Goal: Task Accomplishment & Management: Use online tool/utility

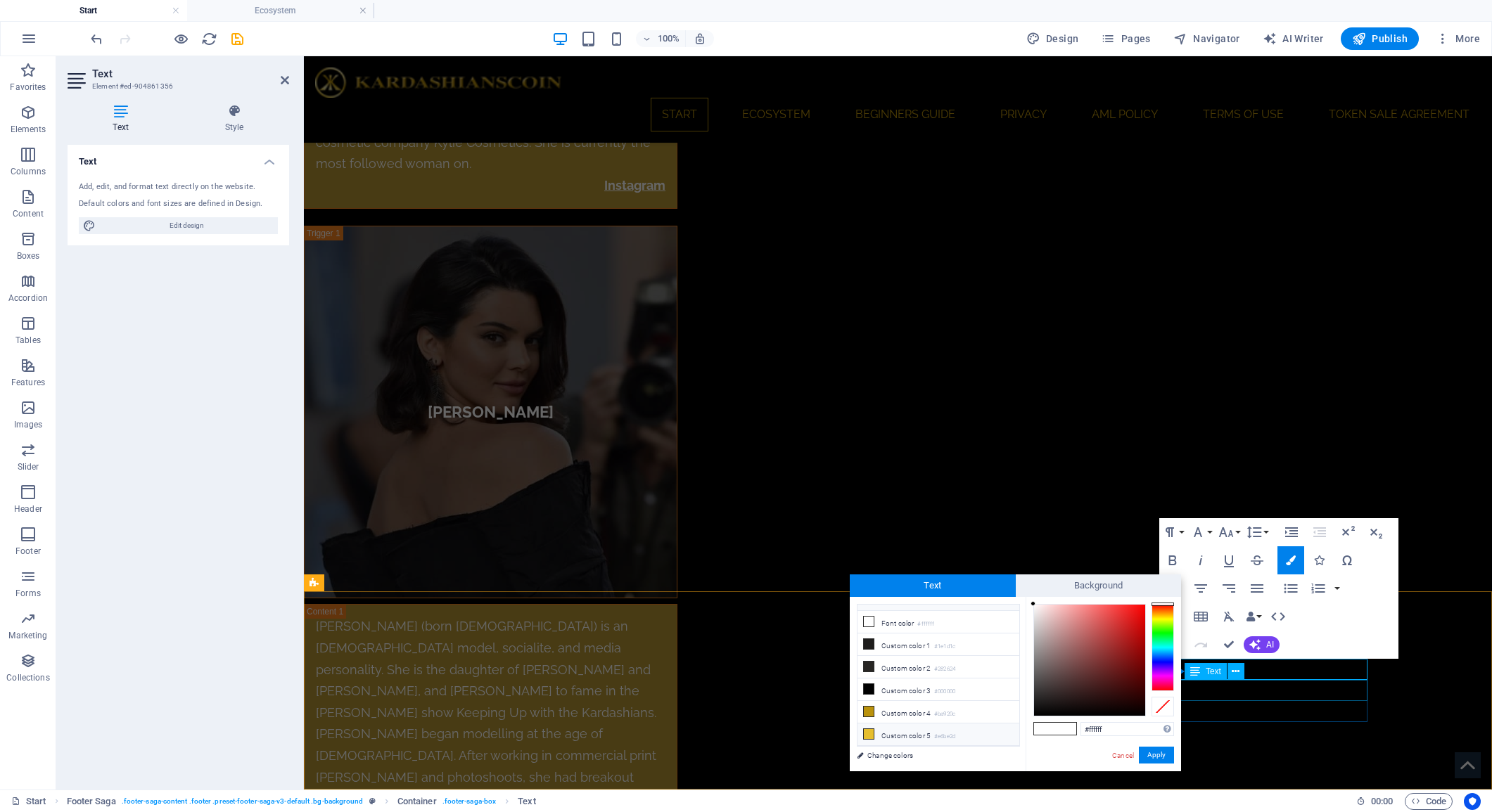
click at [870, 737] on icon at bounding box center [868, 735] width 10 height 10
type input "#e6be2d"
click at [1154, 758] on button "Apply" at bounding box center [1156, 755] width 35 height 16
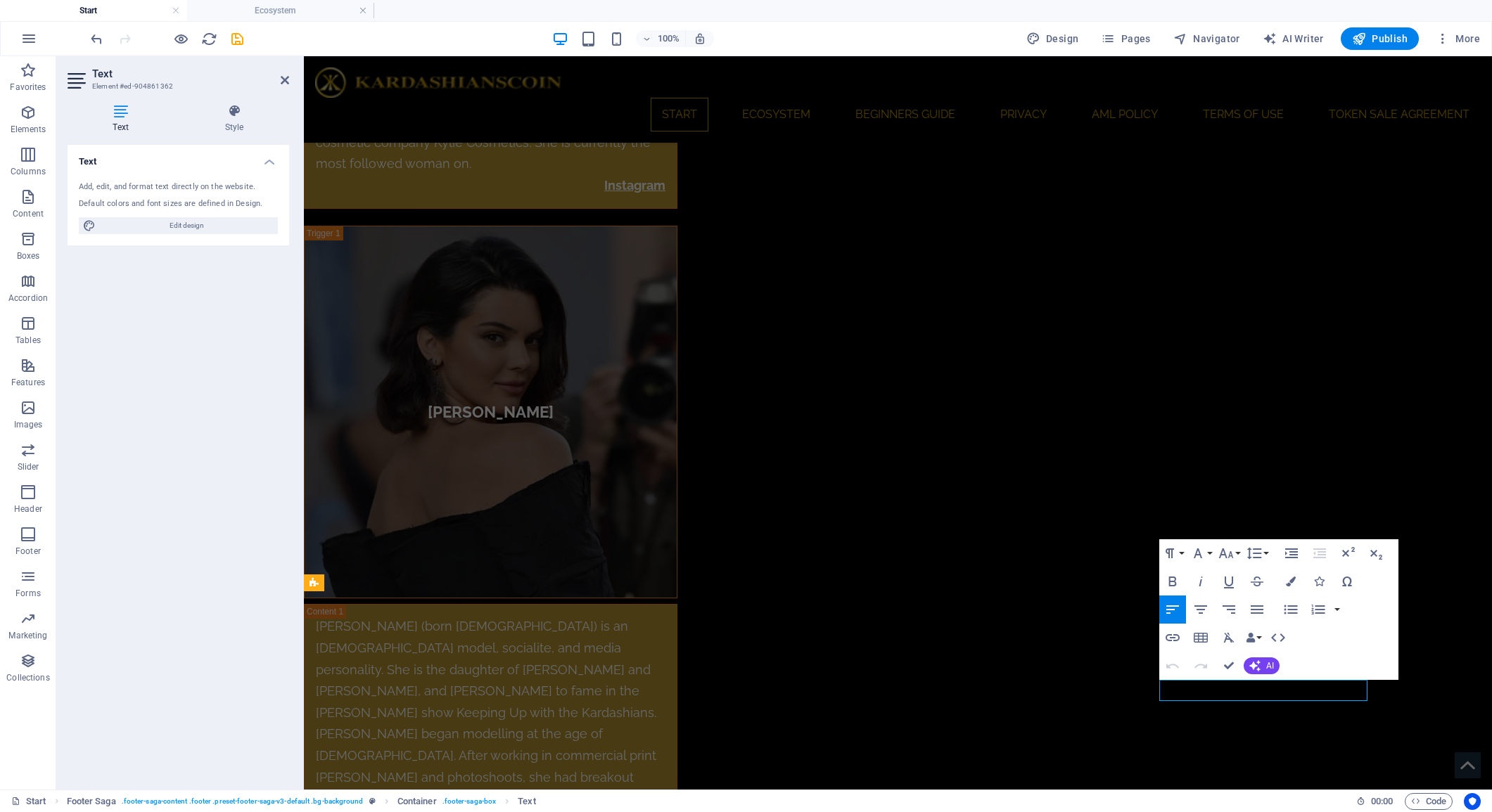
click at [1291, 585] on icon "button" at bounding box center [1291, 582] width 10 height 10
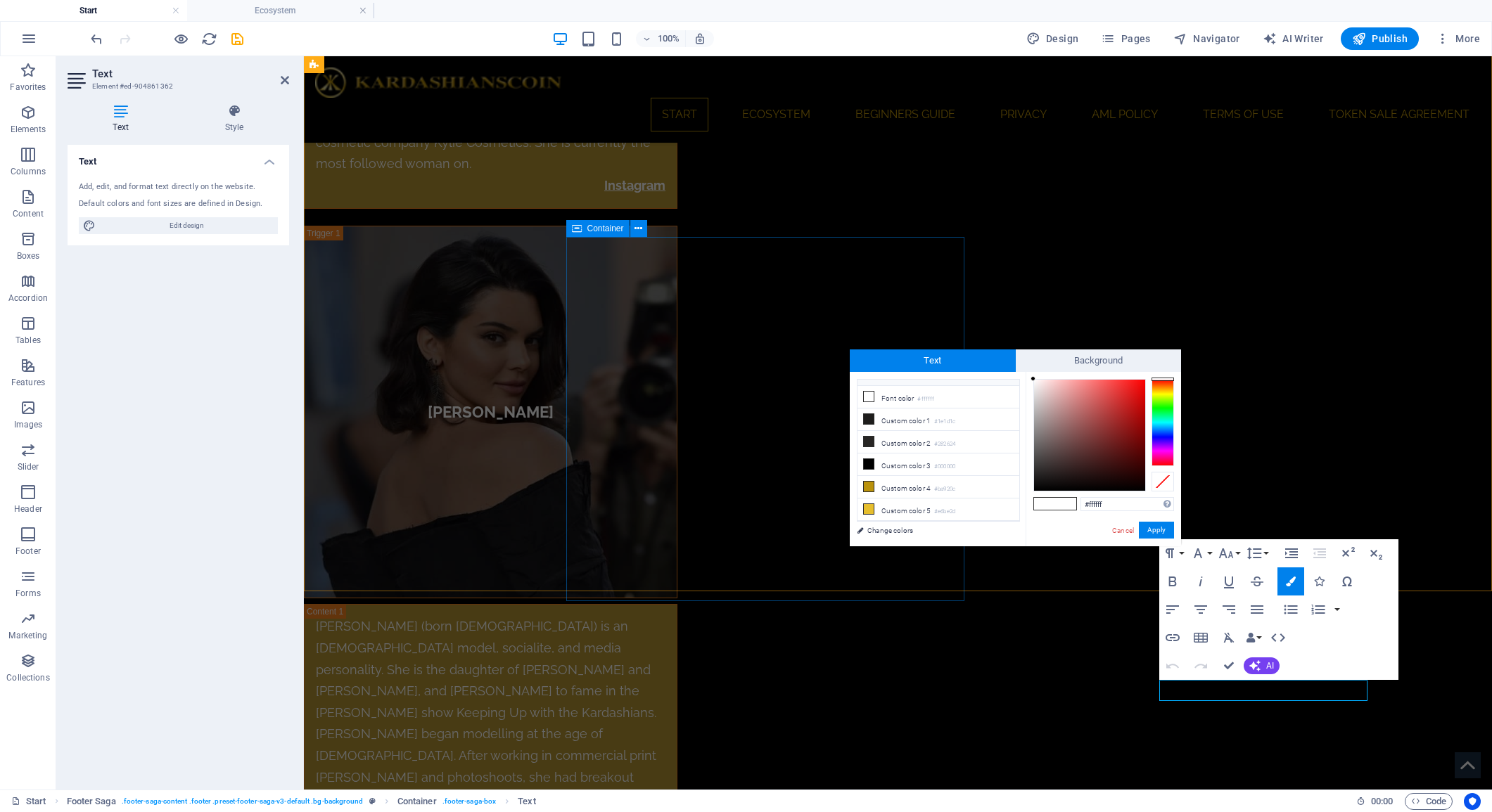
scroll to position [61, 0]
click at [868, 508] on icon at bounding box center [868, 509] width 10 height 10
type input "#e6be2d"
click at [1150, 531] on button "Apply" at bounding box center [1156, 529] width 35 height 16
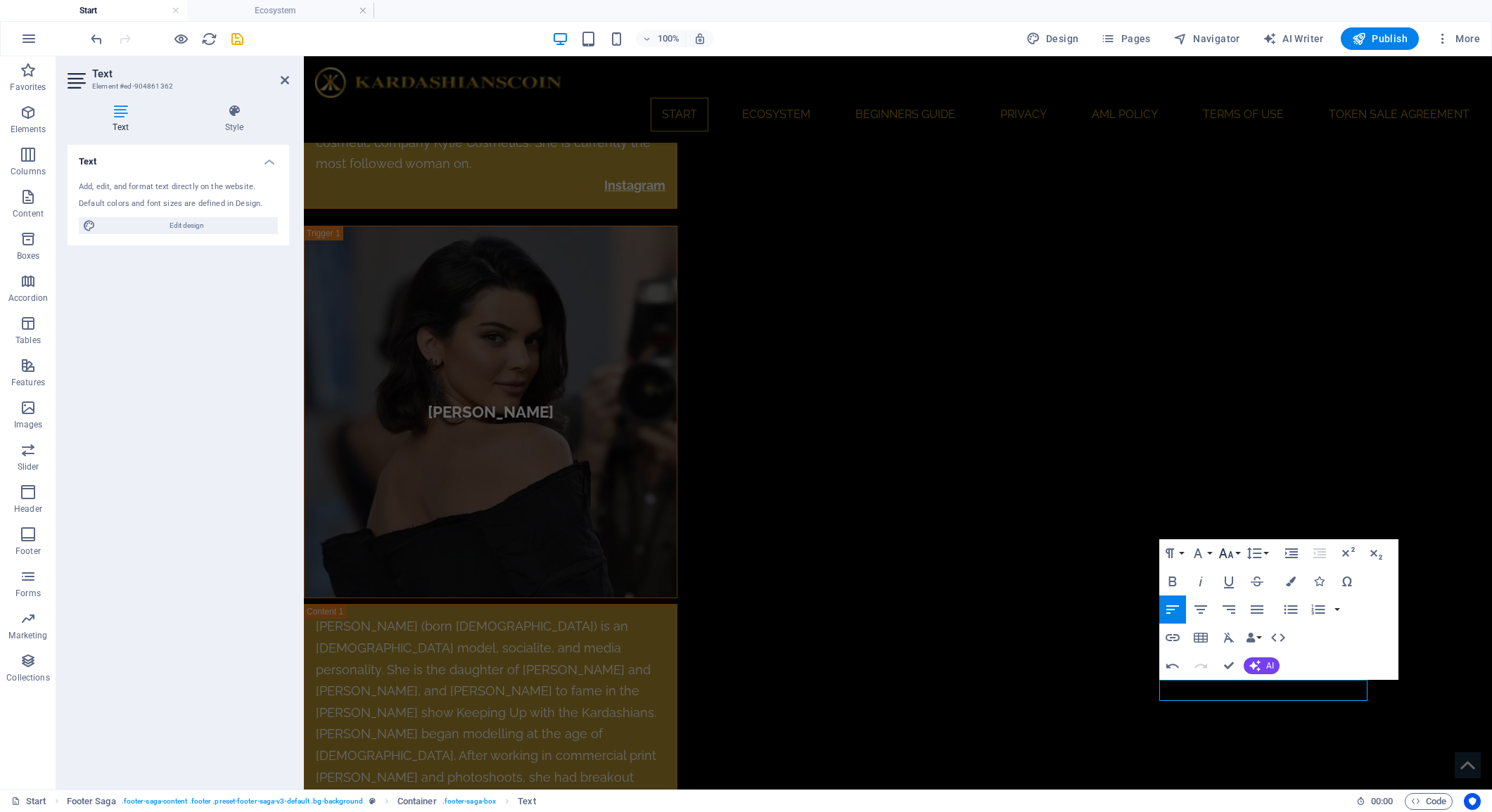
click at [1232, 555] on icon "button" at bounding box center [1226, 554] width 15 height 10
click at [1239, 355] on link "14" at bounding box center [1241, 354] width 50 height 21
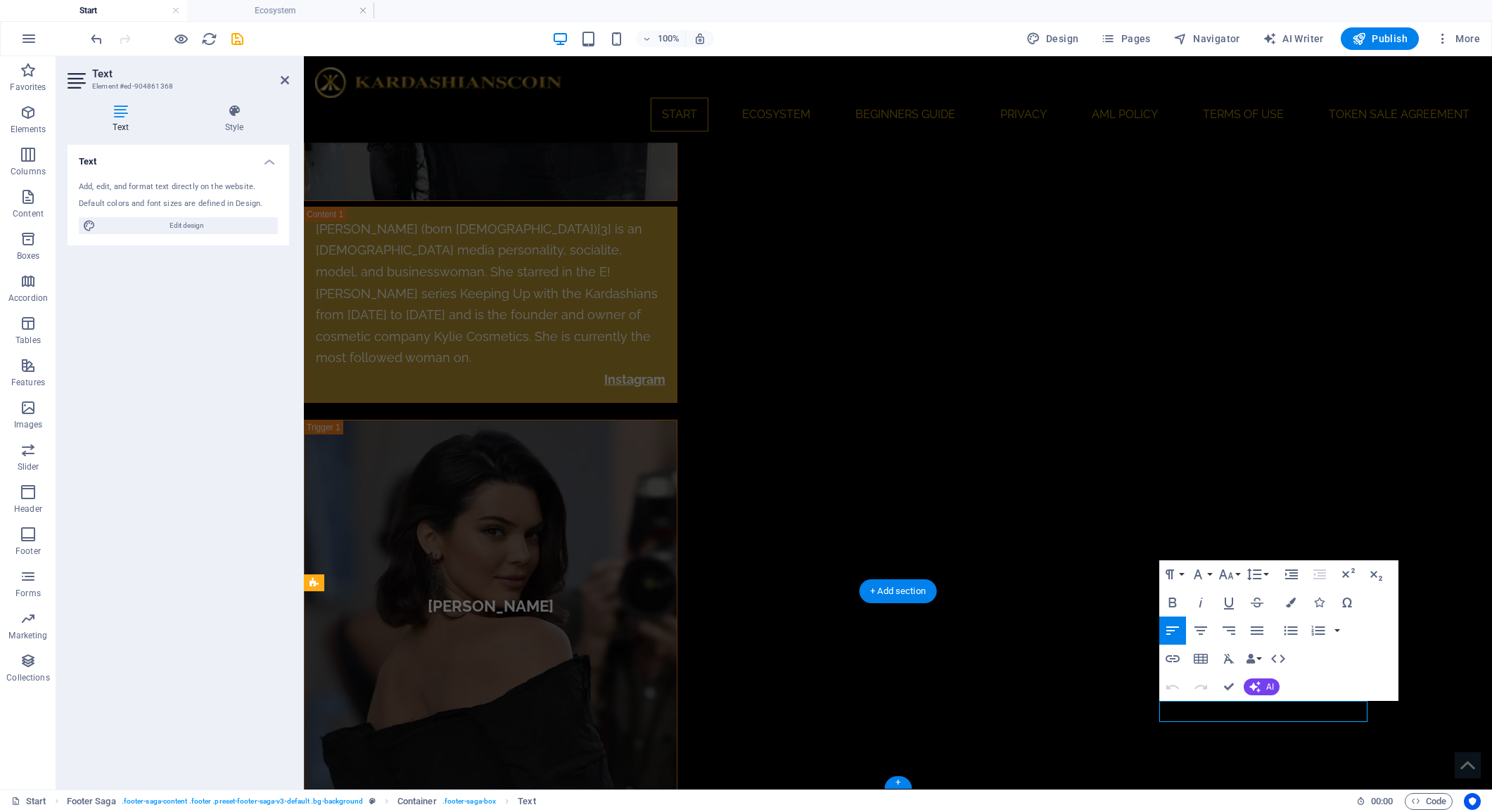
scroll to position [5483, 0]
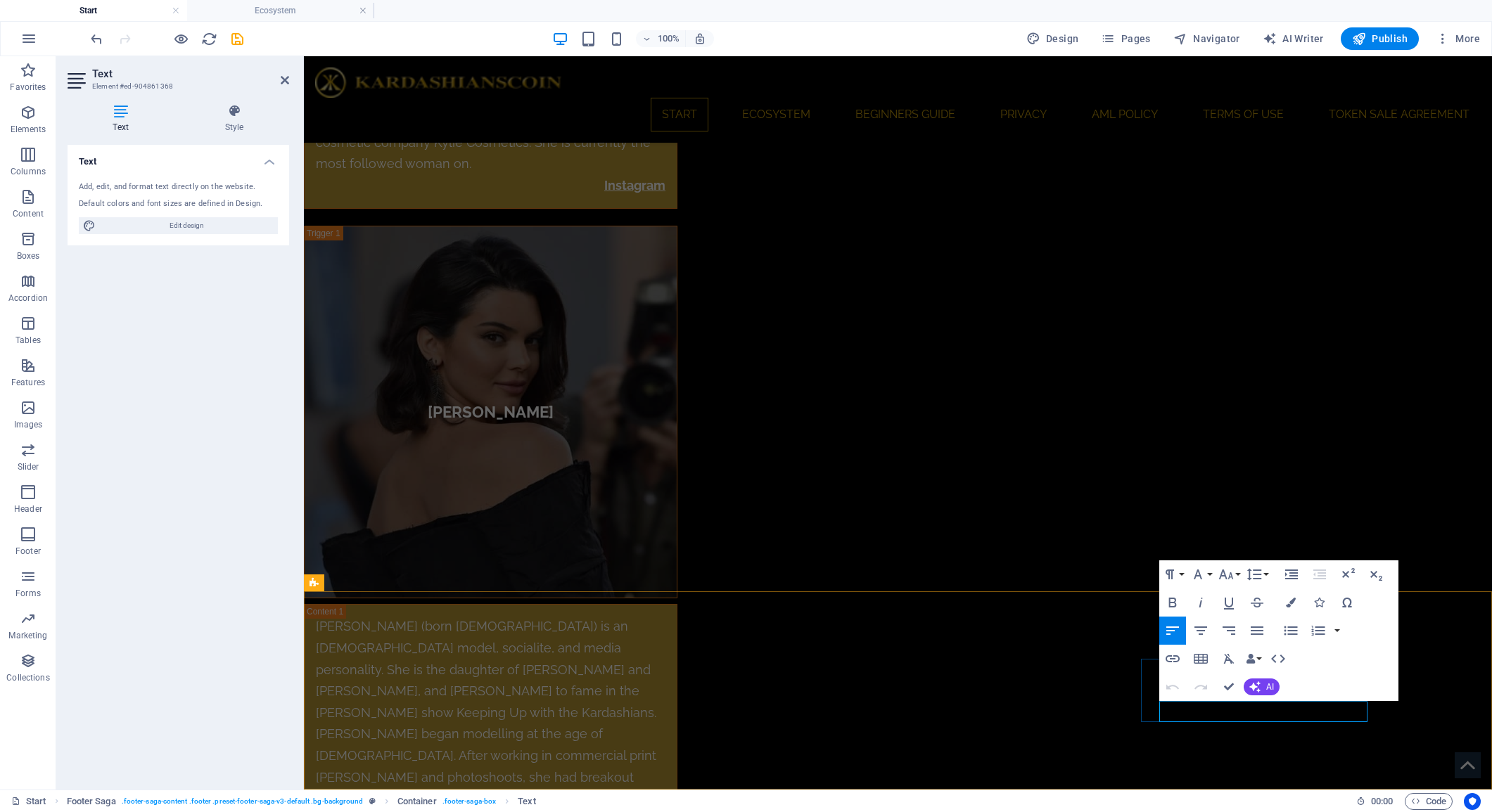
click at [1291, 603] on icon "button" at bounding box center [1291, 603] width 10 height 10
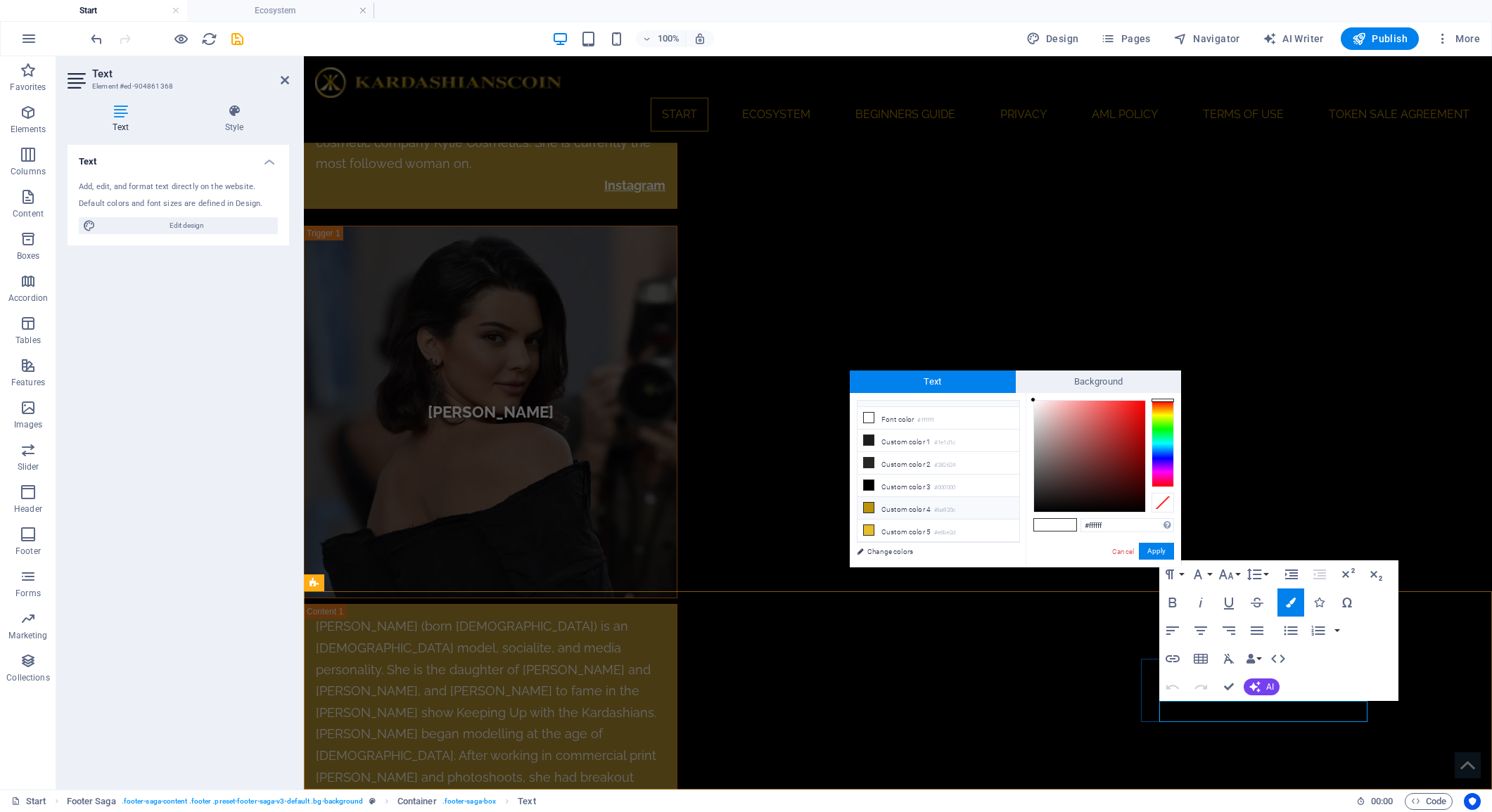
scroll to position [61, 0]
click at [874, 531] on li "Custom color 5 #e6be2d" at bounding box center [938, 530] width 162 height 22
type input "#e6be2d"
click at [1158, 547] on button "Apply" at bounding box center [1156, 551] width 35 height 16
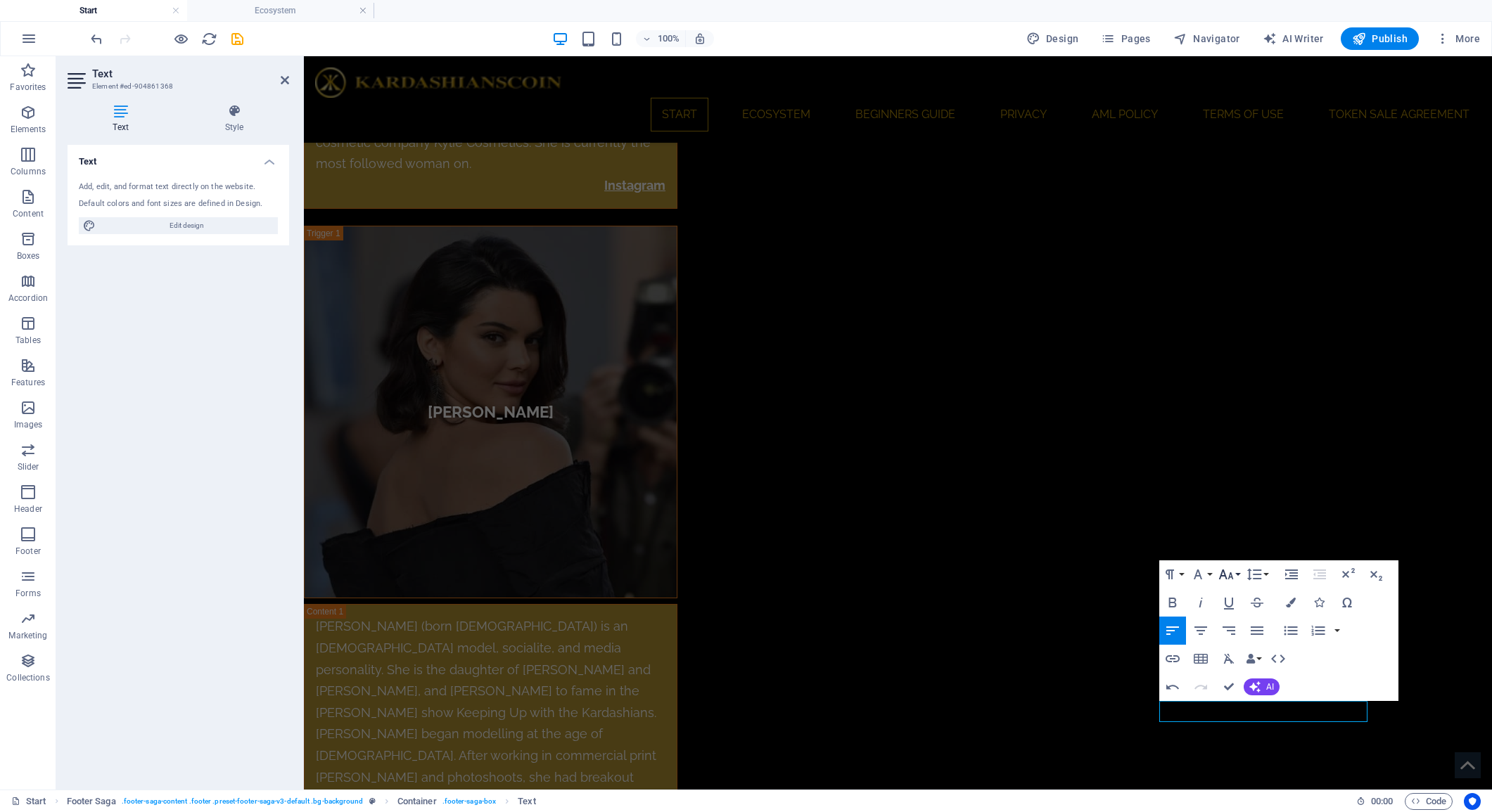
click at [1233, 573] on icon "button" at bounding box center [1226, 574] width 16 height 16
click at [1241, 378] on link "14" at bounding box center [1241, 376] width 50 height 21
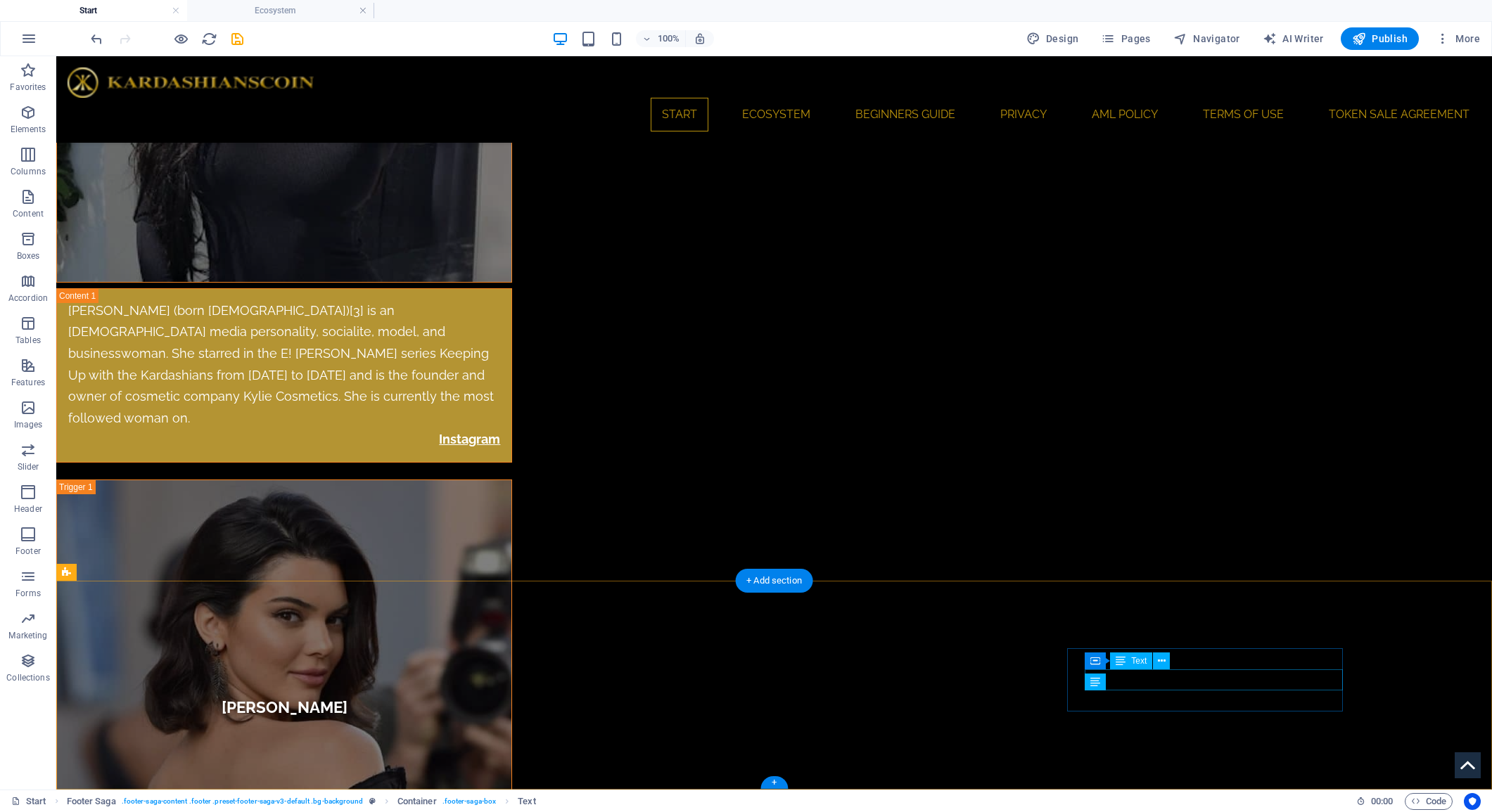
scroll to position [5288, 0]
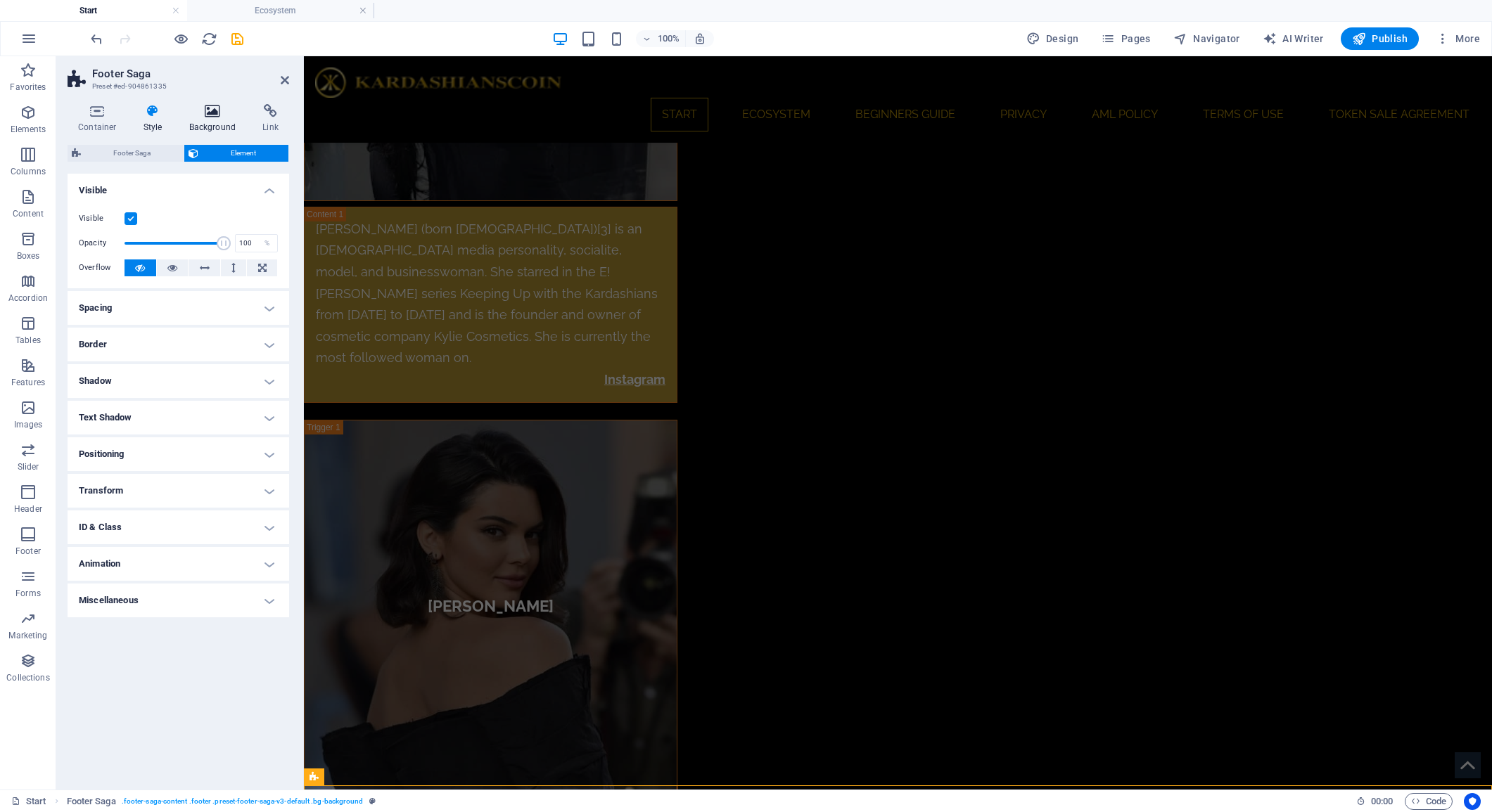
click at [216, 112] on icon at bounding box center [213, 111] width 68 height 15
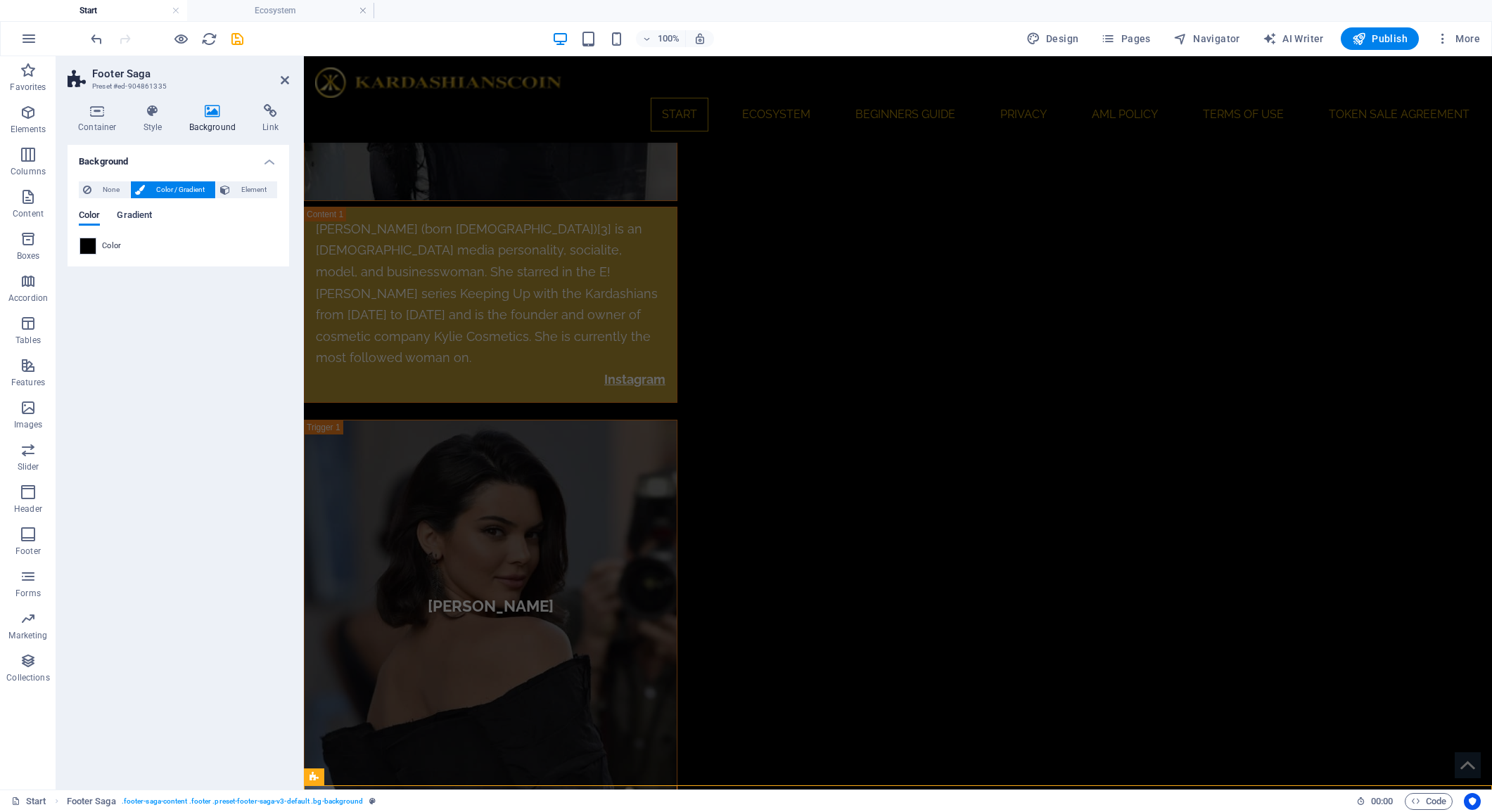
click at [148, 216] on span "Gradient" at bounding box center [135, 217] width 35 height 19
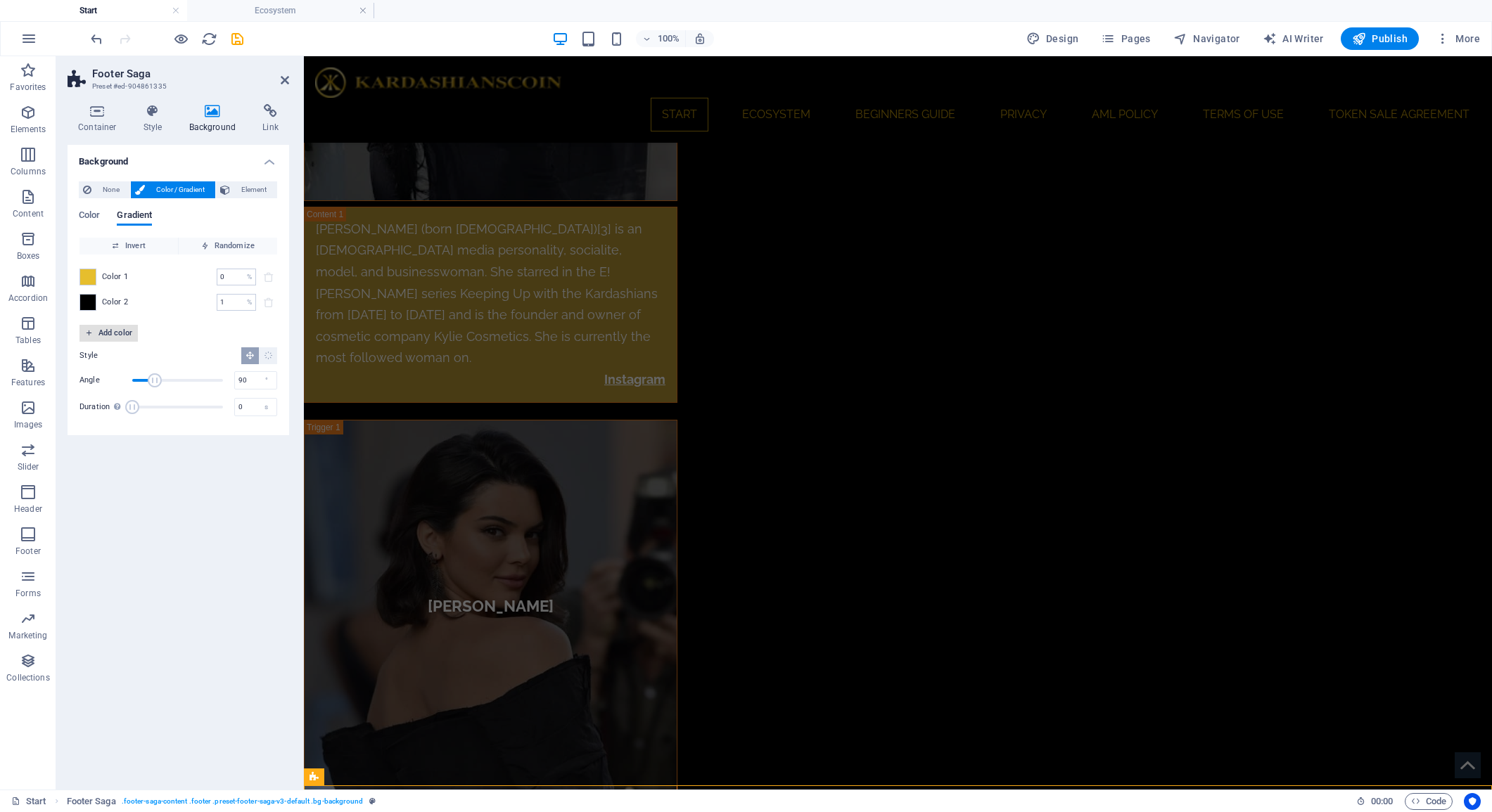
click at [106, 336] on span "Add color" at bounding box center [108, 333] width 47 height 16
drag, startPoint x: 81, startPoint y: 325, endPoint x: 92, endPoint y: 346, distance: 23.7
click at [82, 325] on span at bounding box center [88, 328] width 15 height 15
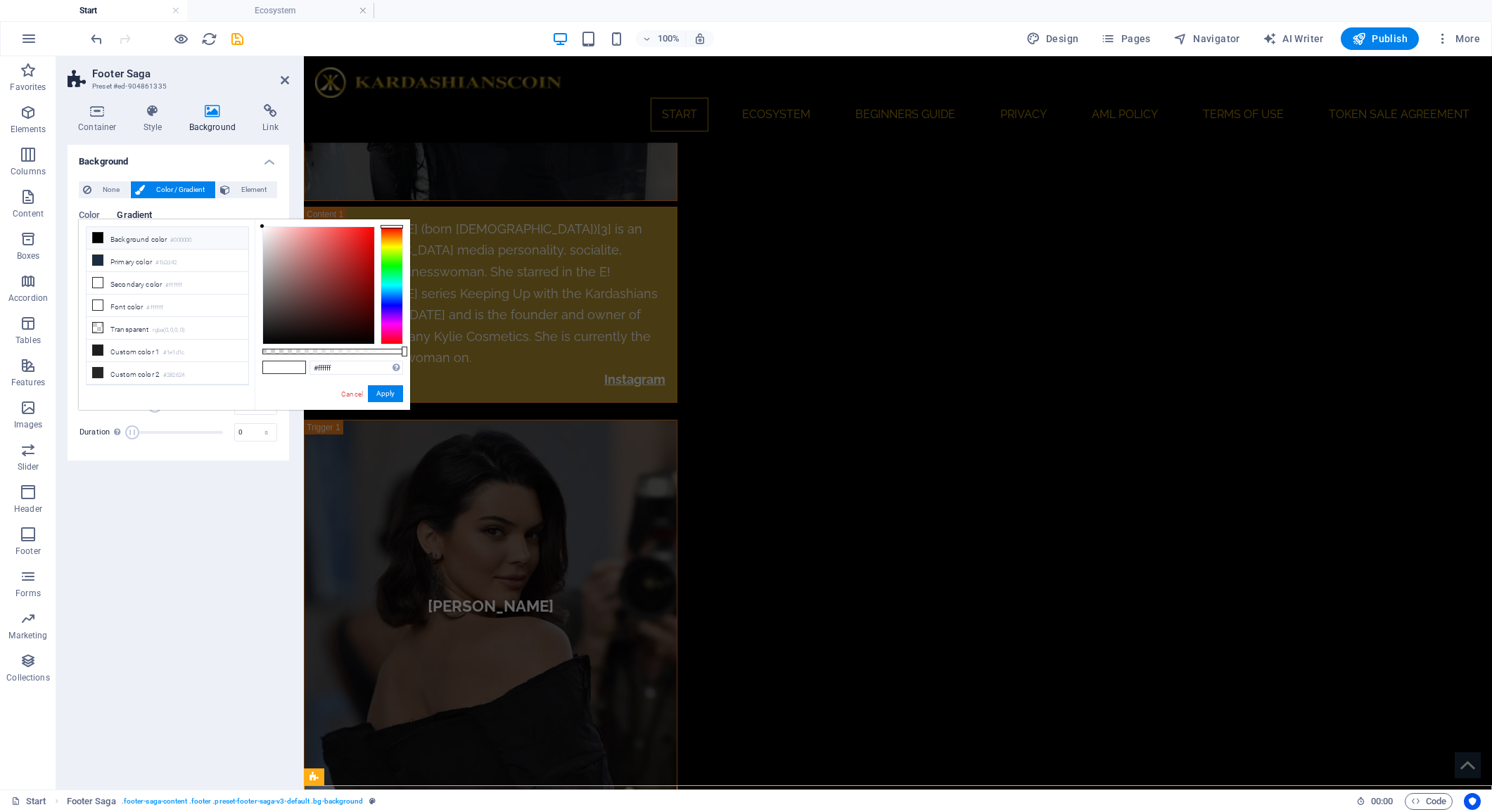
click at [101, 237] on icon at bounding box center [98, 238] width 10 height 10
type input "#000000"
click at [385, 393] on button "Apply" at bounding box center [385, 393] width 35 height 16
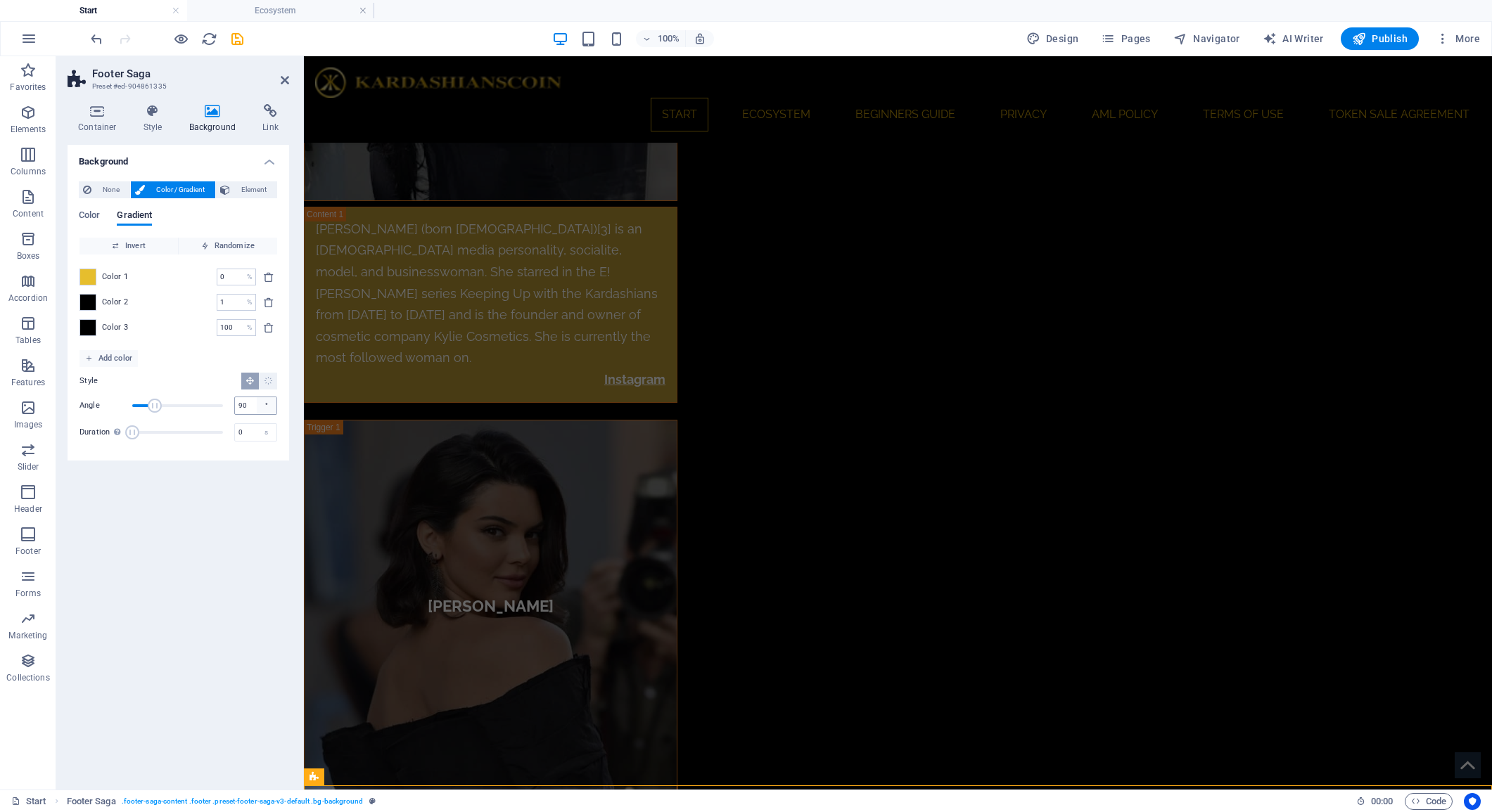
click at [259, 406] on div "°" at bounding box center [266, 406] width 19 height 16
click at [250, 406] on input "90" at bounding box center [256, 406] width 42 height 16
type input "180"
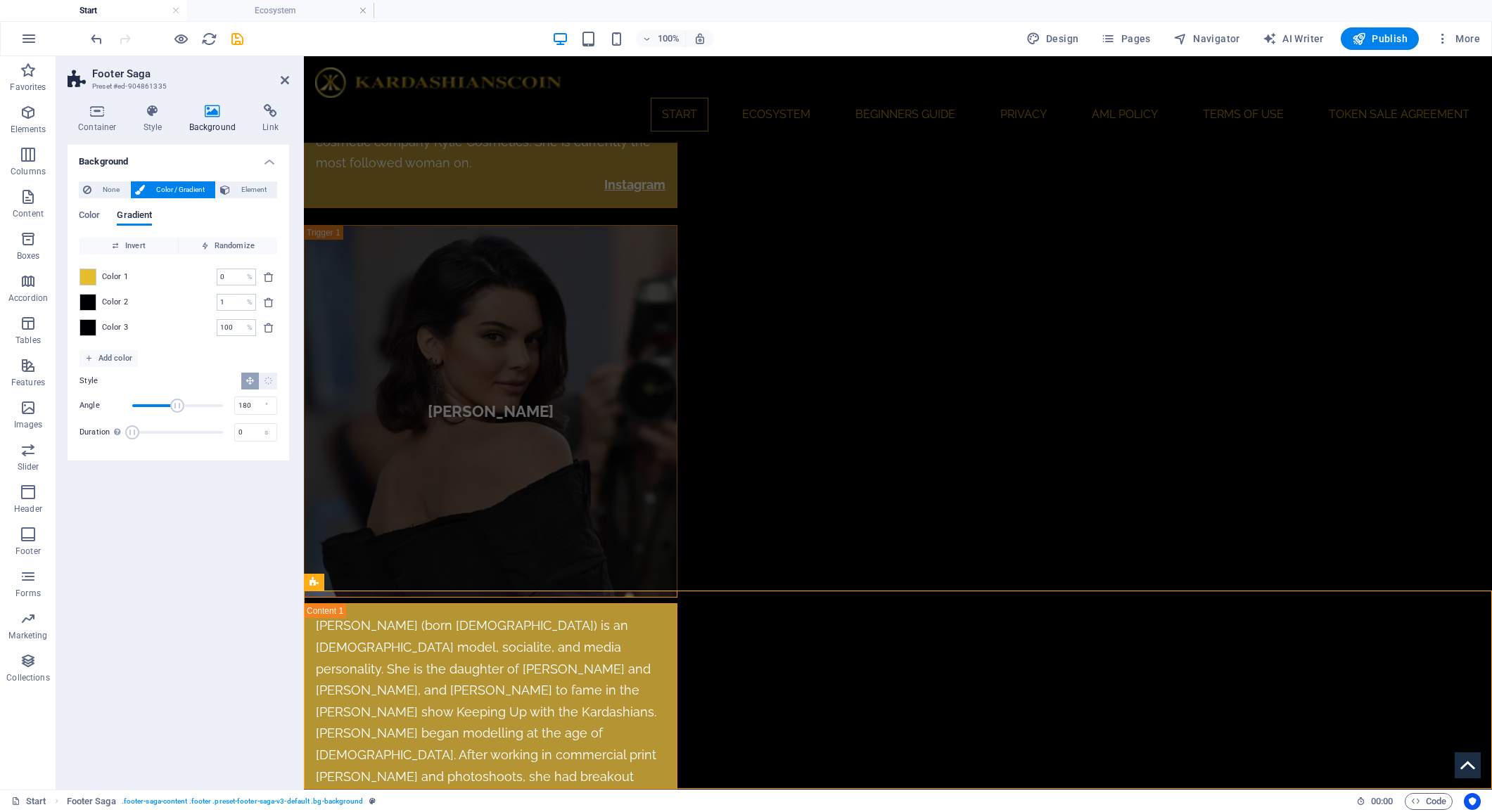
scroll to position [5483, 0]
click at [235, 43] on icon "save" at bounding box center [237, 39] width 16 height 16
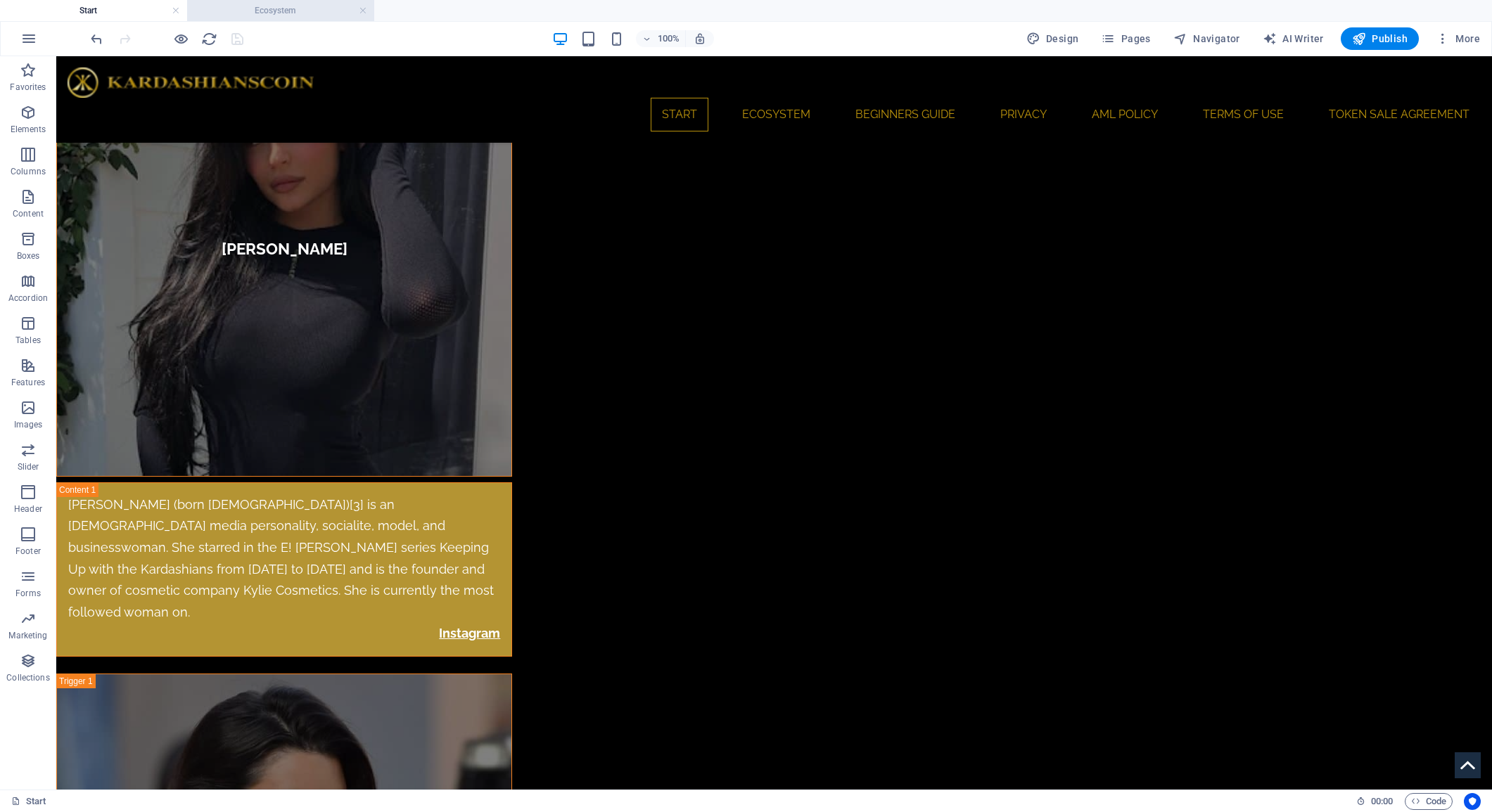
click at [301, 17] on h4 "Ecosystem" at bounding box center [280, 11] width 187 height 15
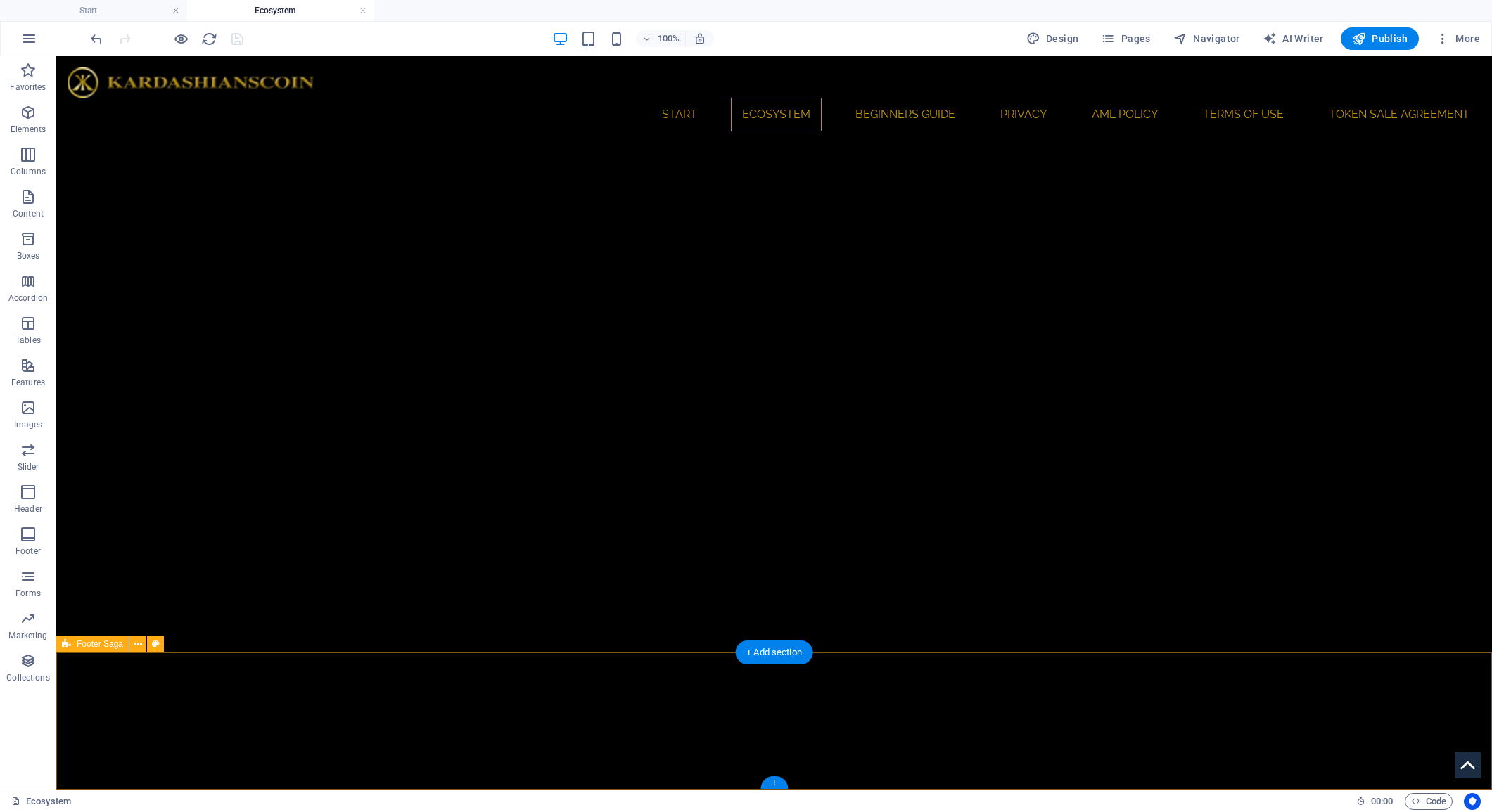
click at [85, 647] on span "Footer Saga" at bounding box center [100, 644] width 46 height 9
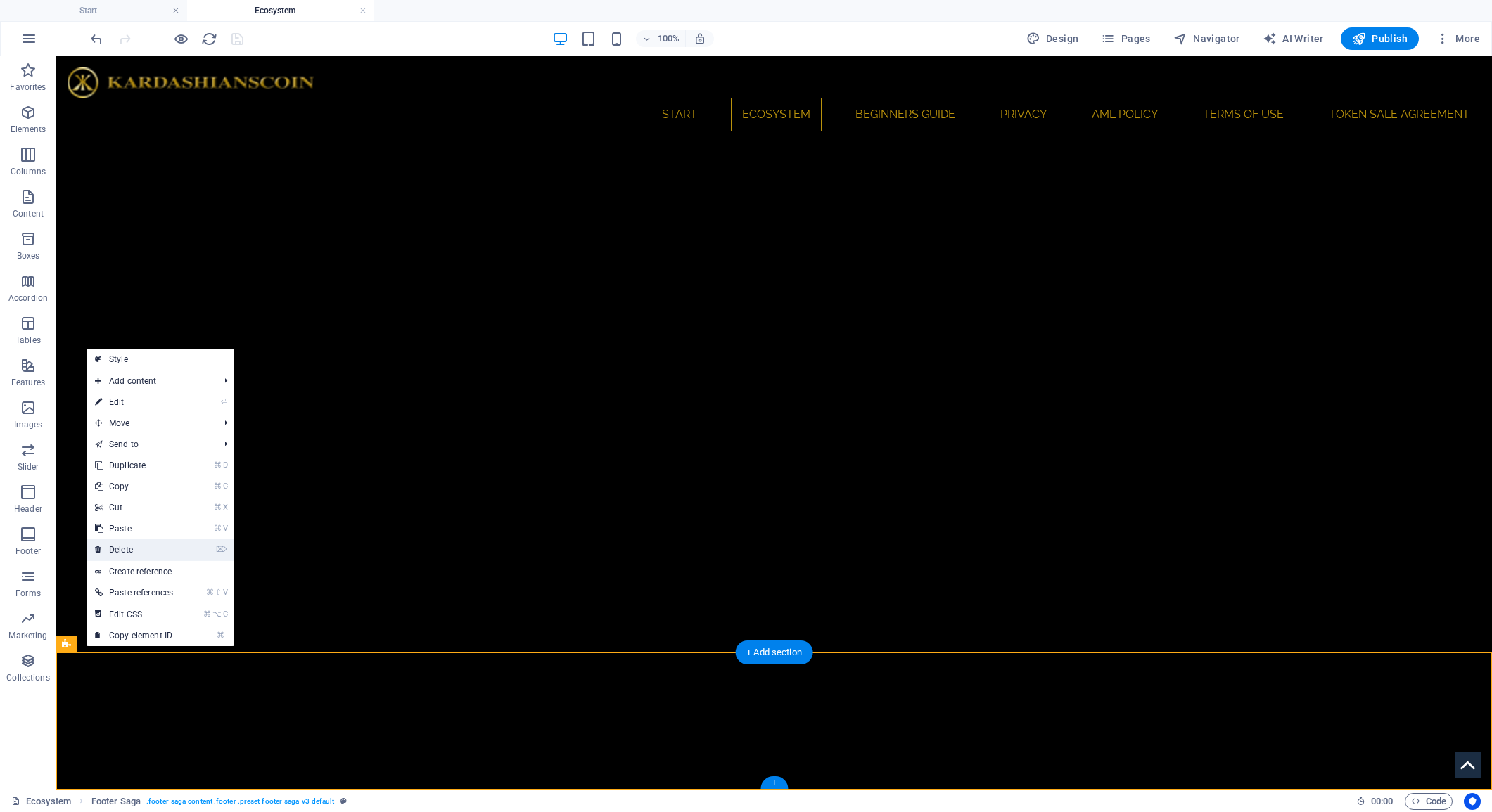
click at [150, 556] on link "⌦ Delete" at bounding box center [134, 550] width 95 height 21
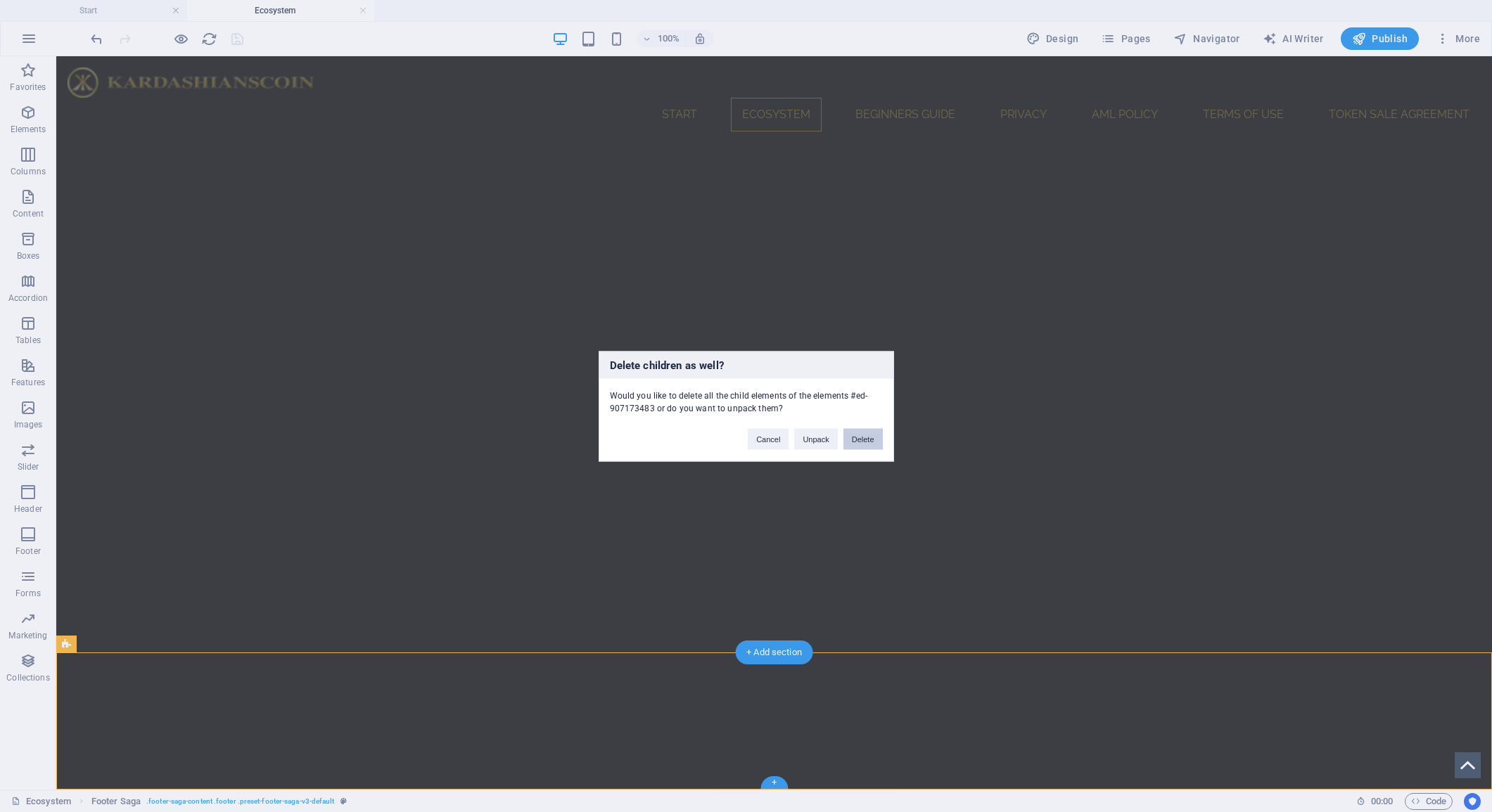
click at [850, 438] on button "Delete" at bounding box center [863, 439] width 40 height 21
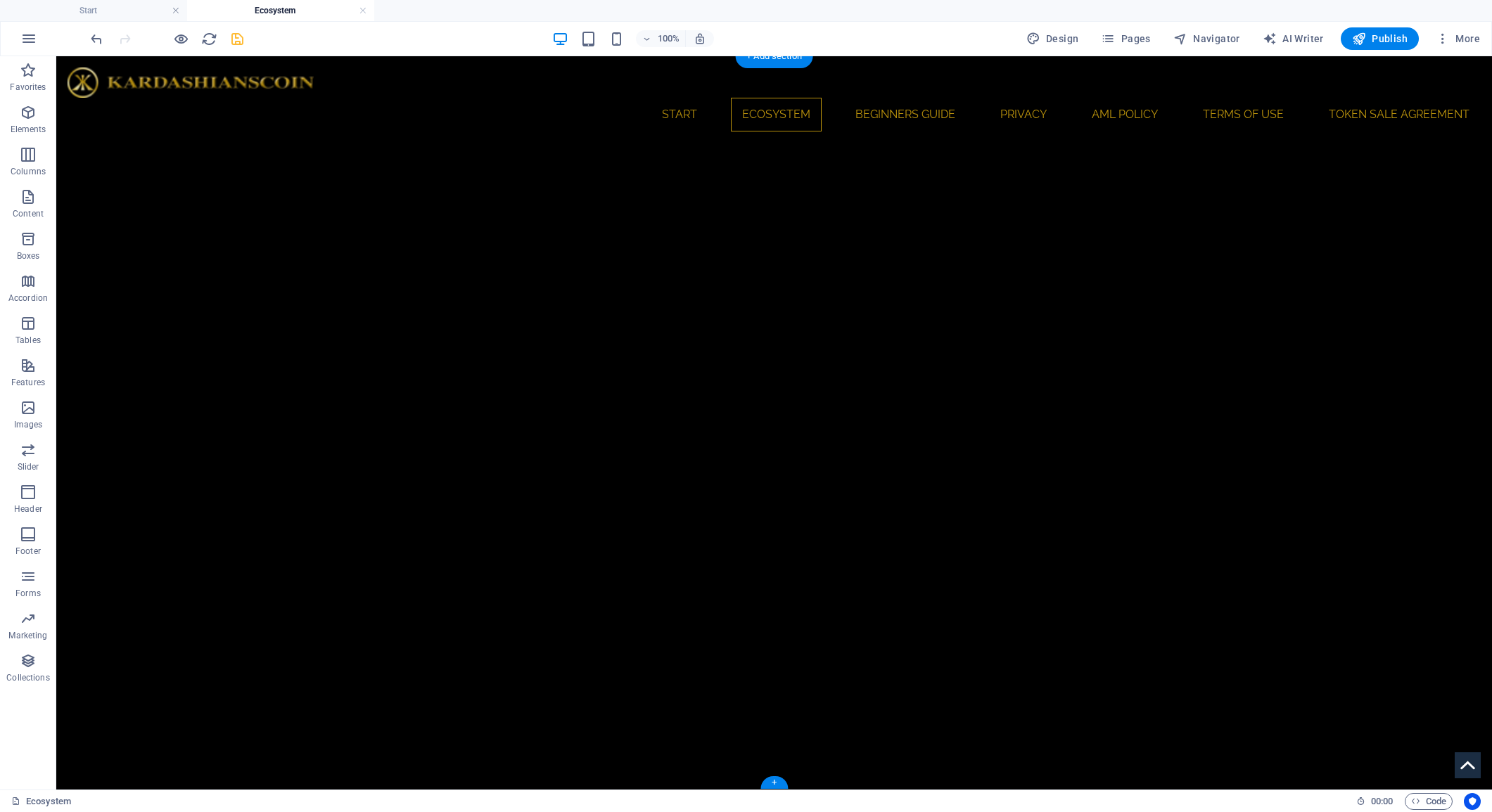
scroll to position [4562, 0]
click at [94, 13] on h4 "Start" at bounding box center [93, 11] width 187 height 15
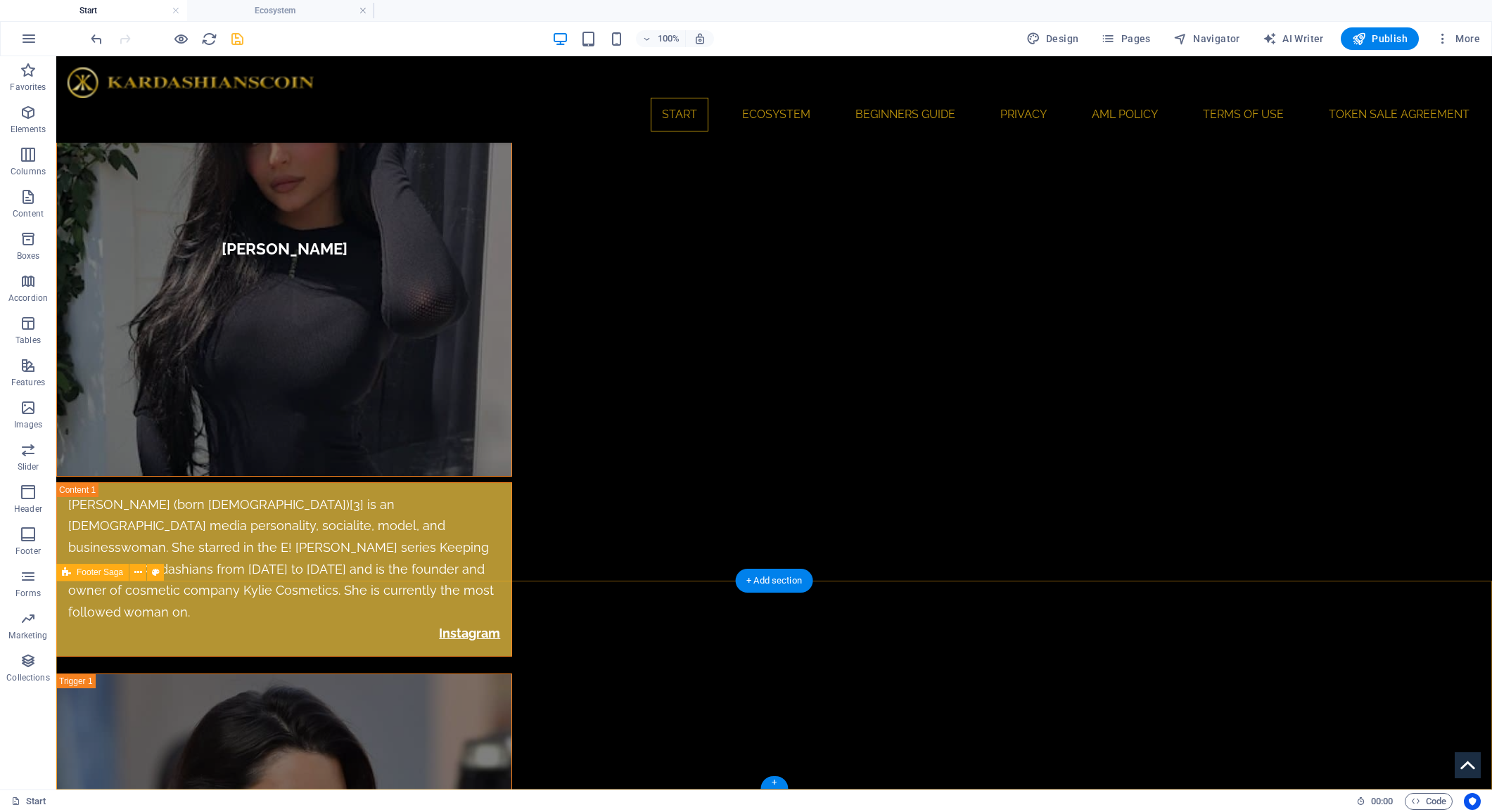
click at [91, 571] on span "Footer Saga" at bounding box center [100, 572] width 46 height 9
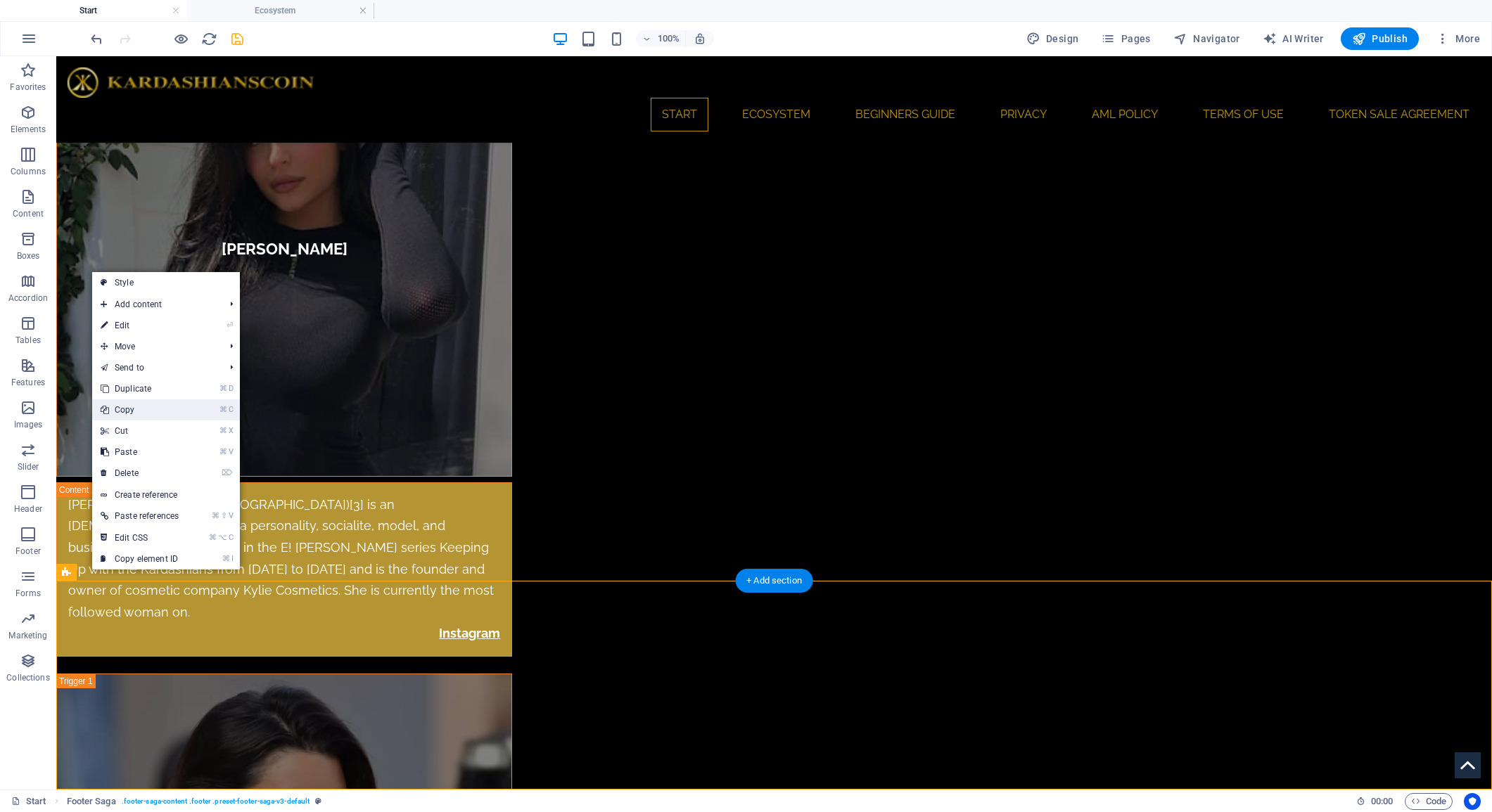
drag, startPoint x: 147, startPoint y: 407, endPoint x: 95, endPoint y: 359, distance: 70.8
click at [147, 407] on link "⌘ C Copy" at bounding box center [139, 410] width 95 height 21
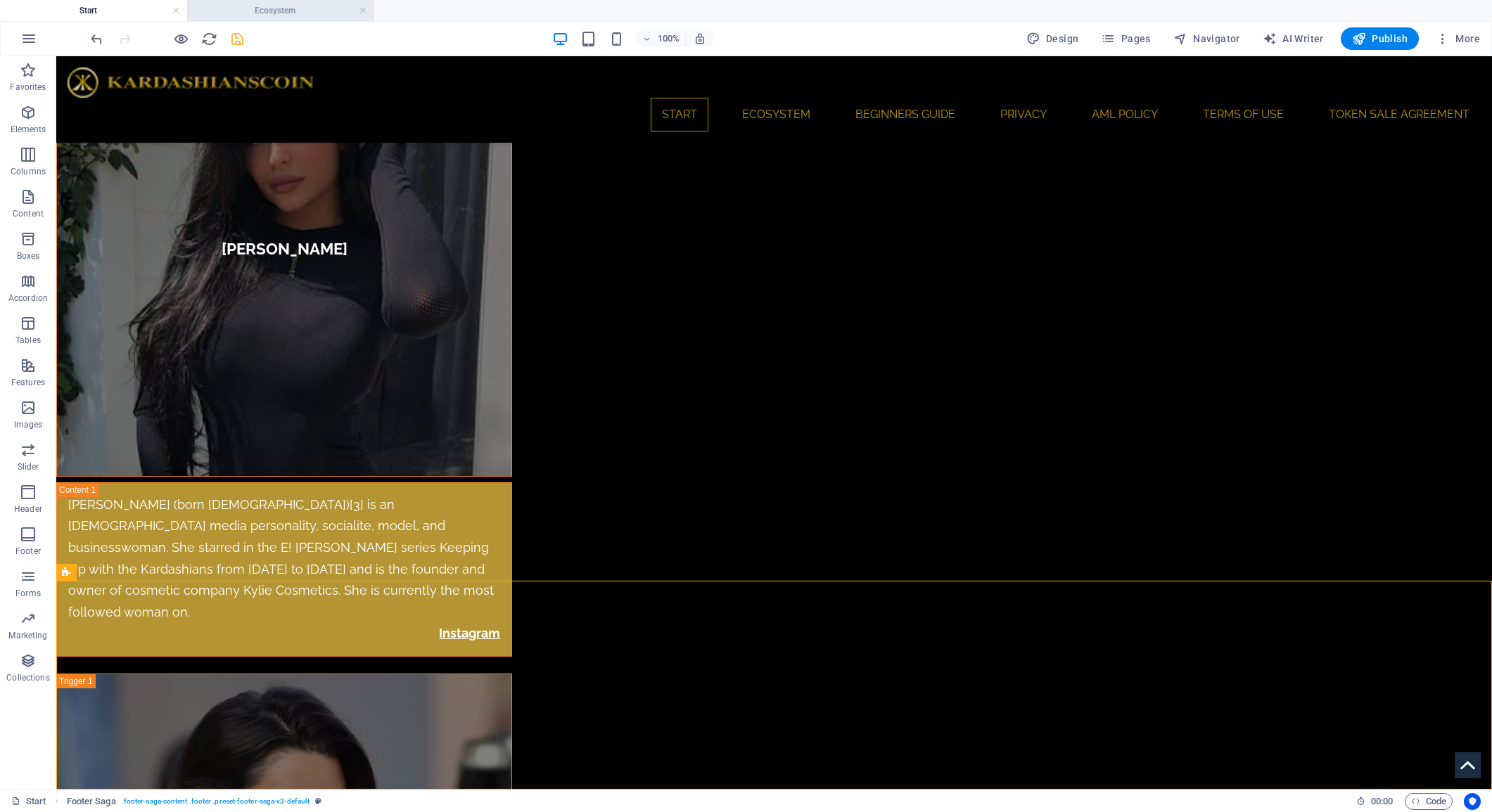
click at [297, 10] on h4 "Ecosystem" at bounding box center [280, 11] width 187 height 15
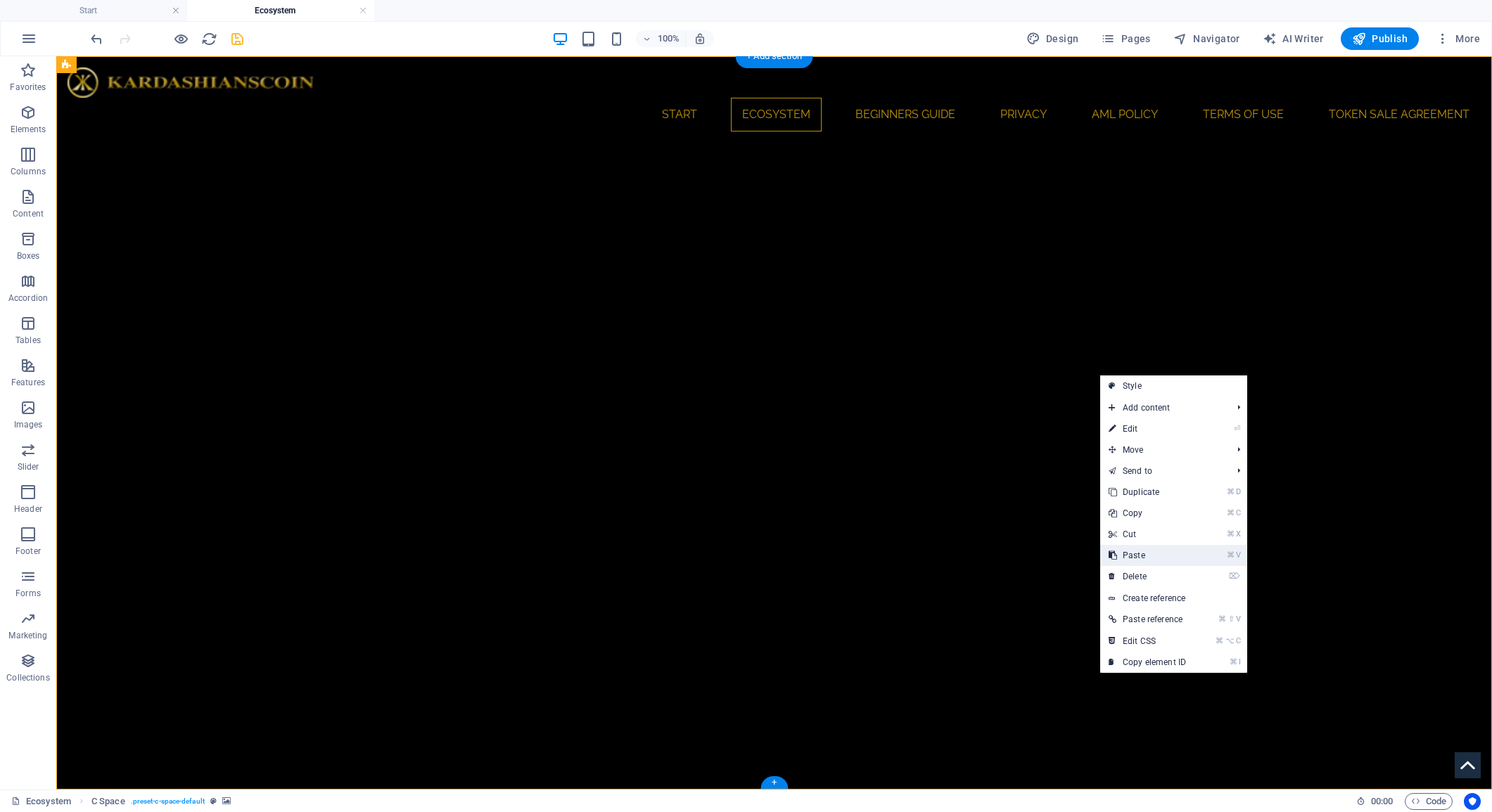
click at [1165, 550] on link "⌘ V Paste" at bounding box center [1146, 556] width 94 height 21
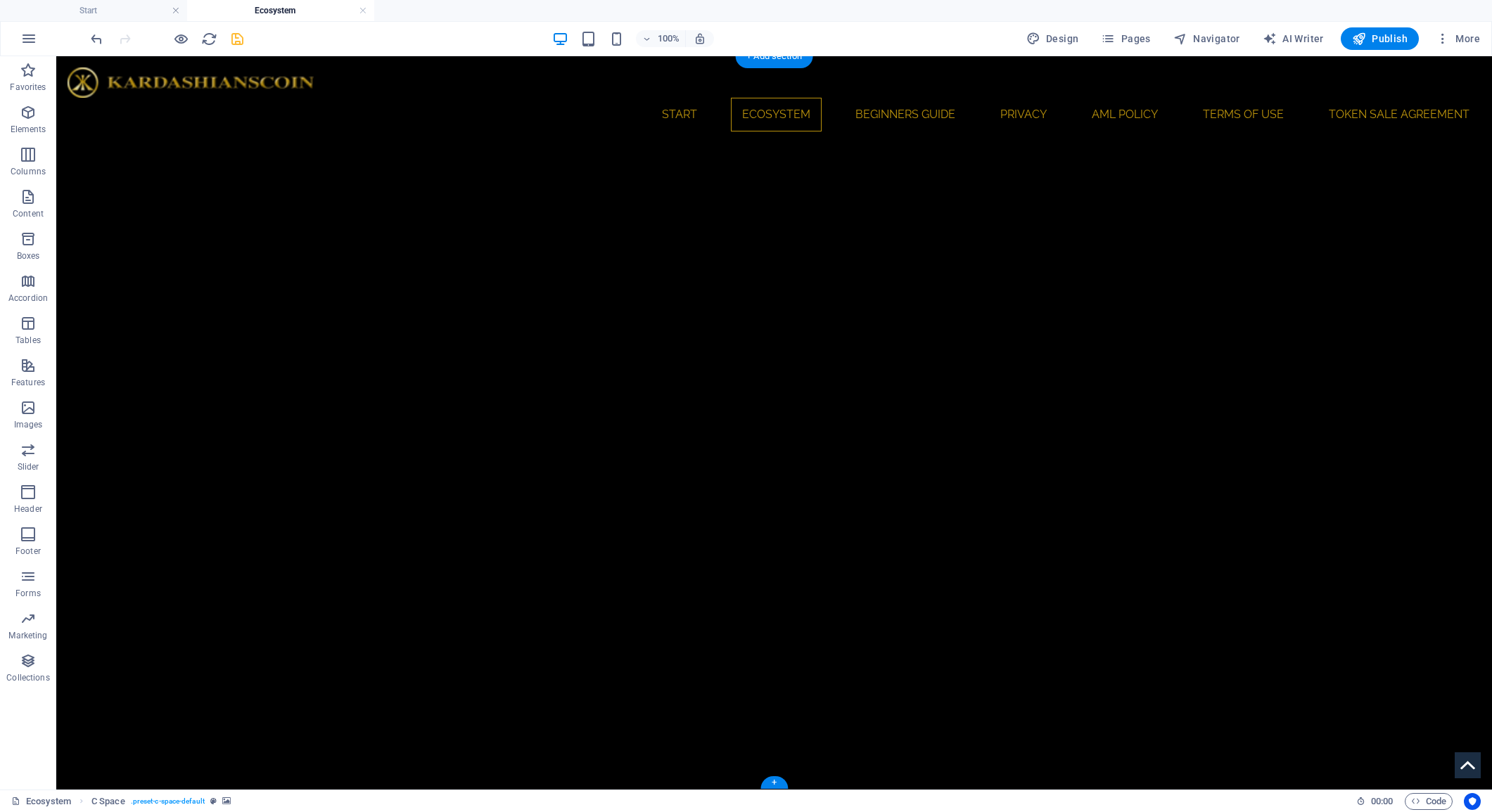
scroll to position [4771, 0]
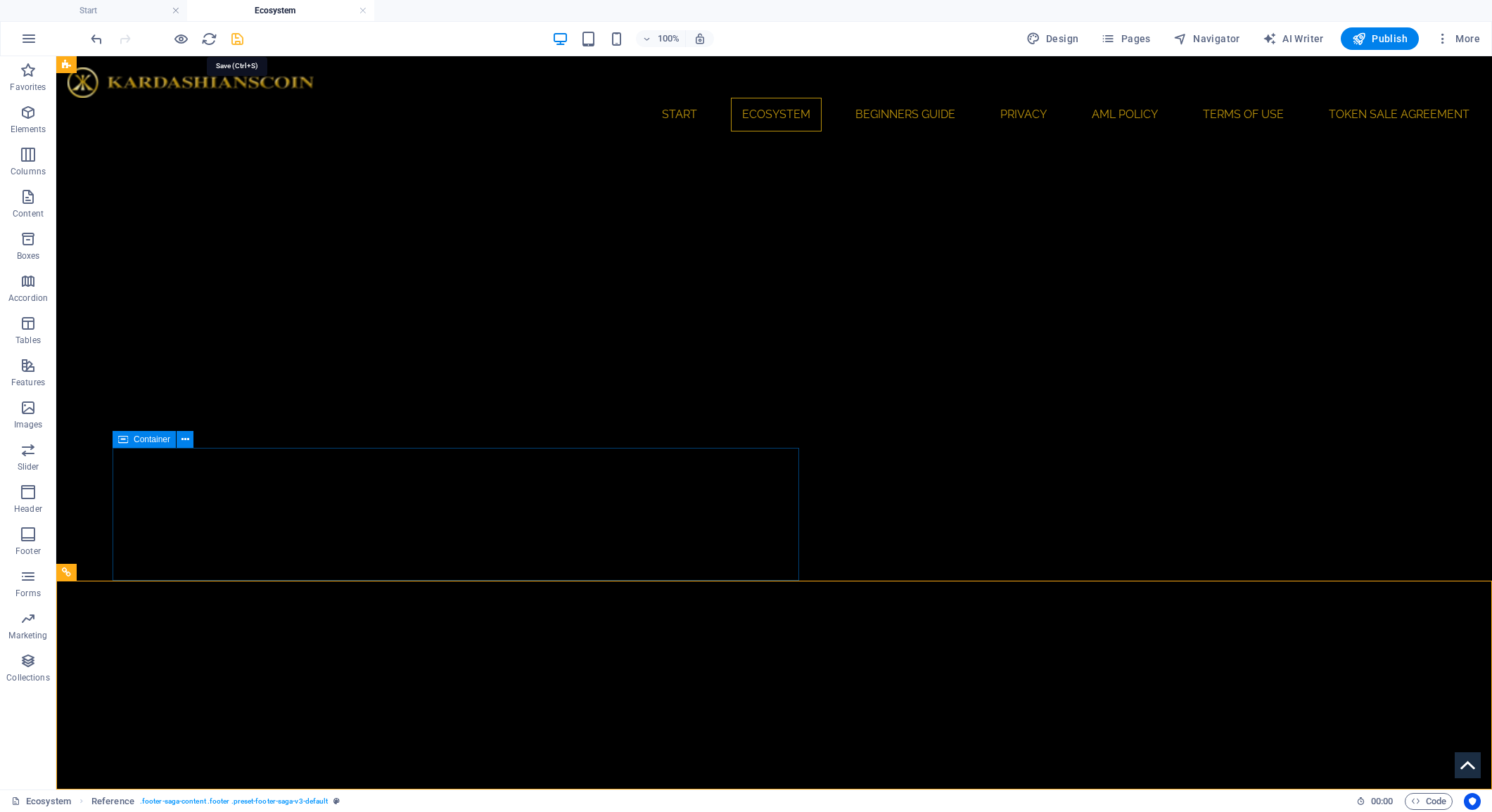
click at [237, 40] on icon "save" at bounding box center [237, 39] width 16 height 16
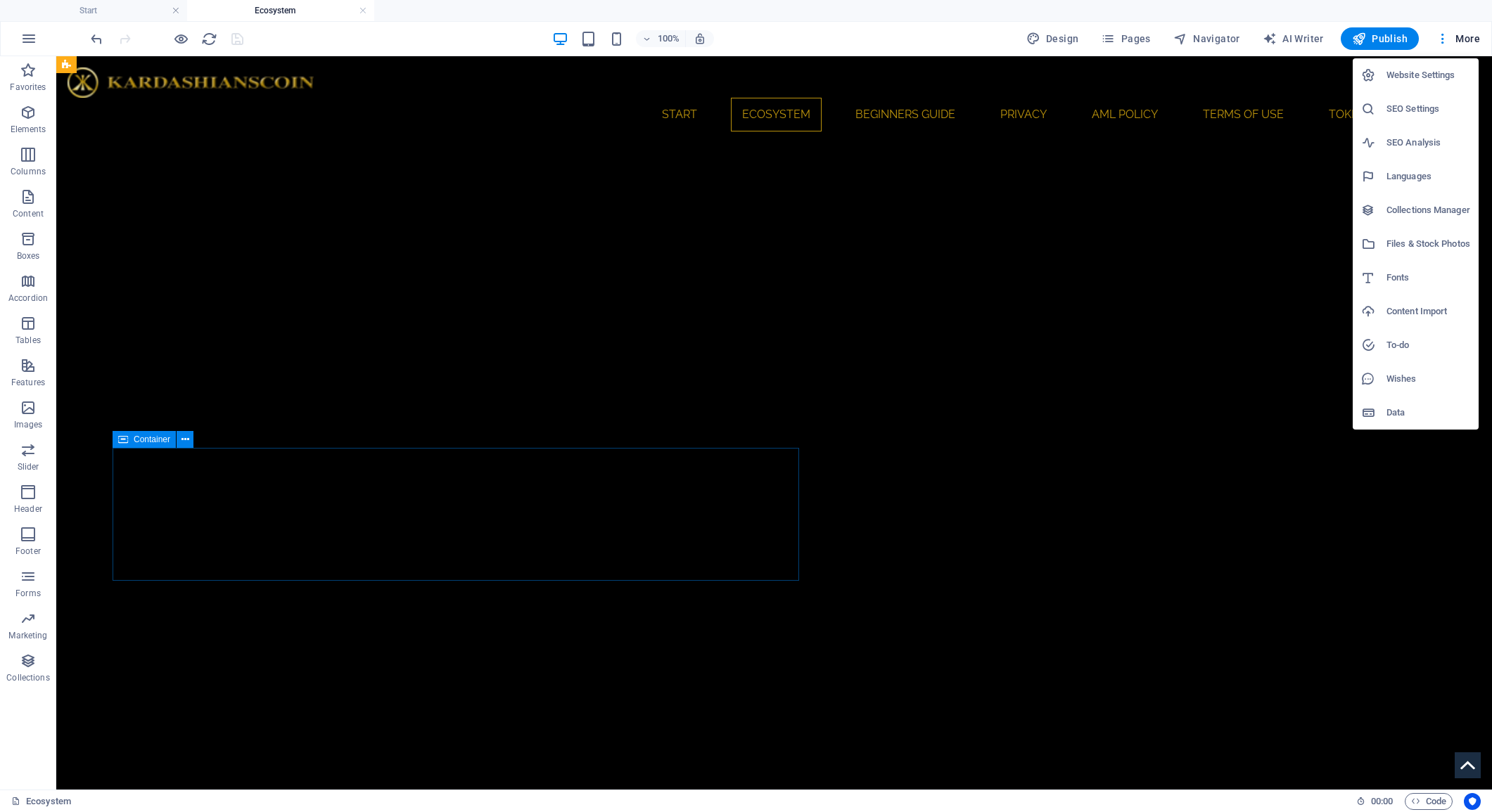
click at [1469, 39] on div at bounding box center [746, 406] width 1492 height 812
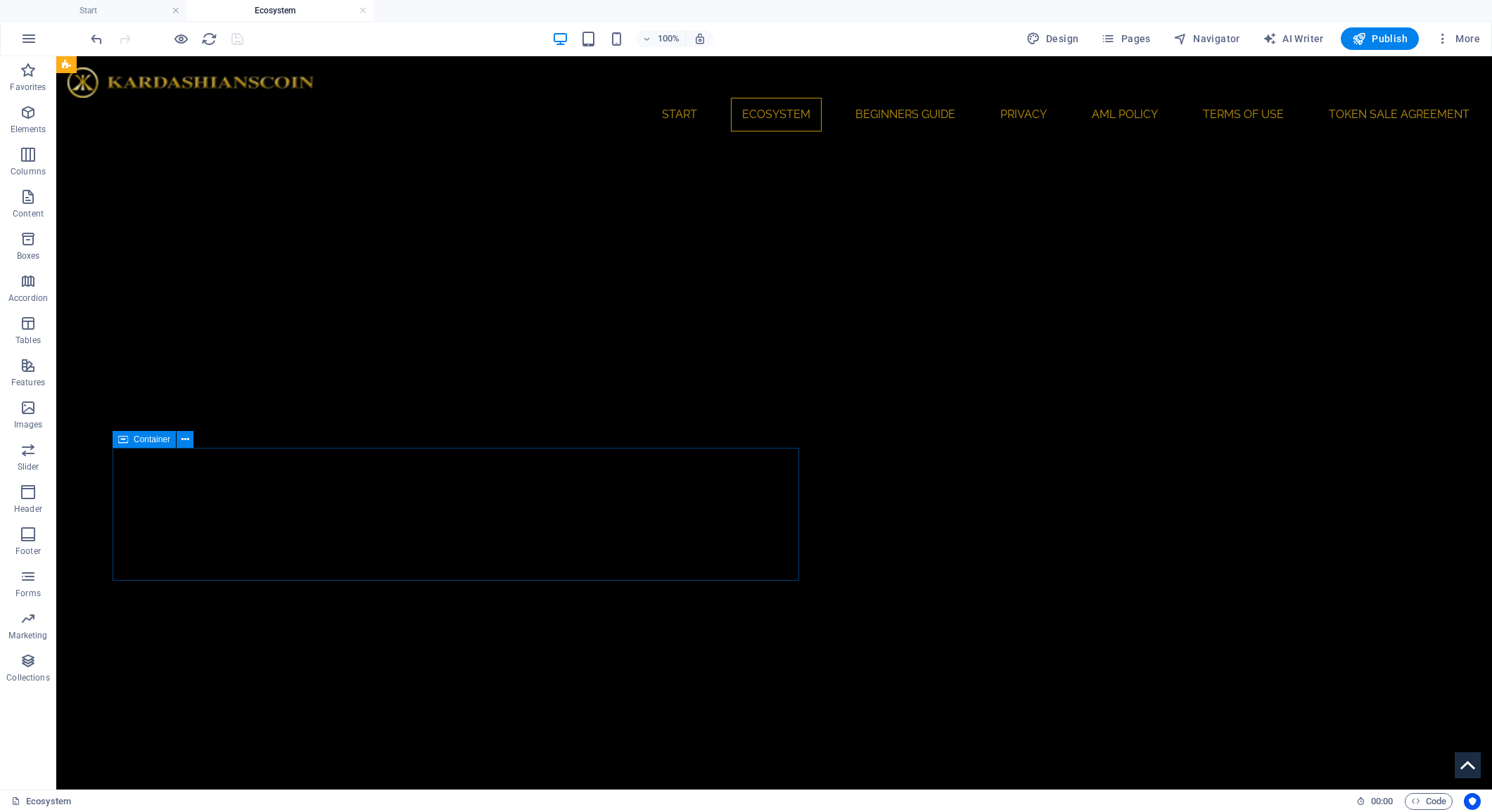
click at [1140, 40] on div "Website Settings SEO Settings SEO Analysis Languages Collections Manager Files …" at bounding box center [746, 410] width 1492 height 804
click at [1135, 38] on span "Pages" at bounding box center [1125, 39] width 49 height 15
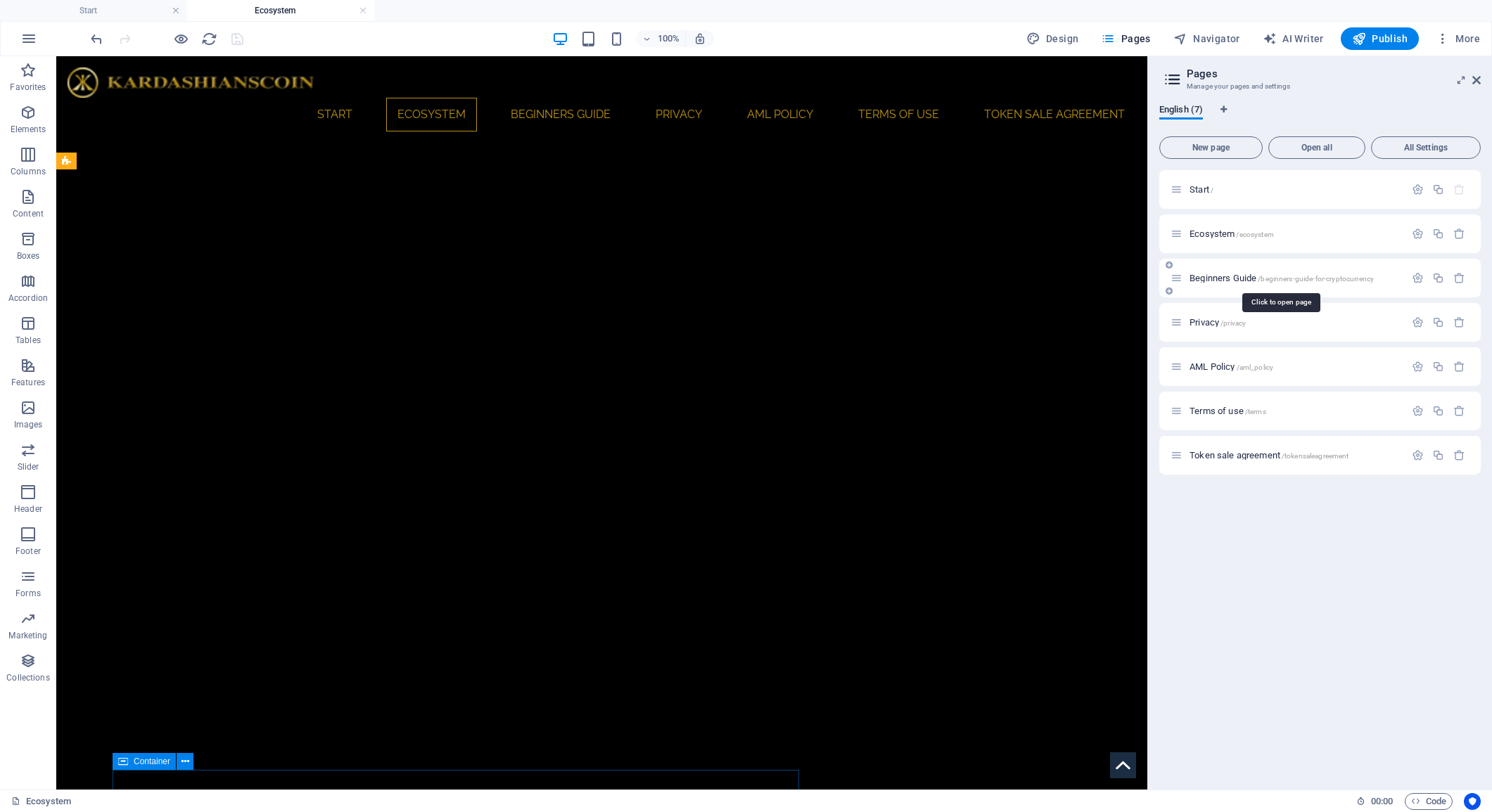
click at [1228, 275] on span "Beginners Guide /beginners-guide-for-cryptocurrency" at bounding box center [1282, 278] width 184 height 11
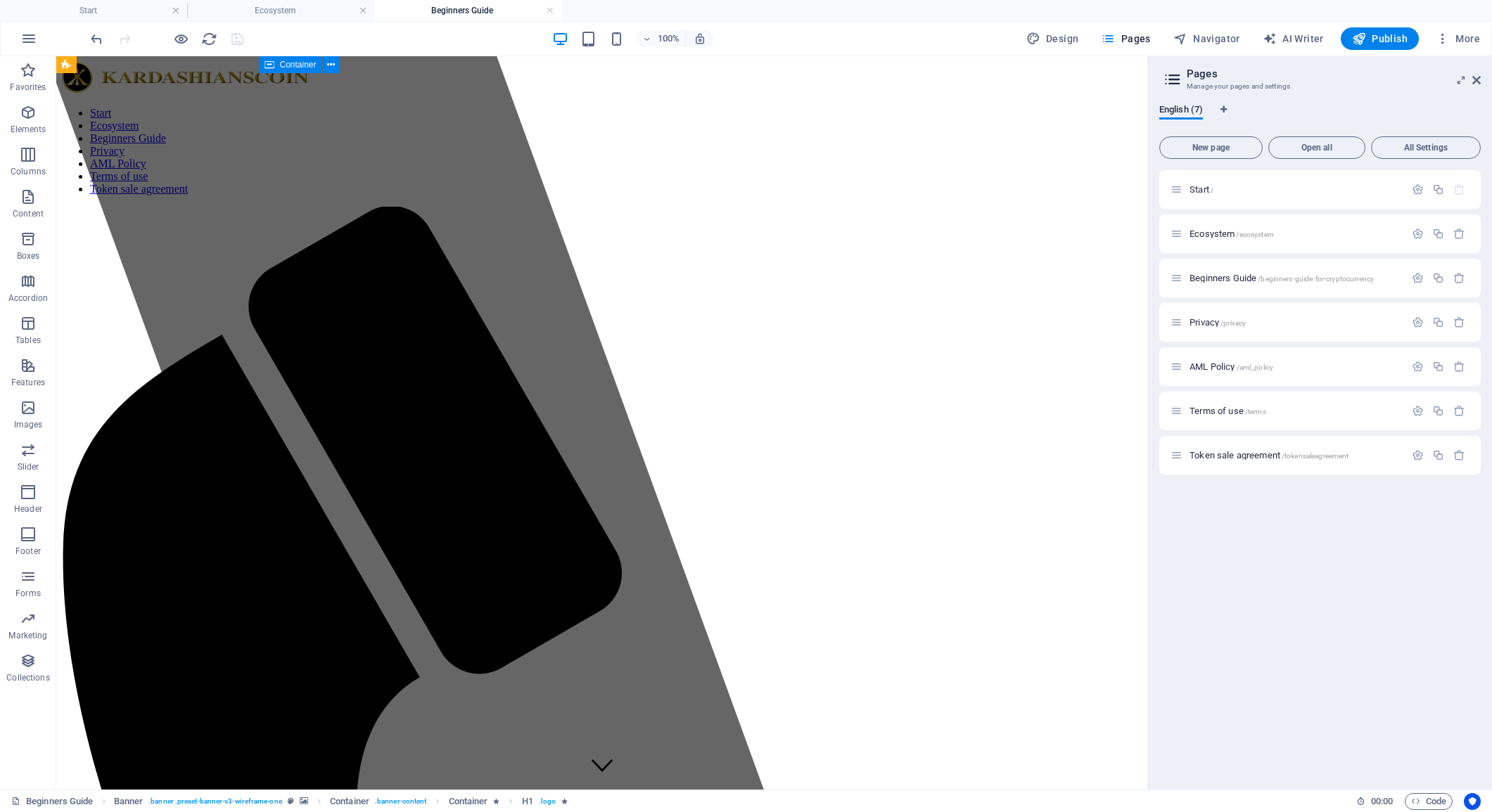
scroll to position [4797, 0]
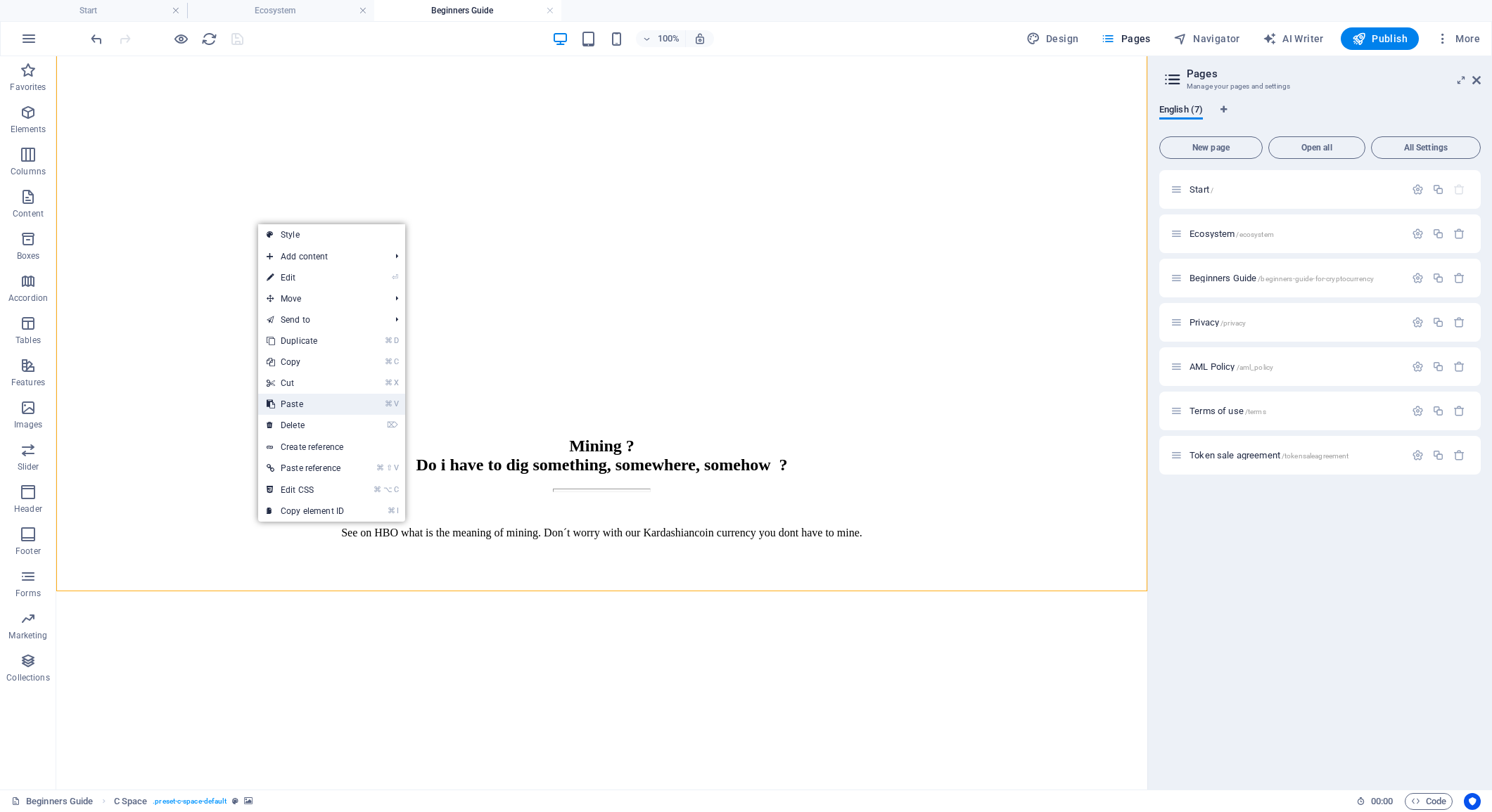
click at [331, 400] on link "⌘ V Paste" at bounding box center [305, 405] width 94 height 21
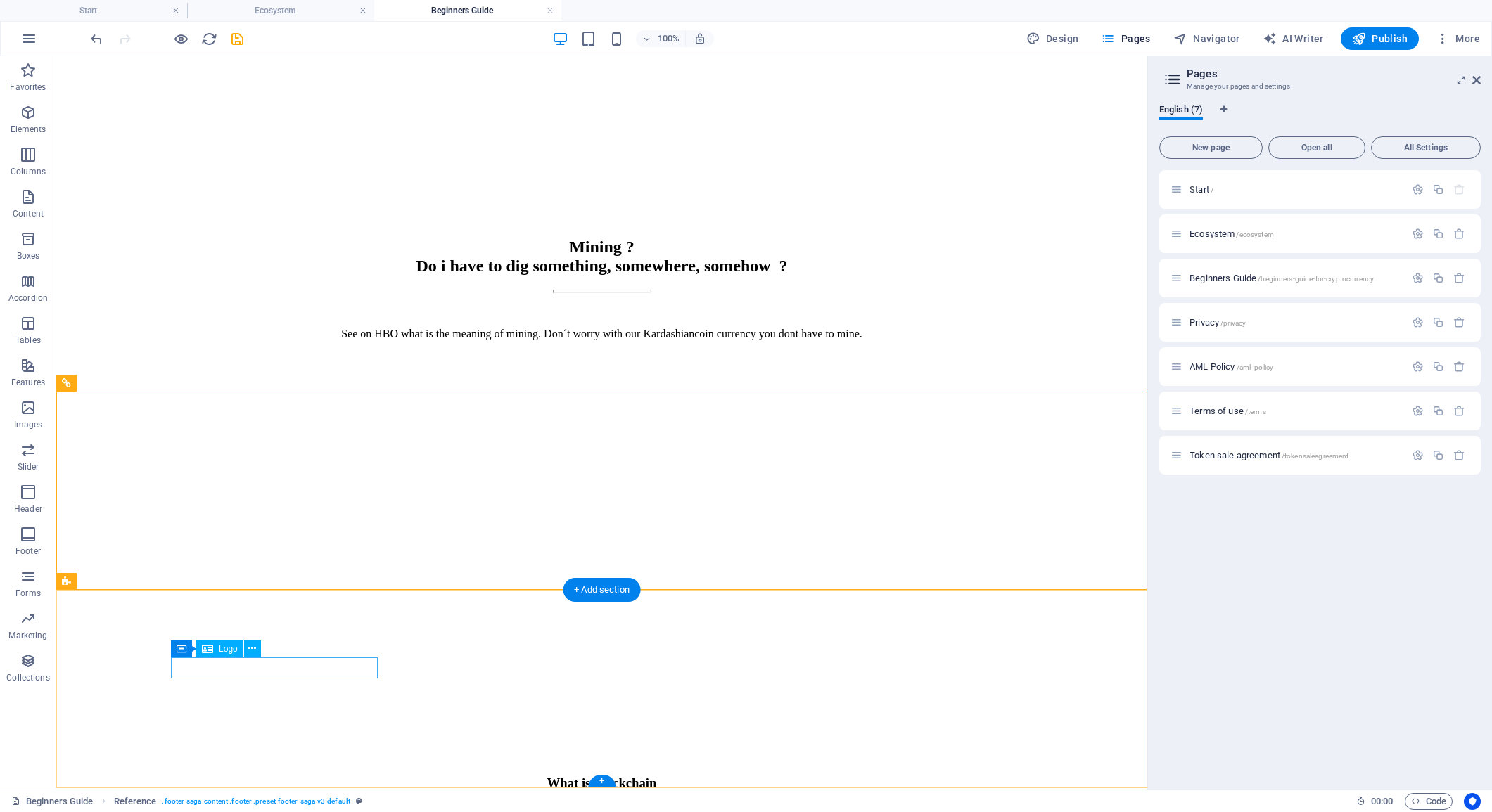
scroll to position [4995, 0]
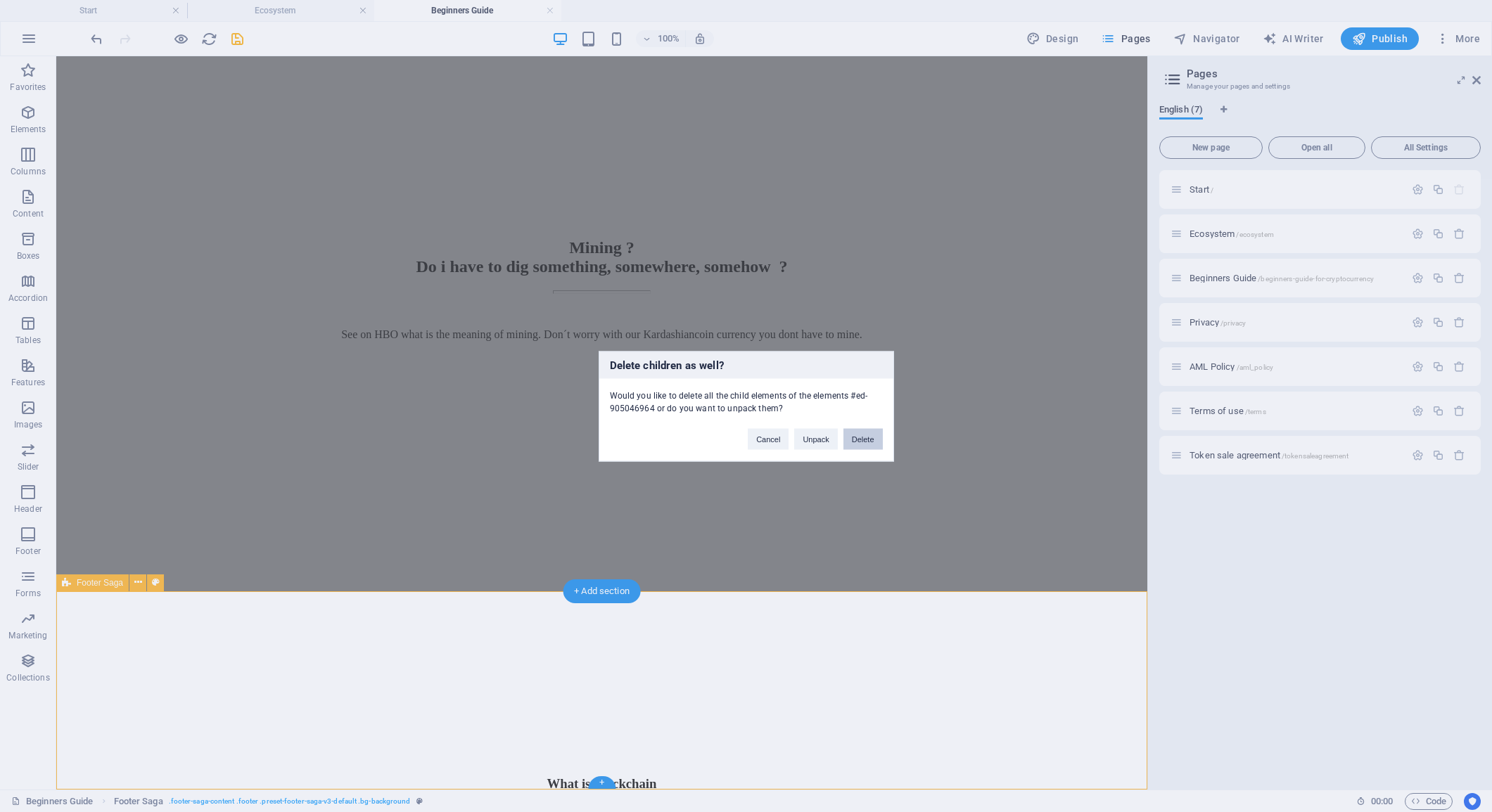
click at [867, 439] on button "Delete" at bounding box center [863, 439] width 40 height 21
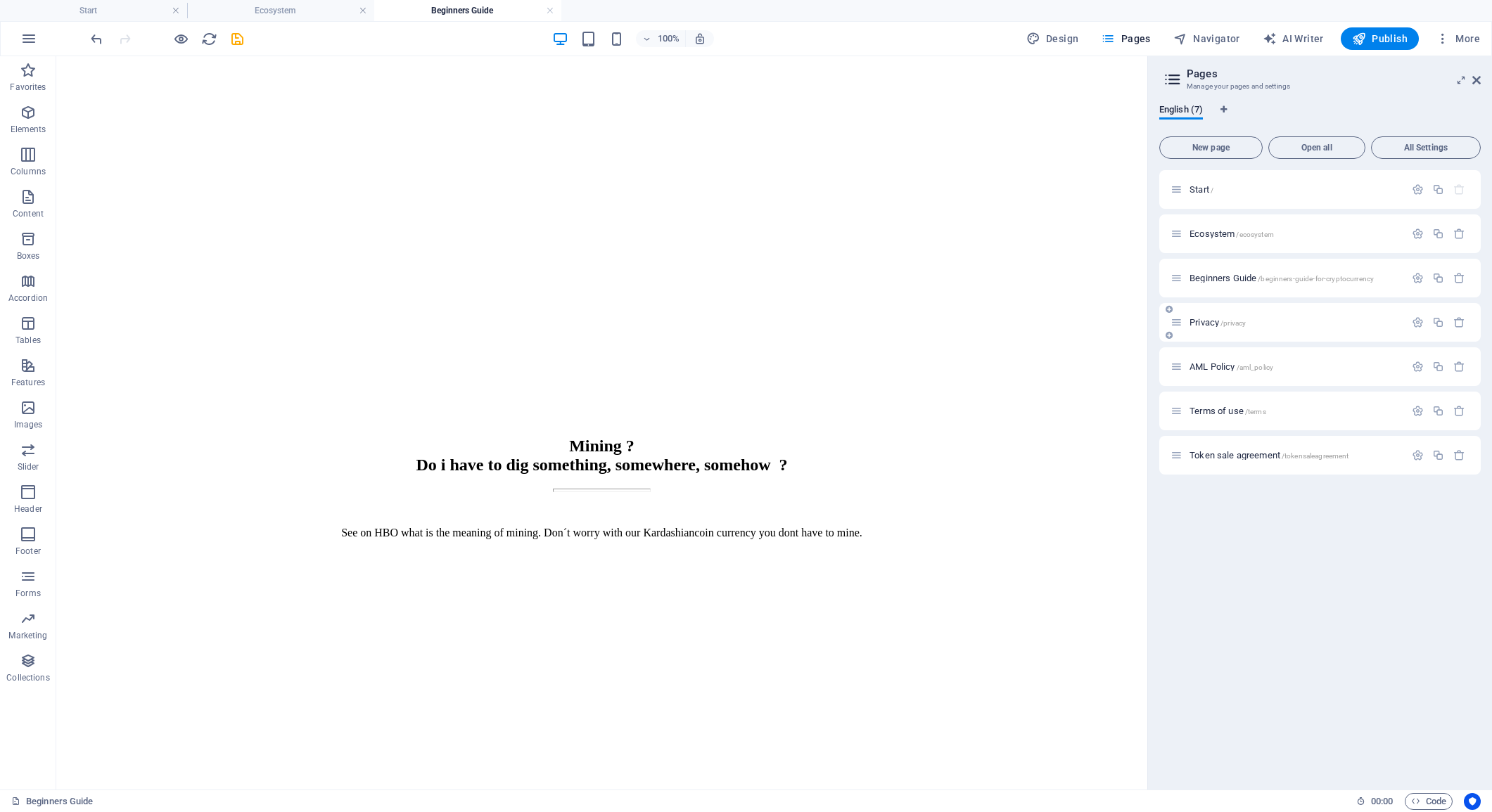
click at [1212, 323] on span "Privacy /privacy" at bounding box center [1218, 322] width 56 height 11
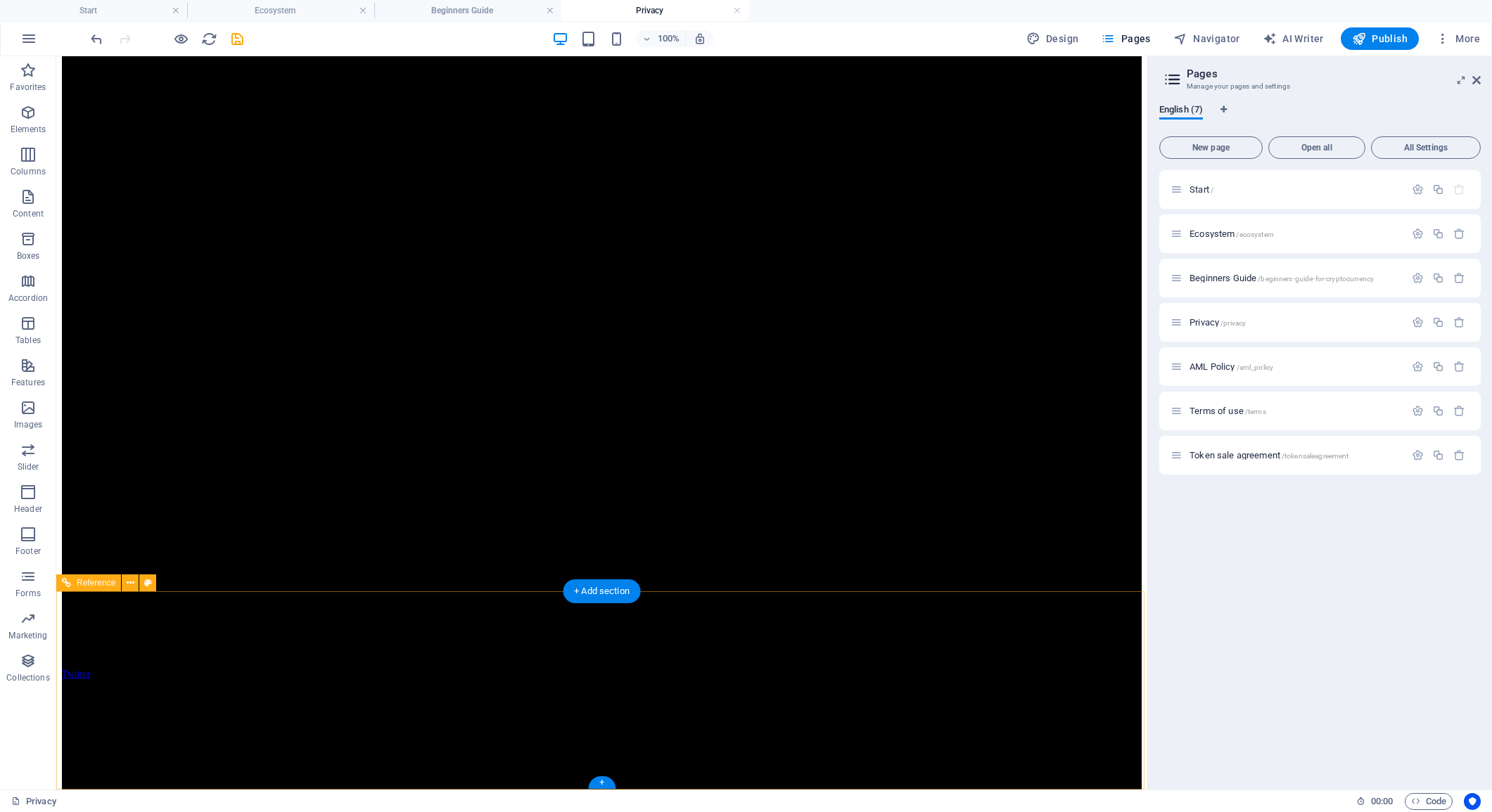
scroll to position [3920, 0]
click at [1218, 368] on span "AML Policy /aml_policy" at bounding box center [1232, 366] width 83 height 11
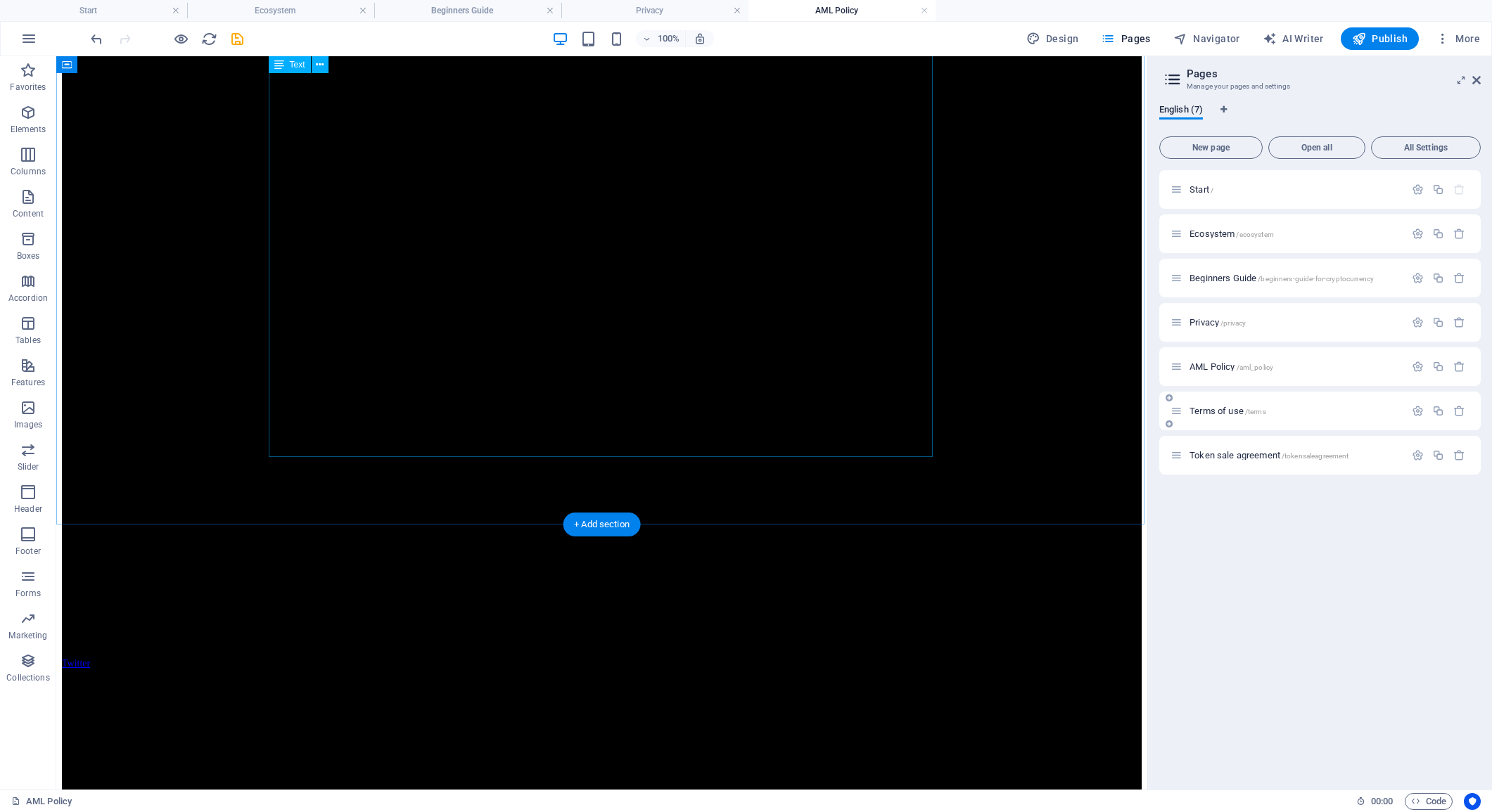
scroll to position [7166, 0]
click at [1212, 411] on span "Terms of use /terms" at bounding box center [1228, 410] width 76 height 11
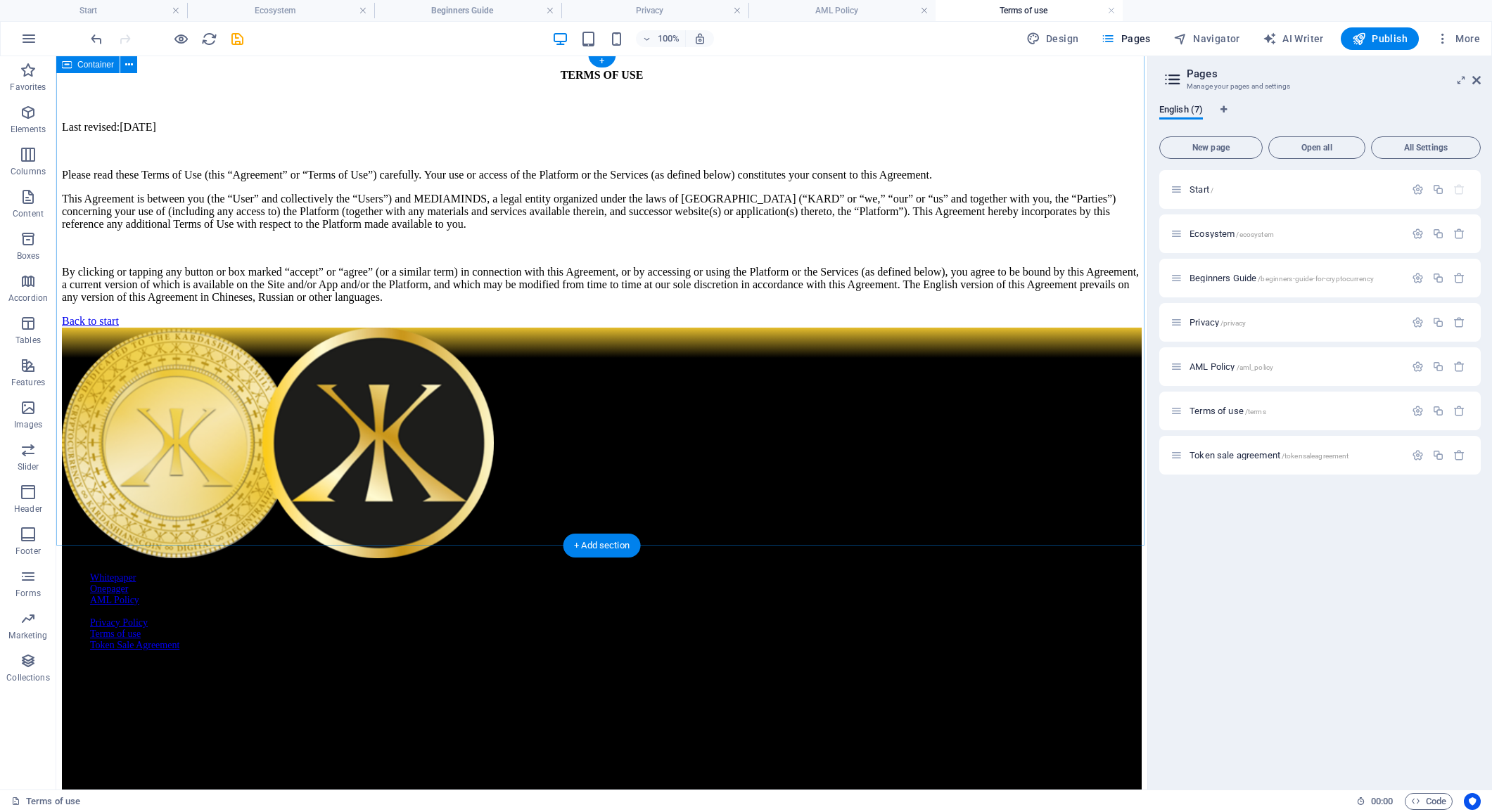
scroll to position [1, 0]
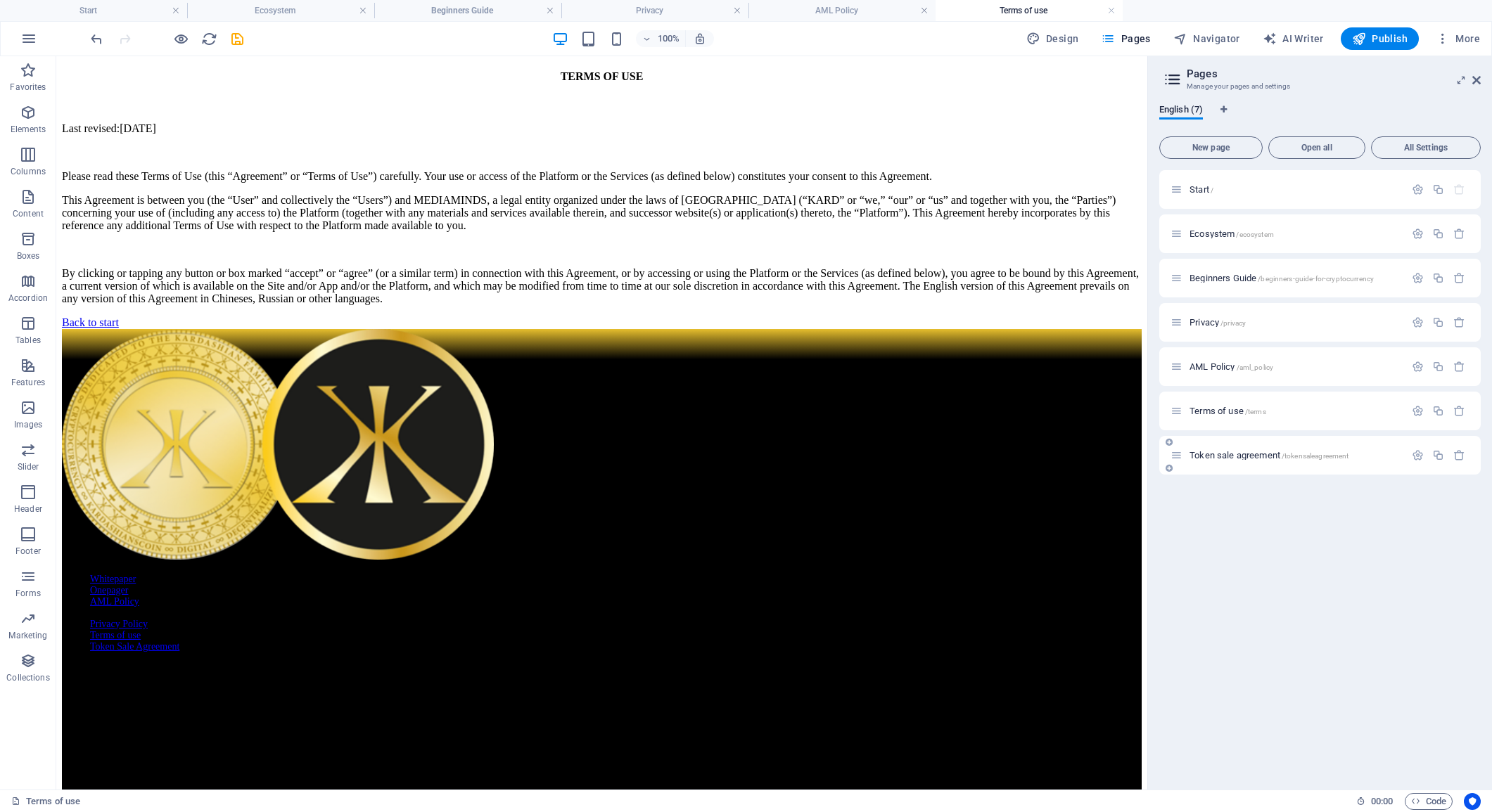
click at [1223, 457] on span "Token sale agreement /tokensaleagreement" at bounding box center [1269, 455] width 159 height 11
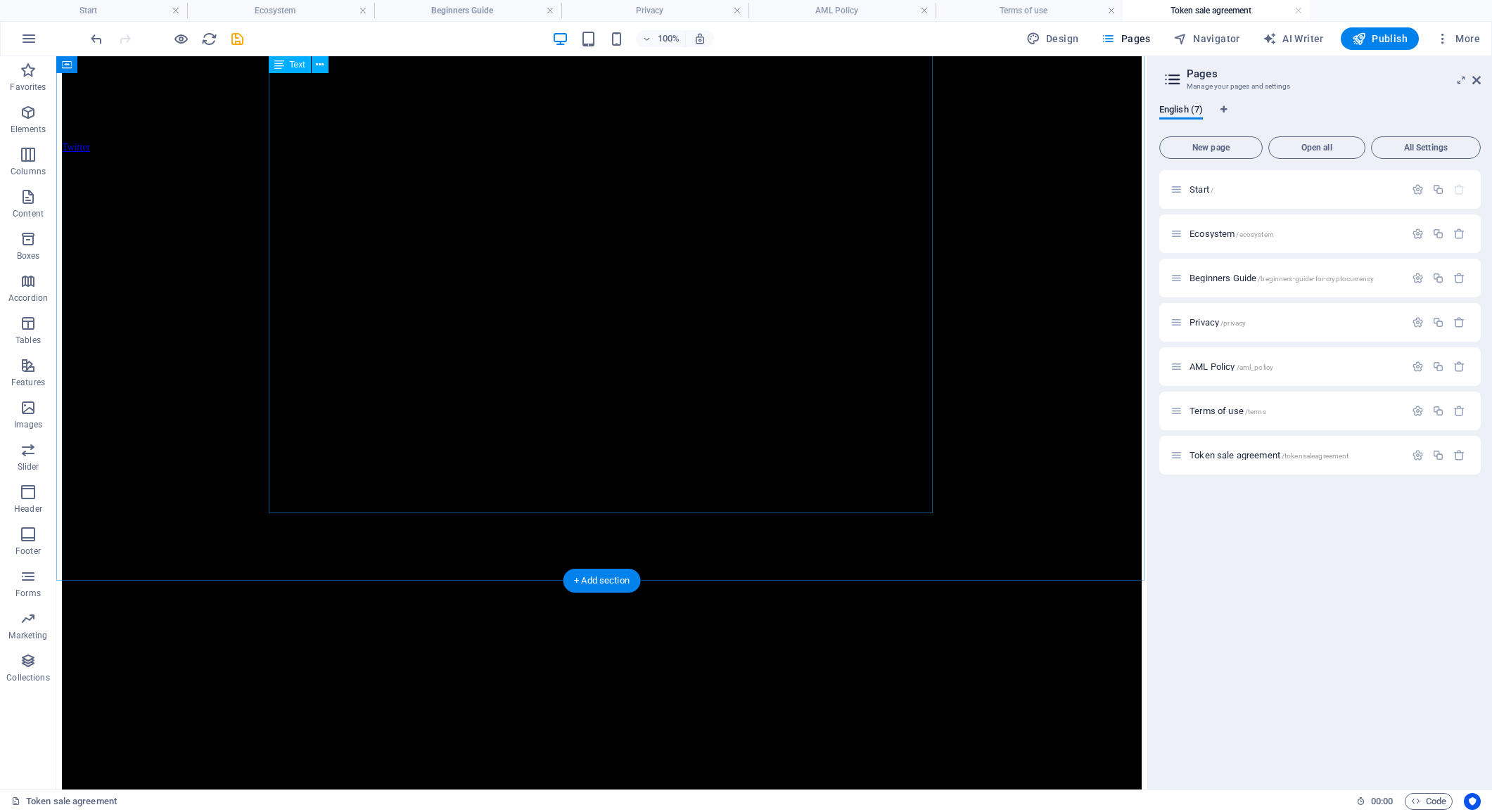
scroll to position [7322, 0]
click at [552, 12] on link at bounding box center [550, 11] width 9 height 14
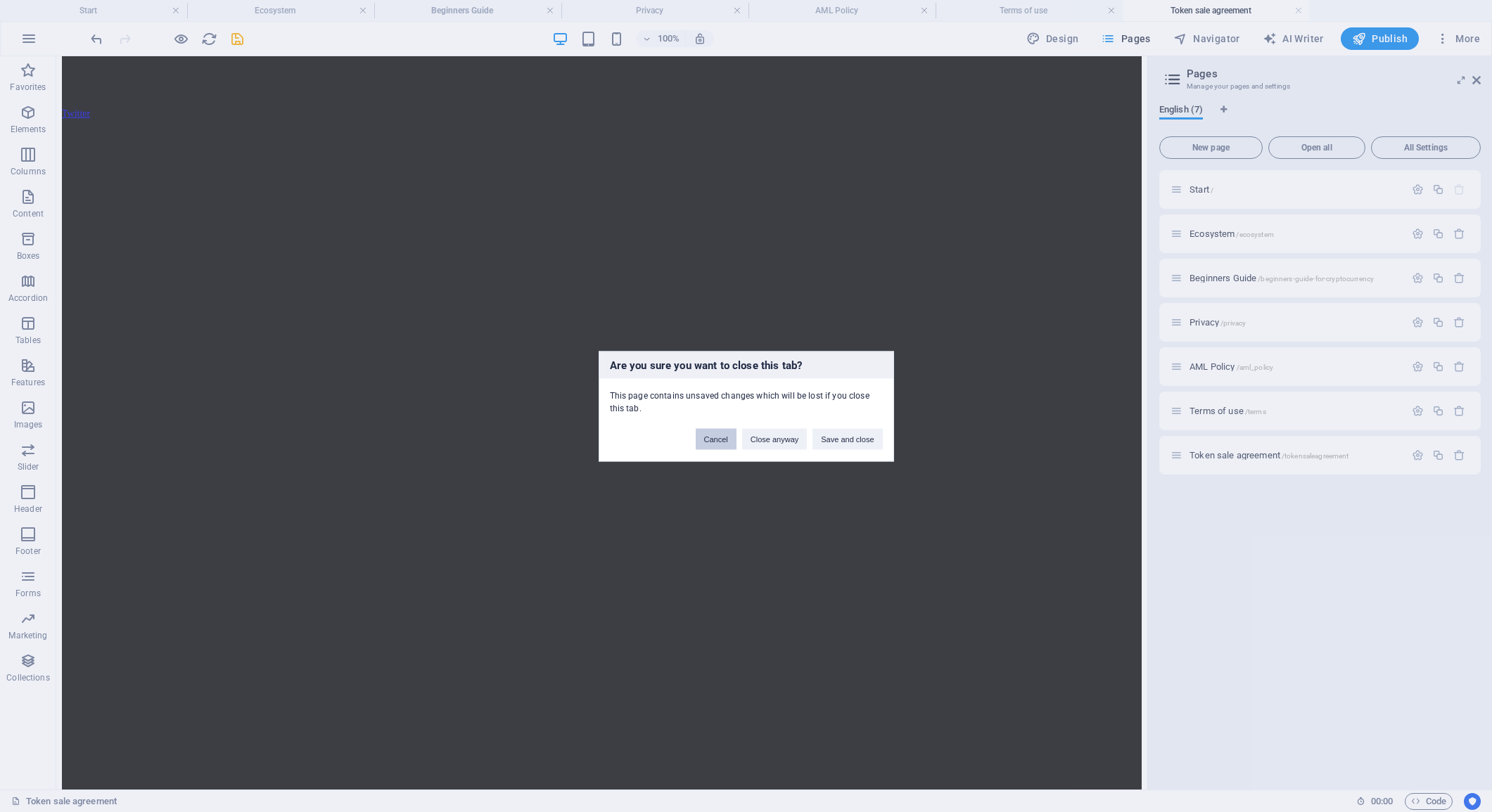
click at [708, 439] on button "Cancel" at bounding box center [716, 439] width 41 height 21
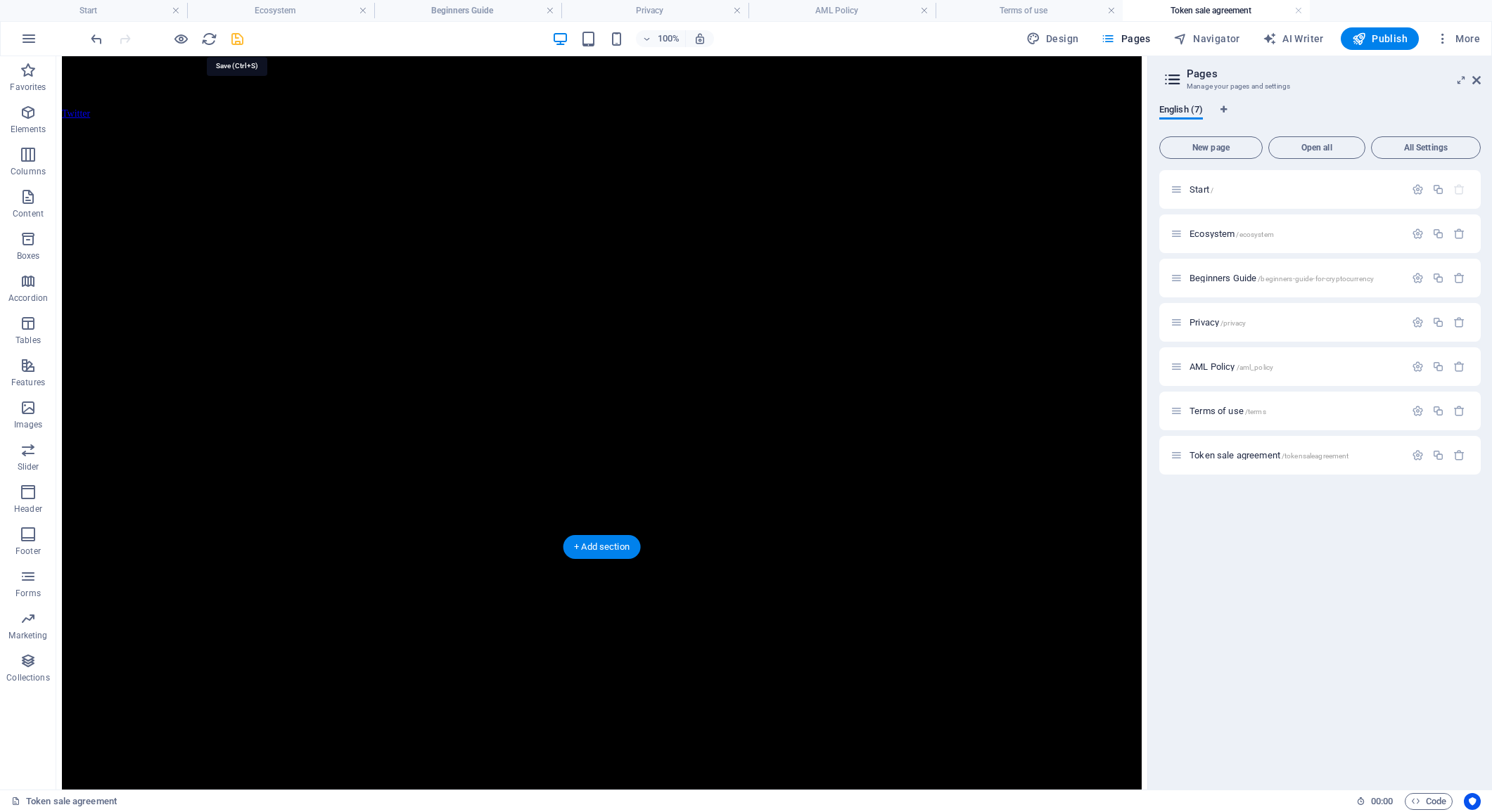
click at [241, 42] on icon "save" at bounding box center [237, 39] width 16 height 16
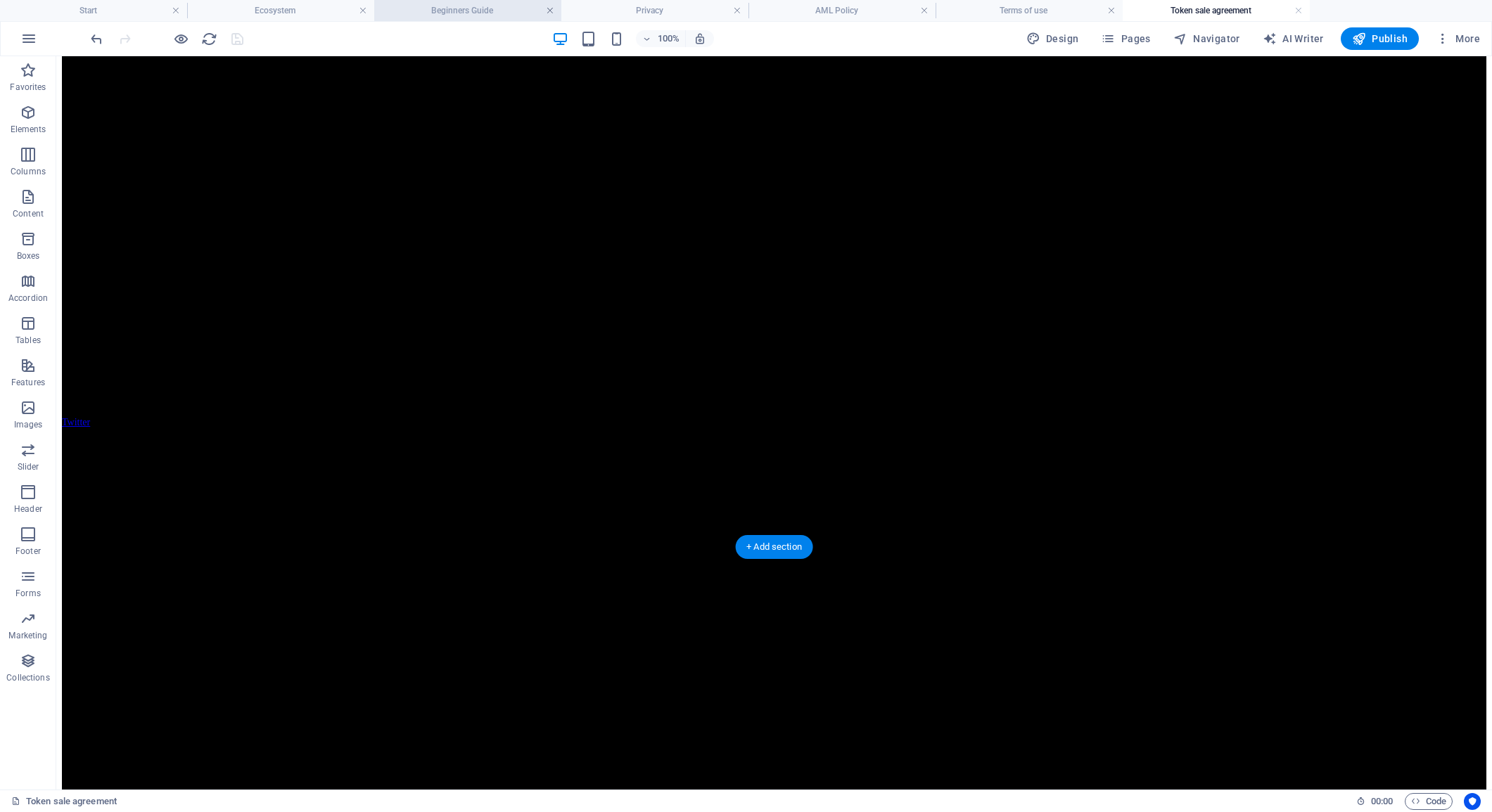
click at [548, 12] on link at bounding box center [550, 11] width 9 height 14
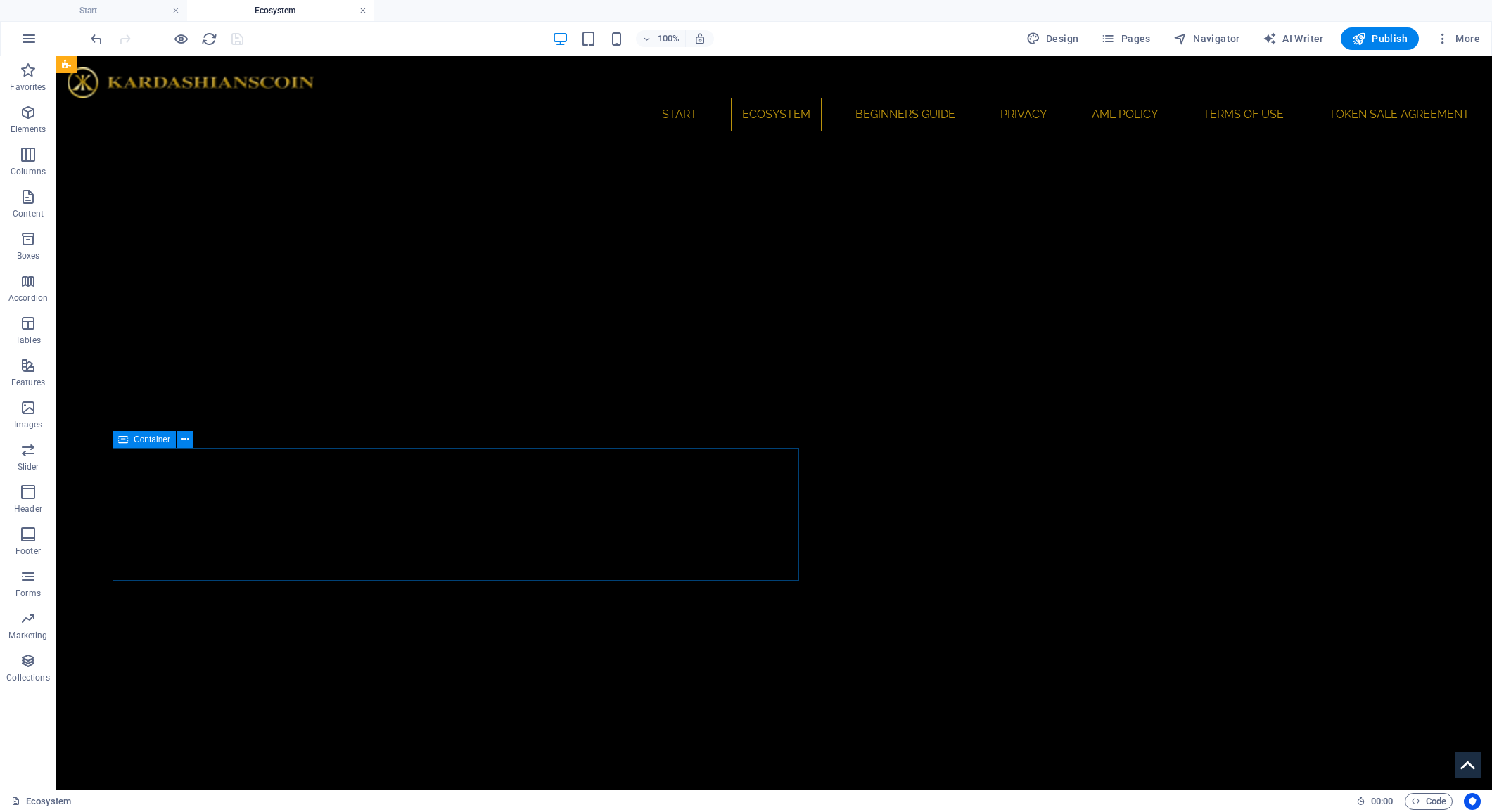
click at [360, 12] on link at bounding box center [363, 11] width 9 height 14
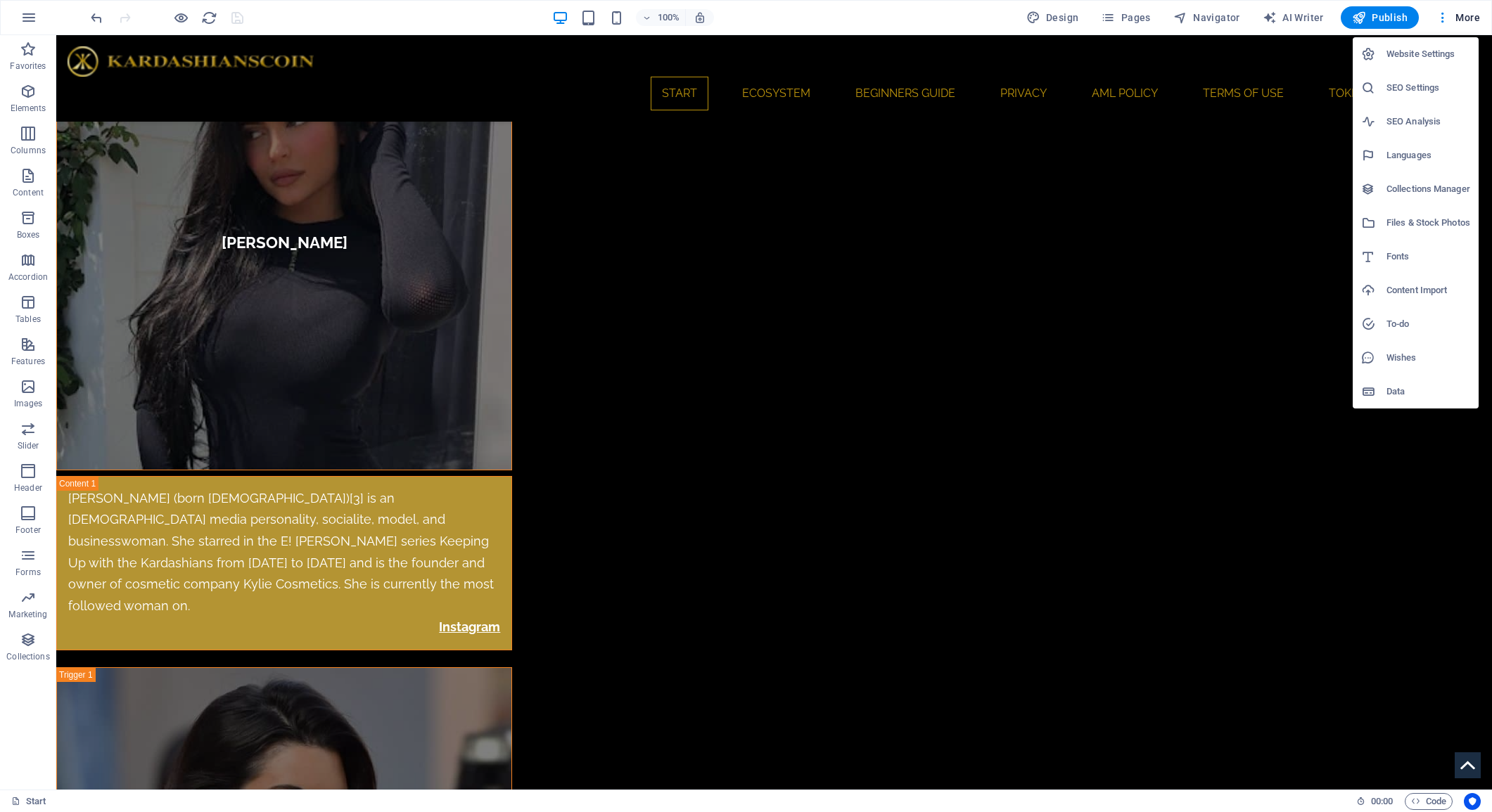
drag, startPoint x: 1380, startPoint y: 449, endPoint x: 1419, endPoint y: 225, distance: 227.4
click at [1419, 225] on h6 "Files & Stock Photos" at bounding box center [1428, 223] width 83 height 16
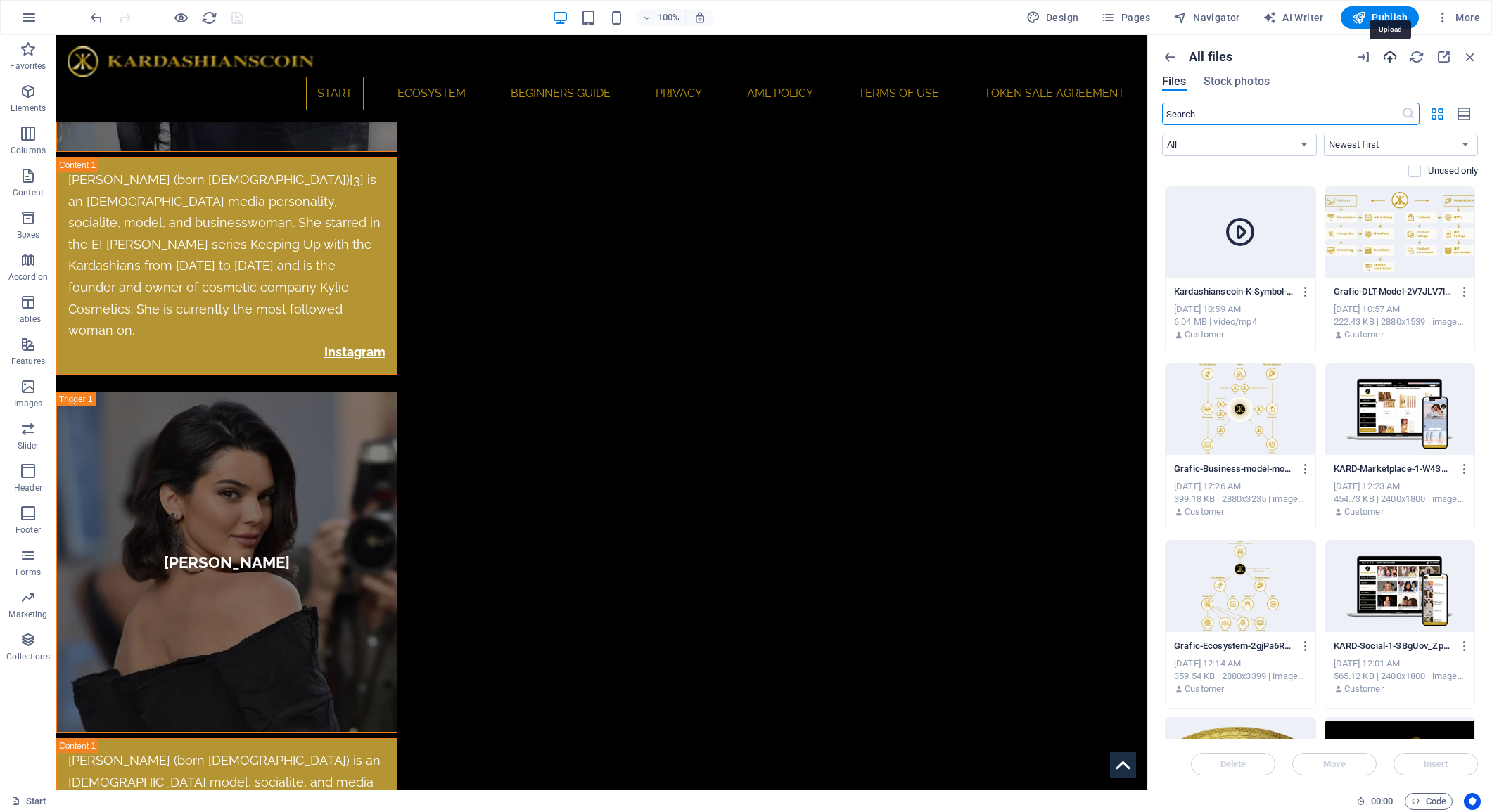
click at [1388, 57] on icon "button" at bounding box center [1390, 57] width 15 height 15
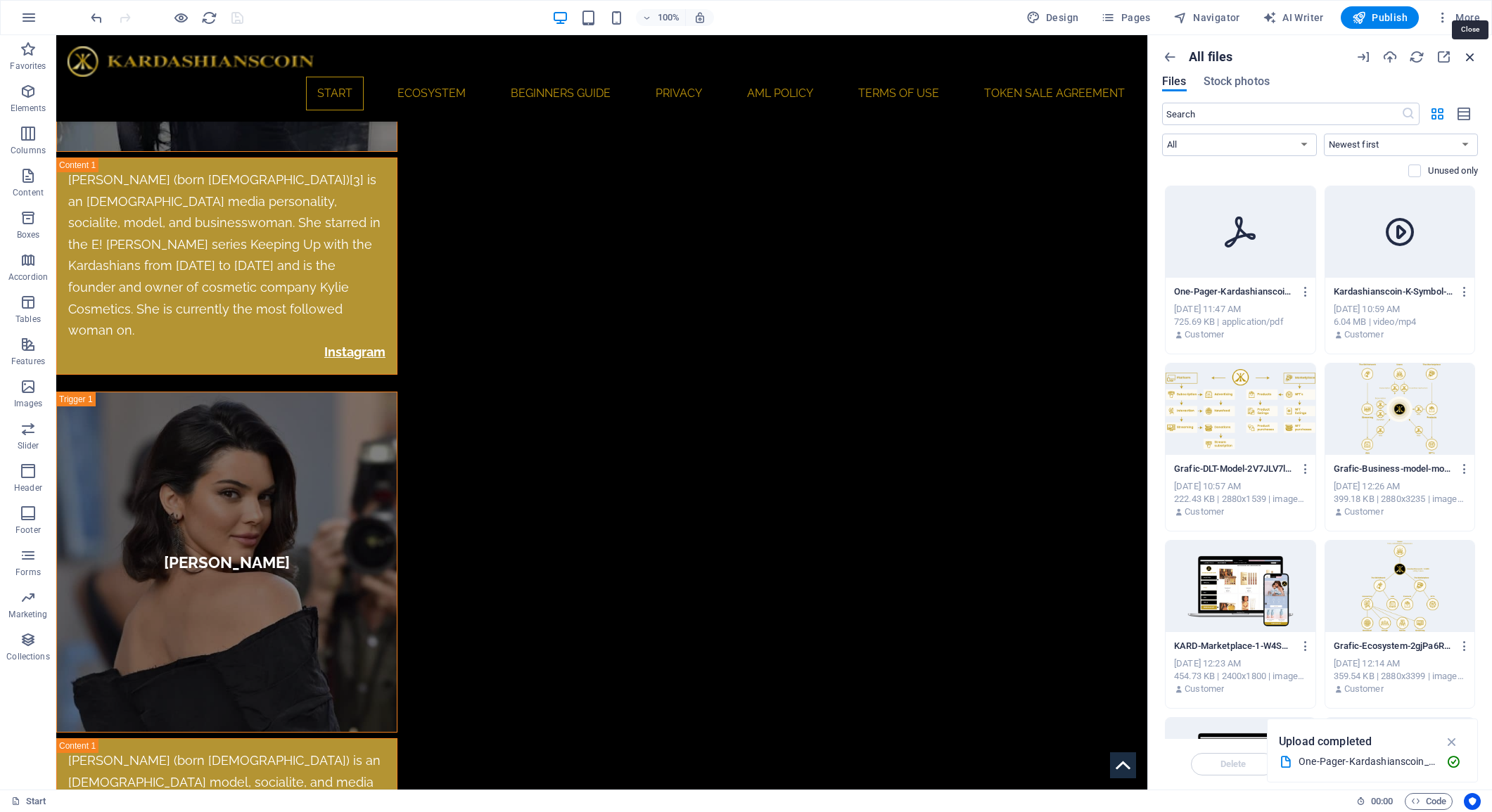
click at [1472, 57] on icon "button" at bounding box center [1471, 57] width 15 height 15
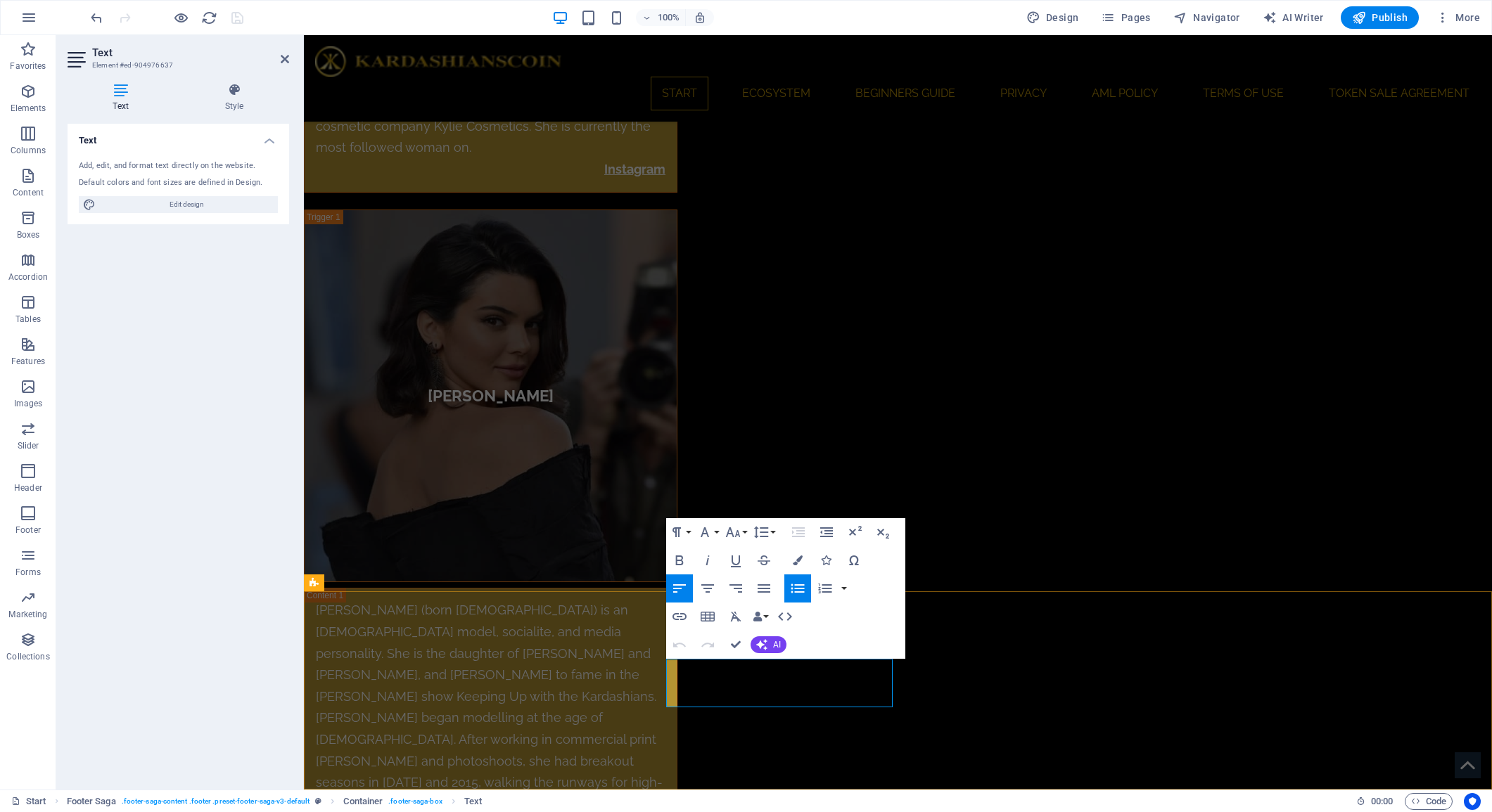
click at [689, 649] on icon "button" at bounding box center [688, 649] width 10 height 10
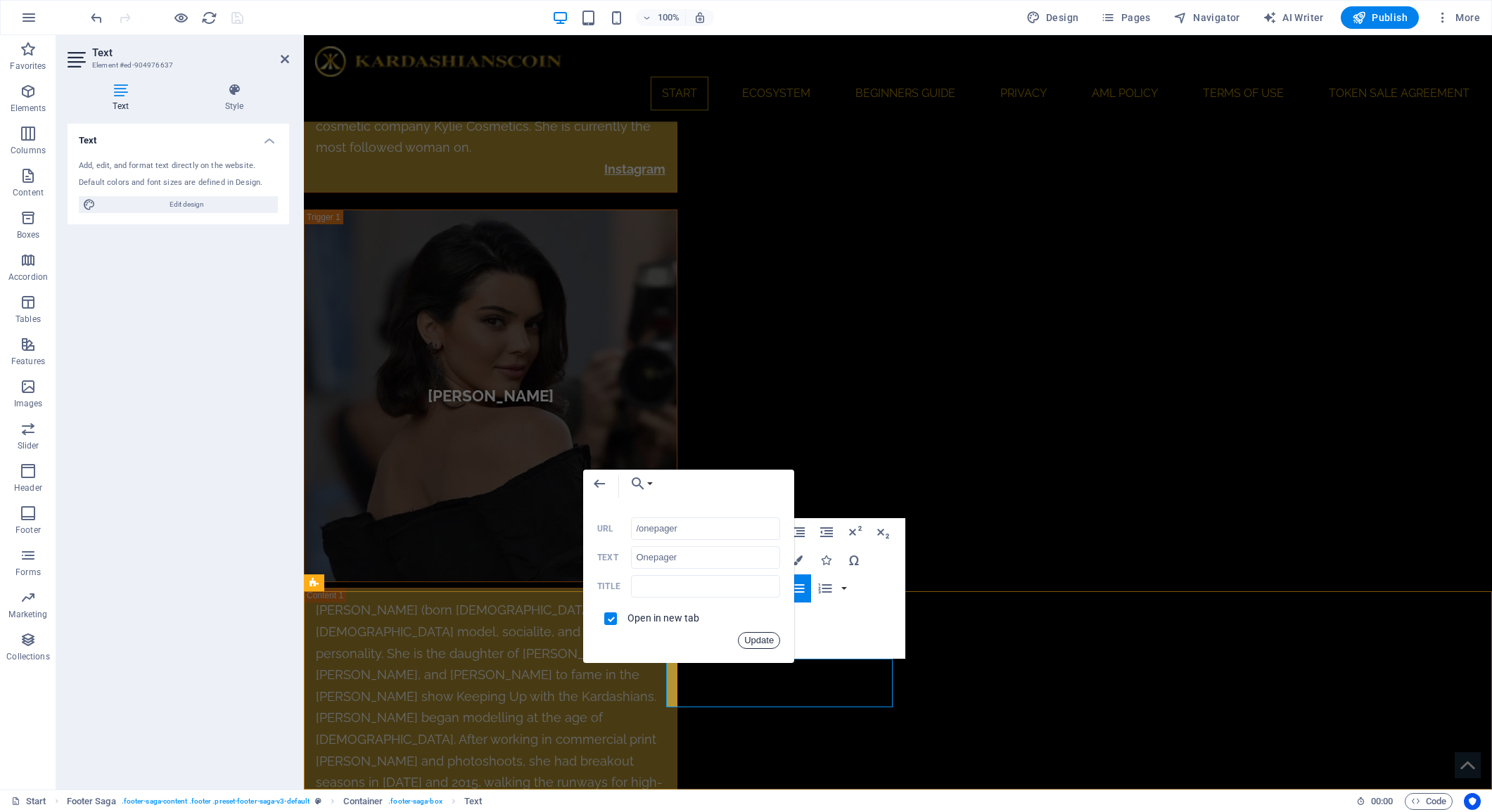
click at [760, 636] on button "Update" at bounding box center [759, 640] width 43 height 16
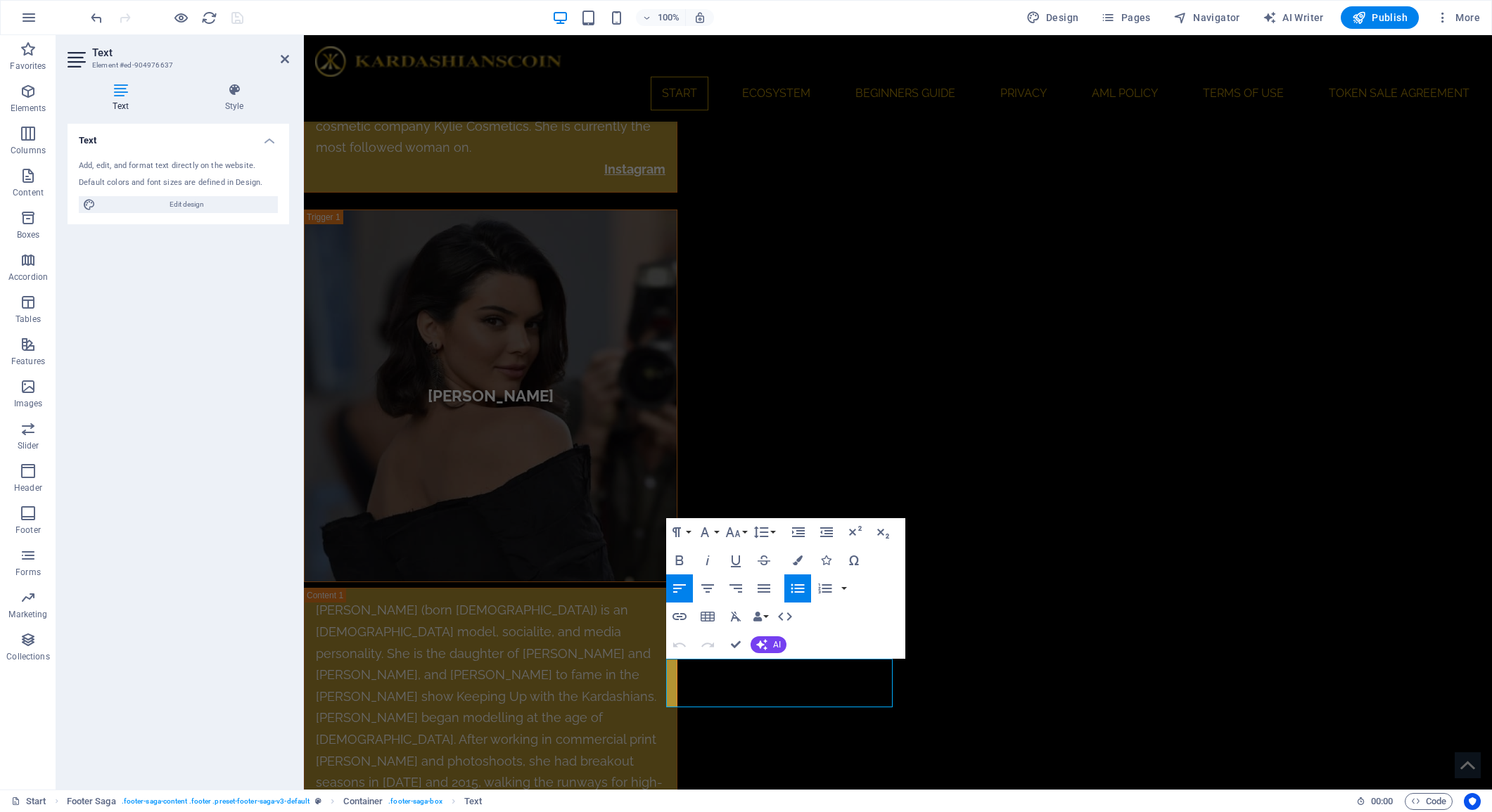
click at [660, 647] on icon "button" at bounding box center [660, 648] width 16 height 16
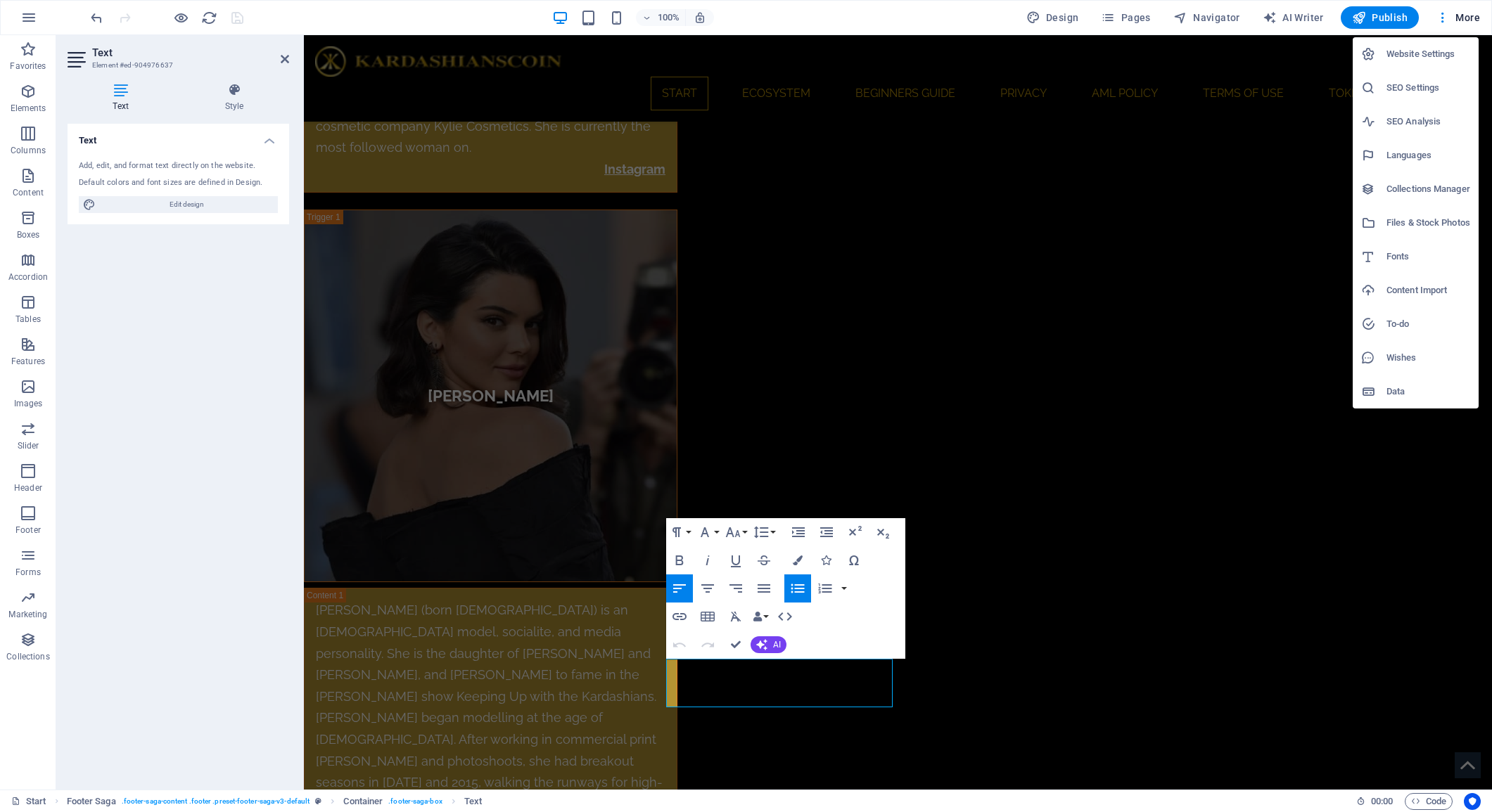
click at [1442, 226] on h6 "Files & Stock Photos" at bounding box center [1428, 223] width 83 height 16
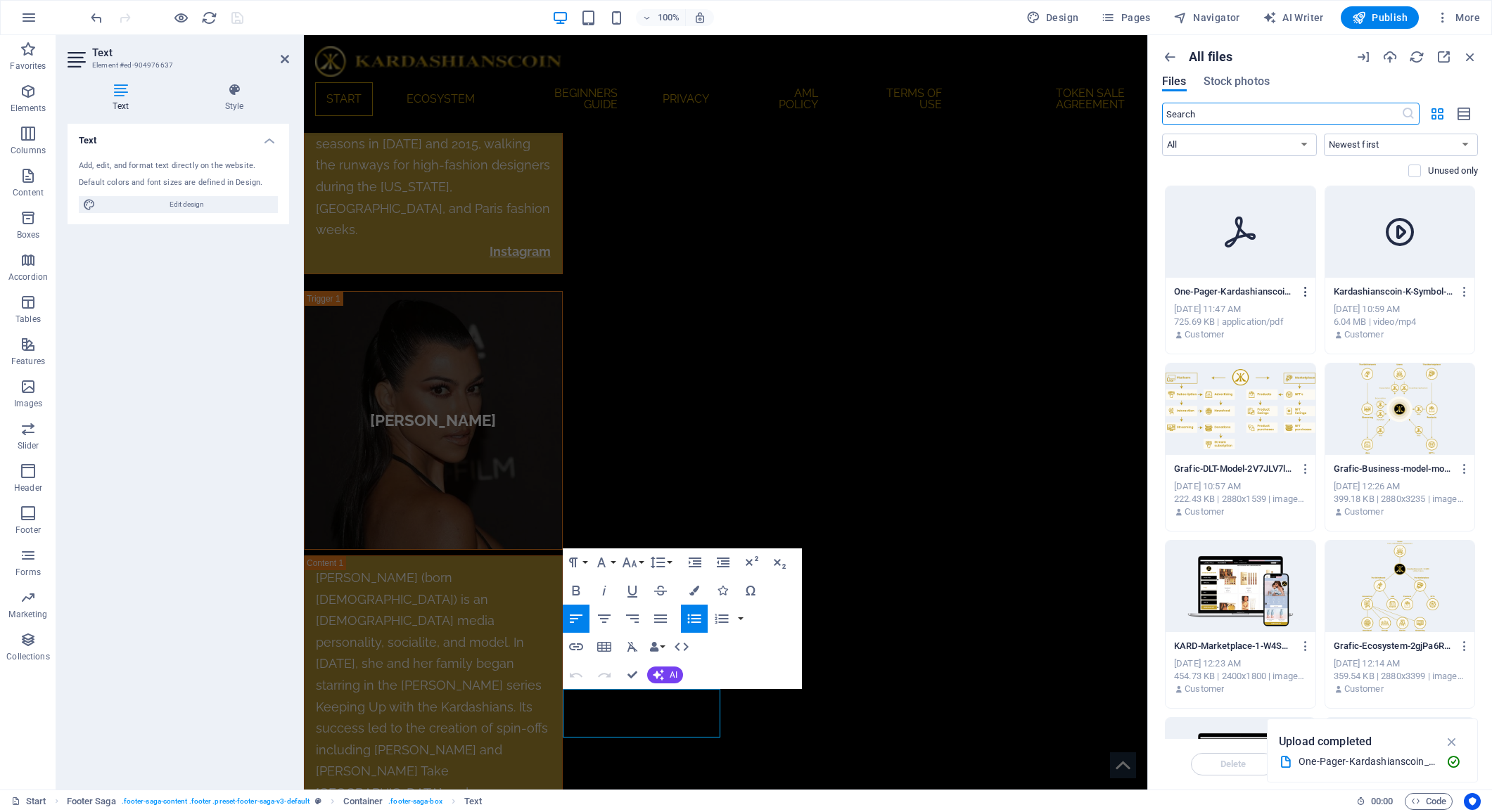
click at [1302, 292] on icon "button" at bounding box center [1306, 291] width 14 height 13
click at [1291, 359] on h6 "Get link" at bounding box center [1313, 362] width 60 height 16
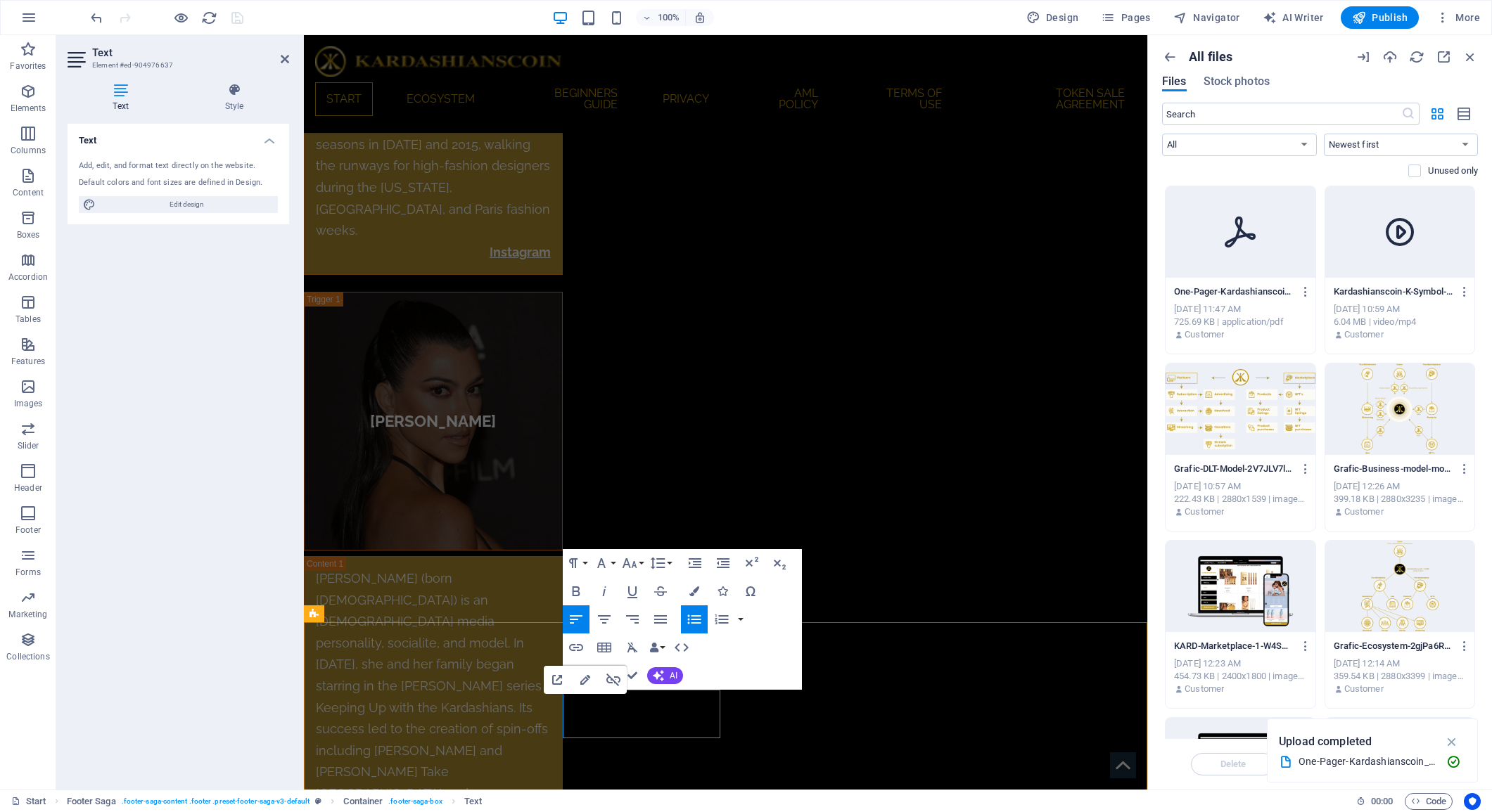
scroll to position [5976, 0]
click at [585, 677] on icon "button" at bounding box center [585, 680] width 16 height 16
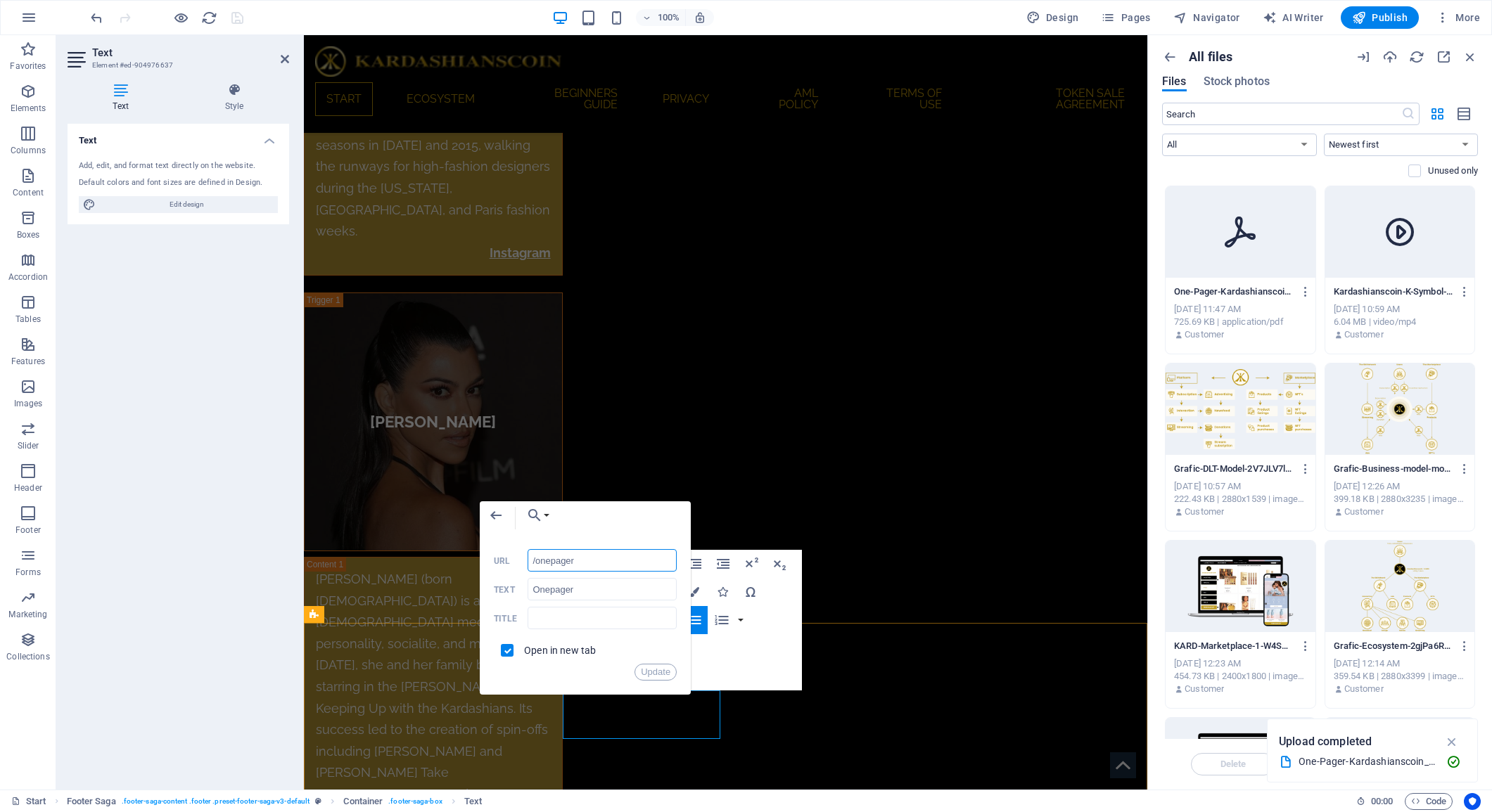
click at [601, 564] on input "/onepager" at bounding box center [602, 560] width 149 height 22
click at [601, 563] on input "/onepager" at bounding box center [602, 560] width 149 height 22
type input "https://cdn1.site-media.eu/images/document/18967283/One-Pager-Kardashianscoin_2…"
click at [652, 669] on button "Update" at bounding box center [655, 672] width 43 height 16
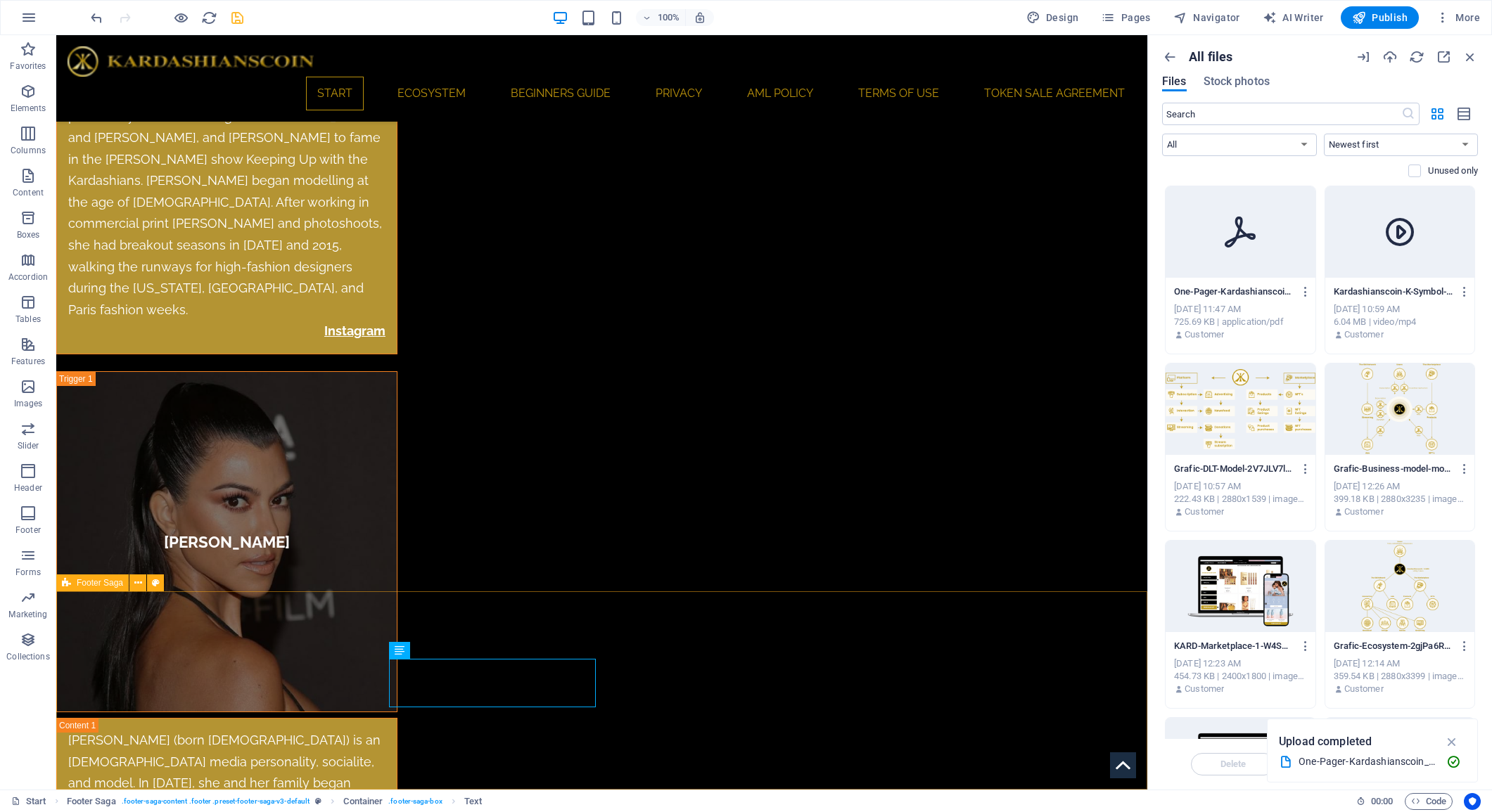
scroll to position [5628, 0]
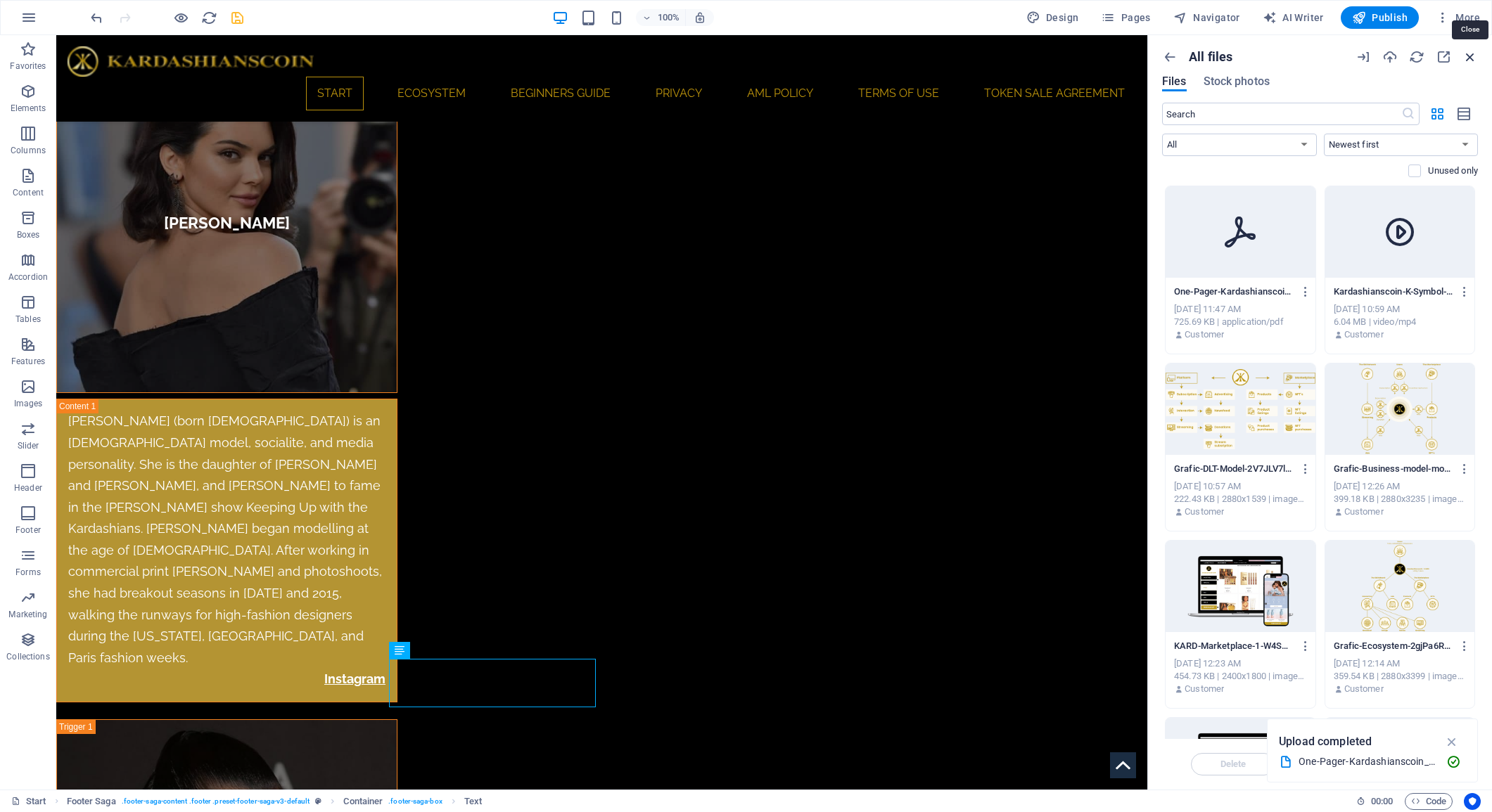
click at [1472, 56] on icon "button" at bounding box center [1471, 57] width 15 height 15
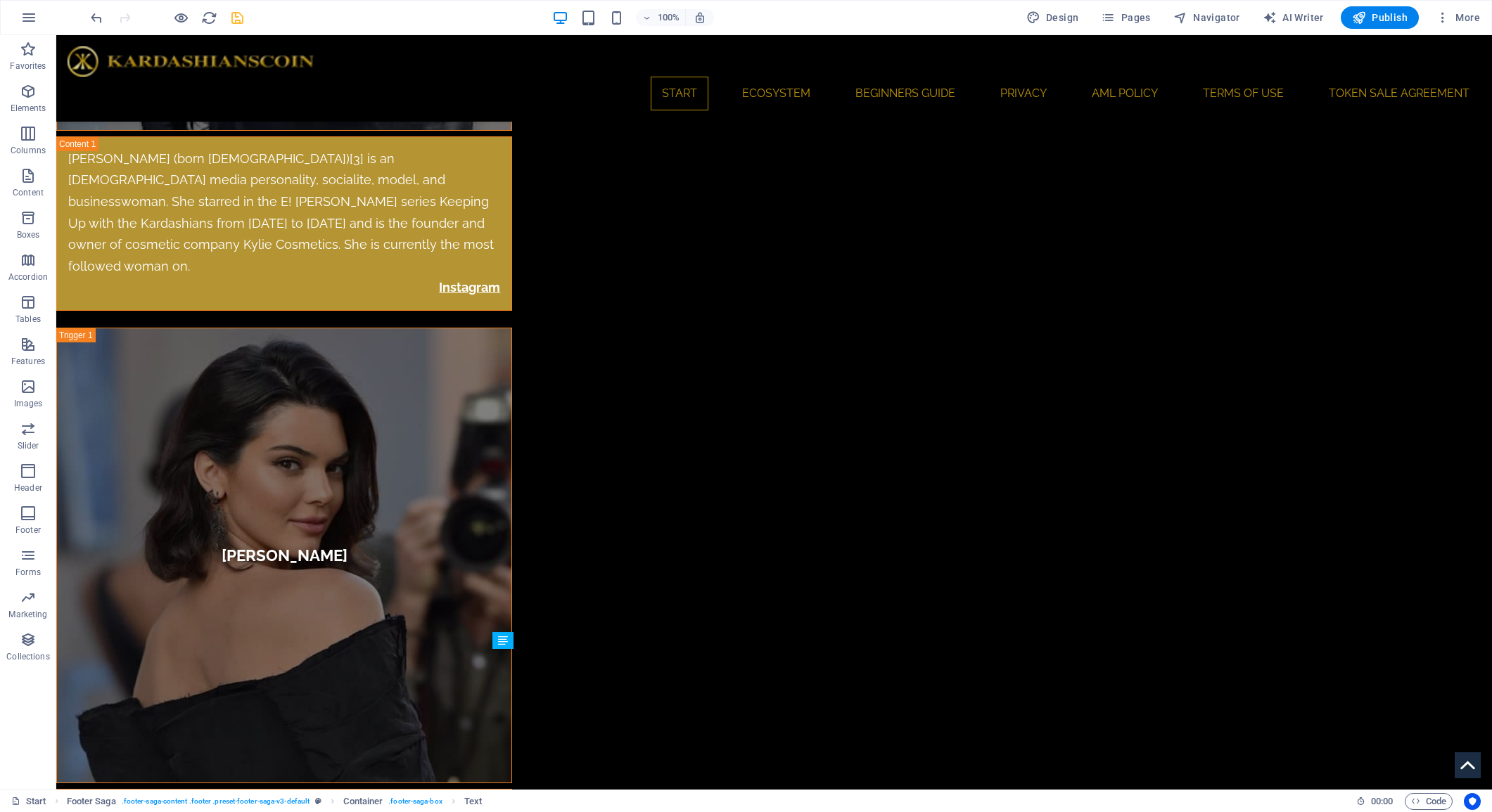
scroll to position [5298, 0]
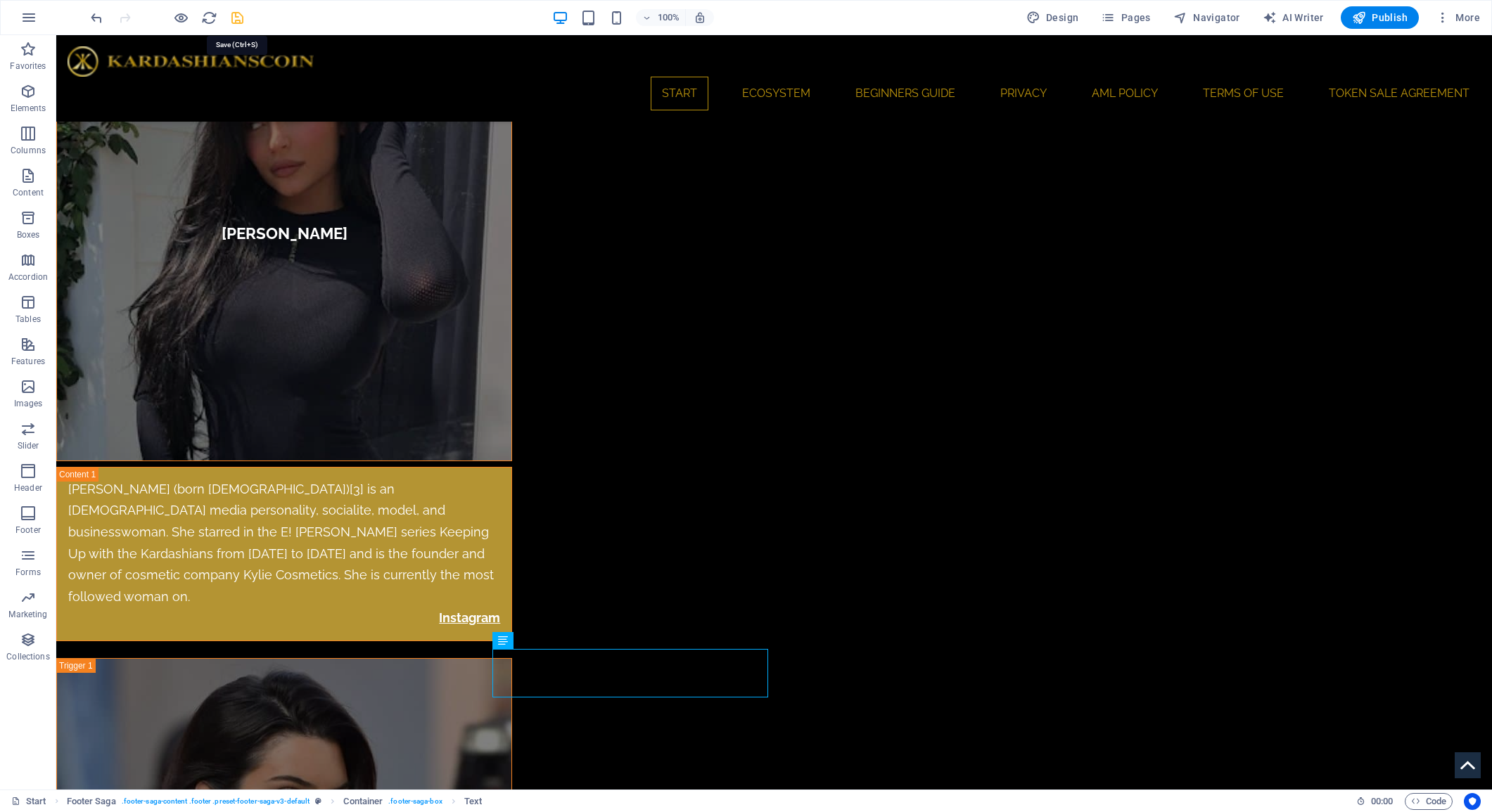
click at [237, 19] on icon "save" at bounding box center [237, 17] width 16 height 16
click at [1390, 17] on span "Publish" at bounding box center [1380, 17] width 55 height 15
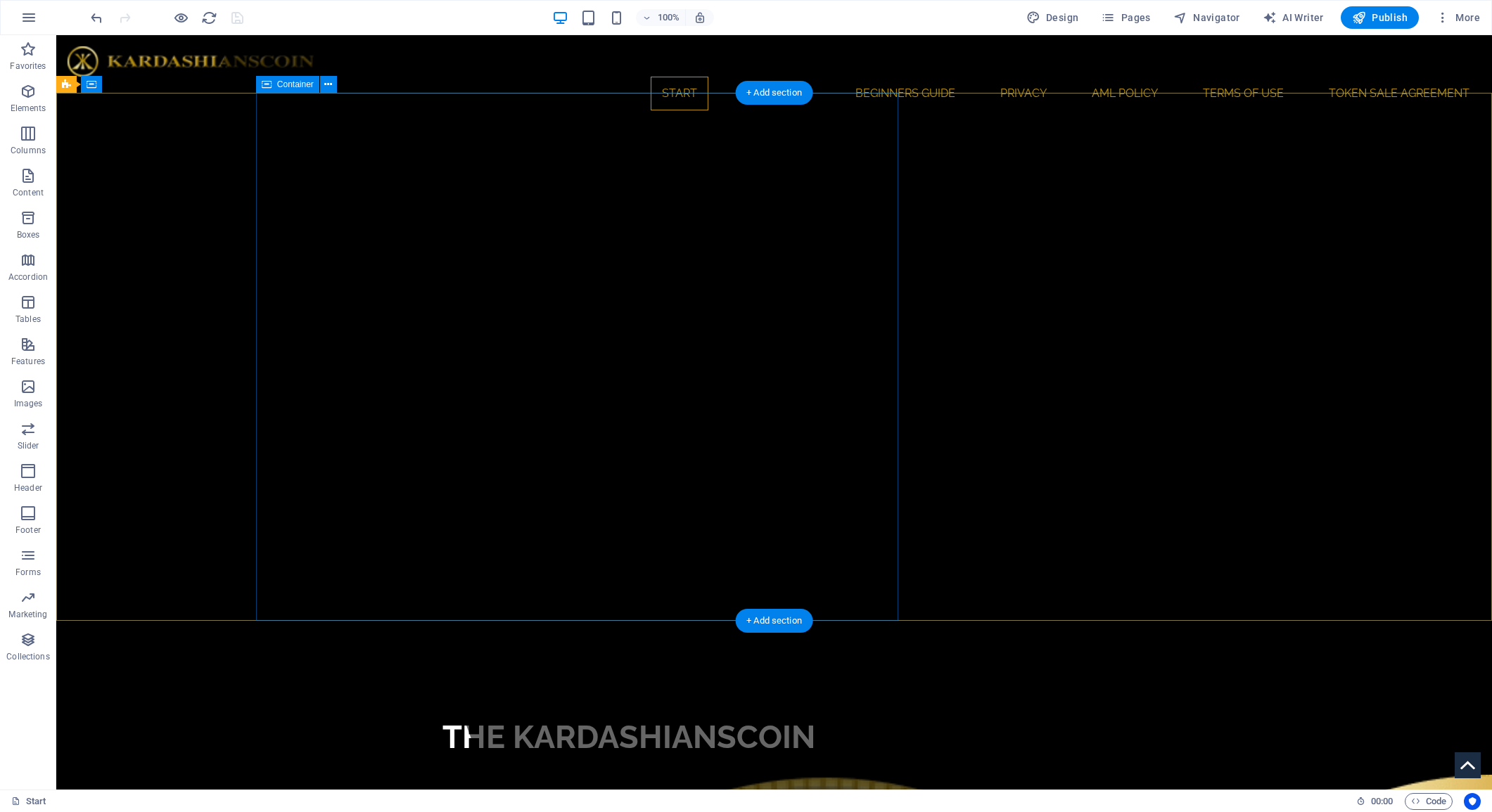
scroll to position [0, 0]
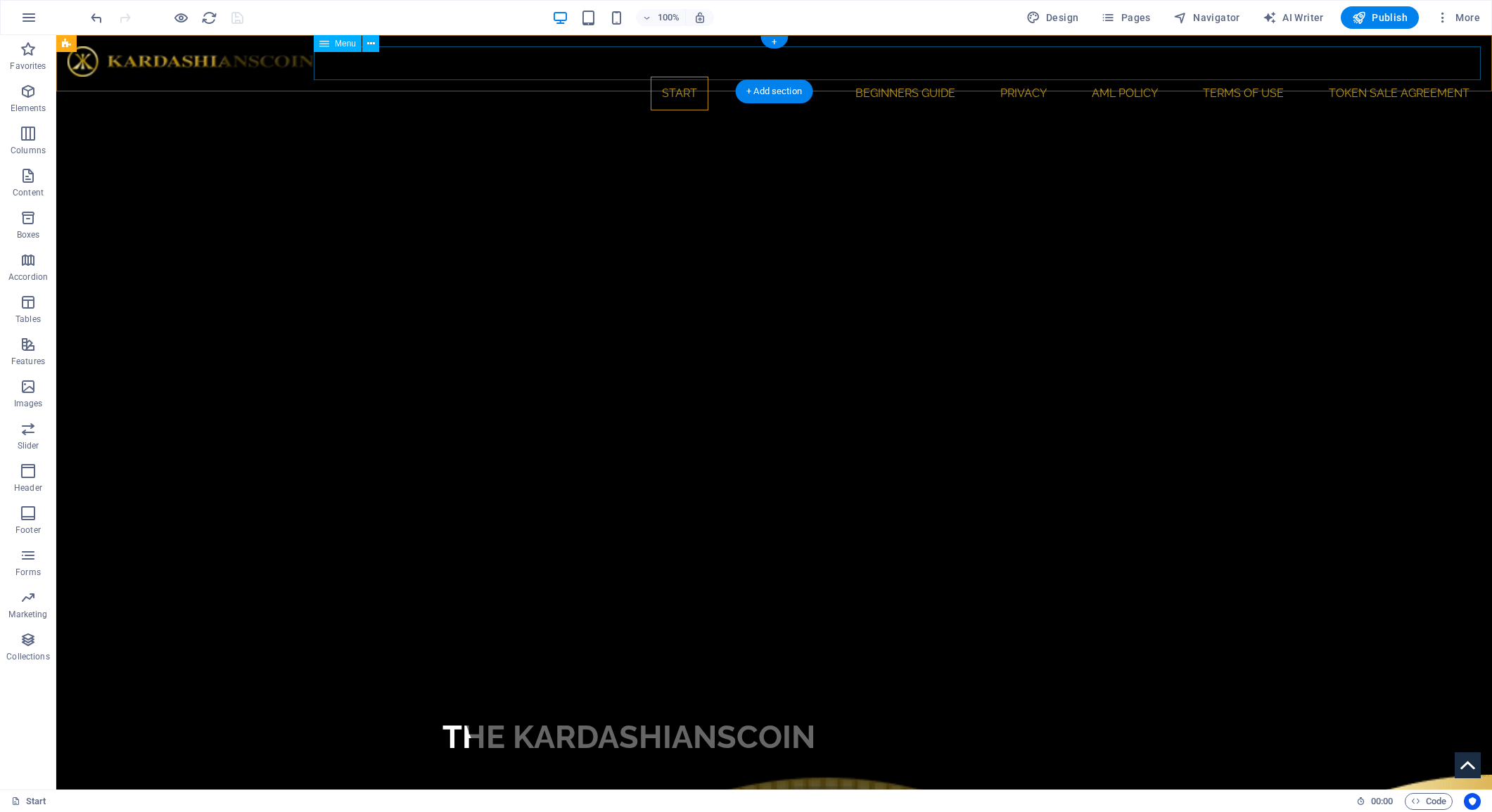
click at [554, 76] on nav "Start Ecosystem Beginners Guide Privacy AML Policy Terms of use Token sale agre…" at bounding box center [775, 93] width 1414 height 34
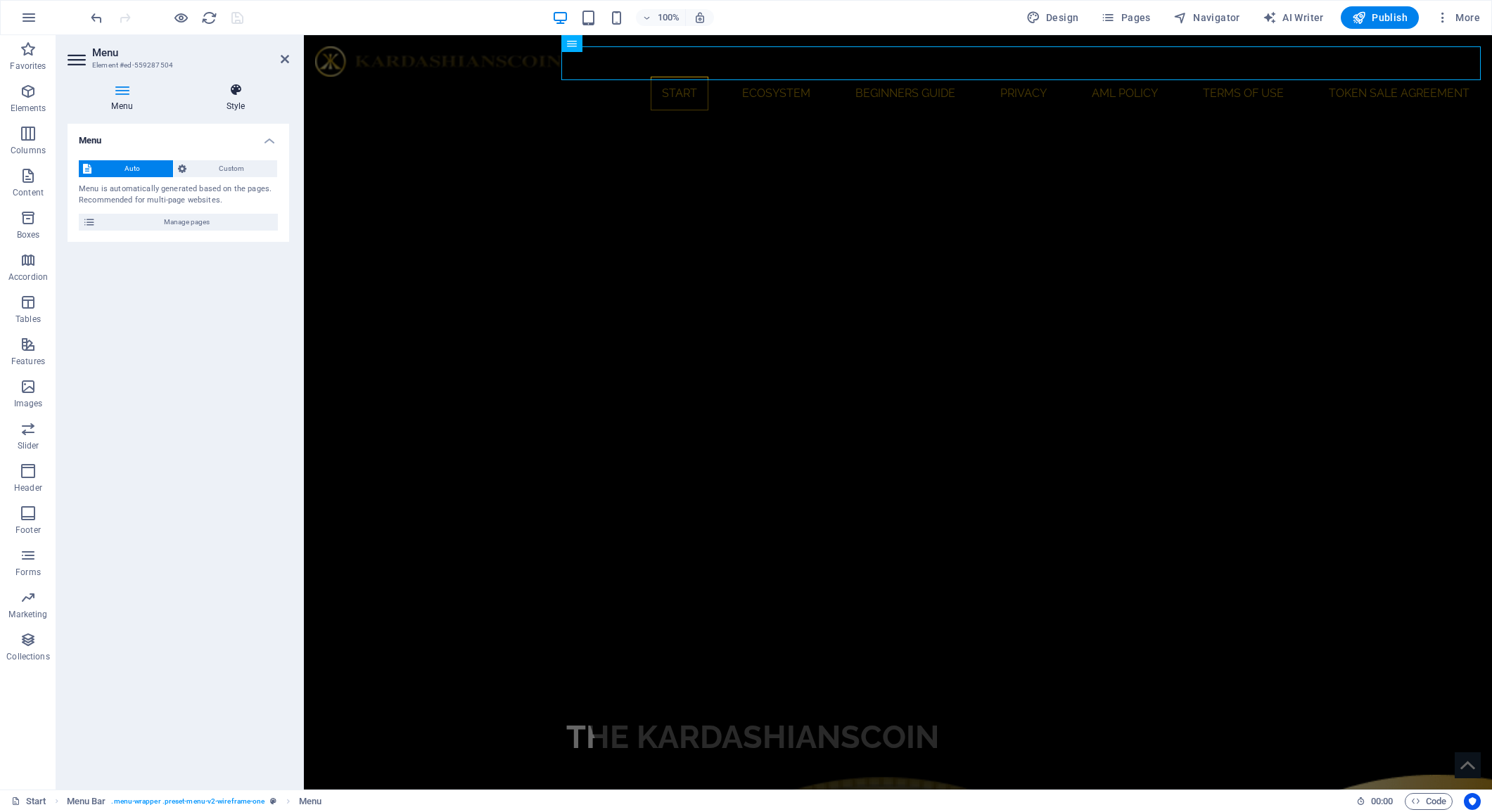
click at [236, 89] on icon at bounding box center [235, 90] width 107 height 15
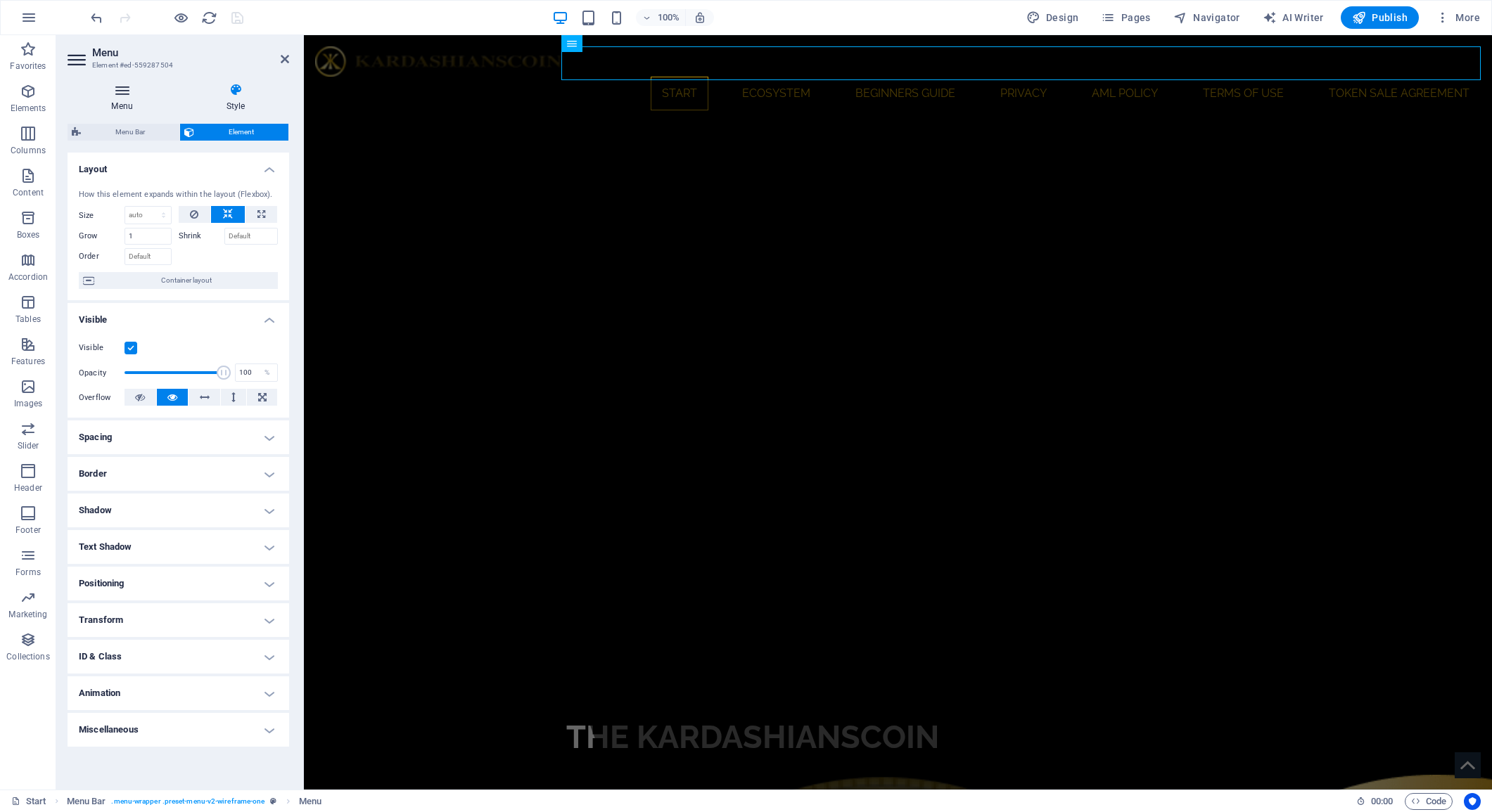
click at [120, 91] on icon at bounding box center [122, 90] width 109 height 15
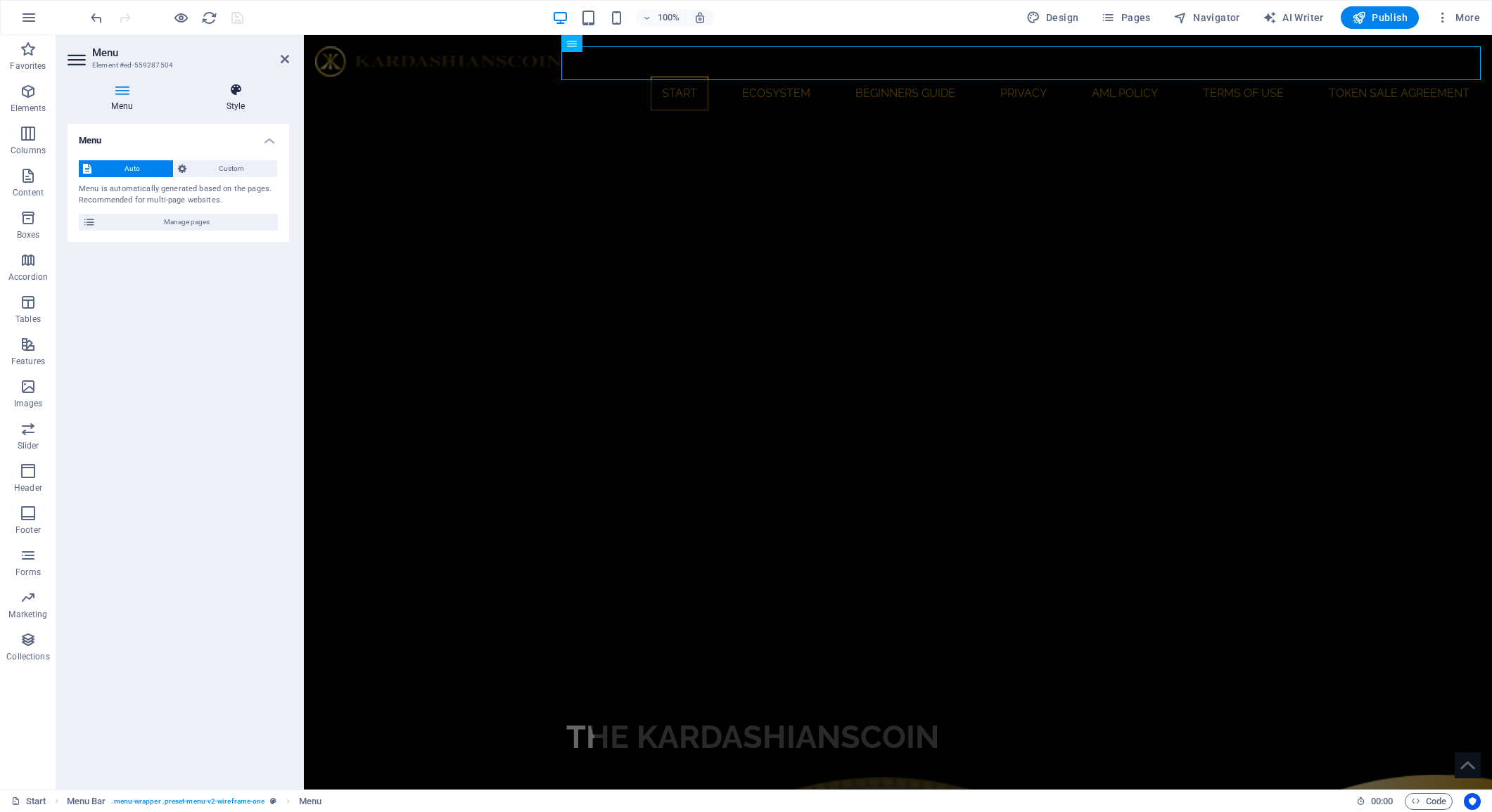
click at [234, 97] on h4 "Style" at bounding box center [235, 98] width 107 height 30
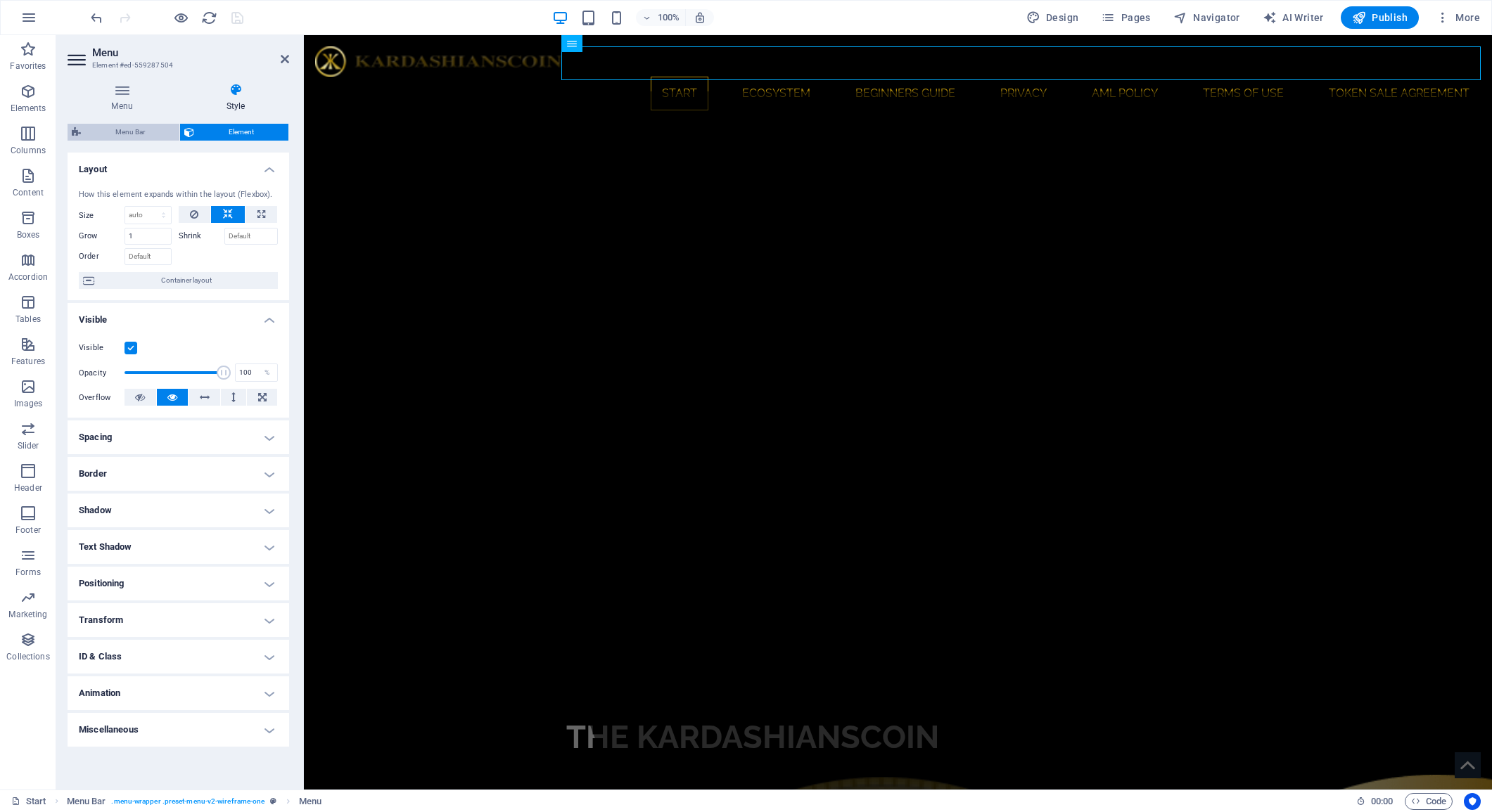
click at [128, 129] on span "Menu Bar" at bounding box center [130, 132] width 90 height 16
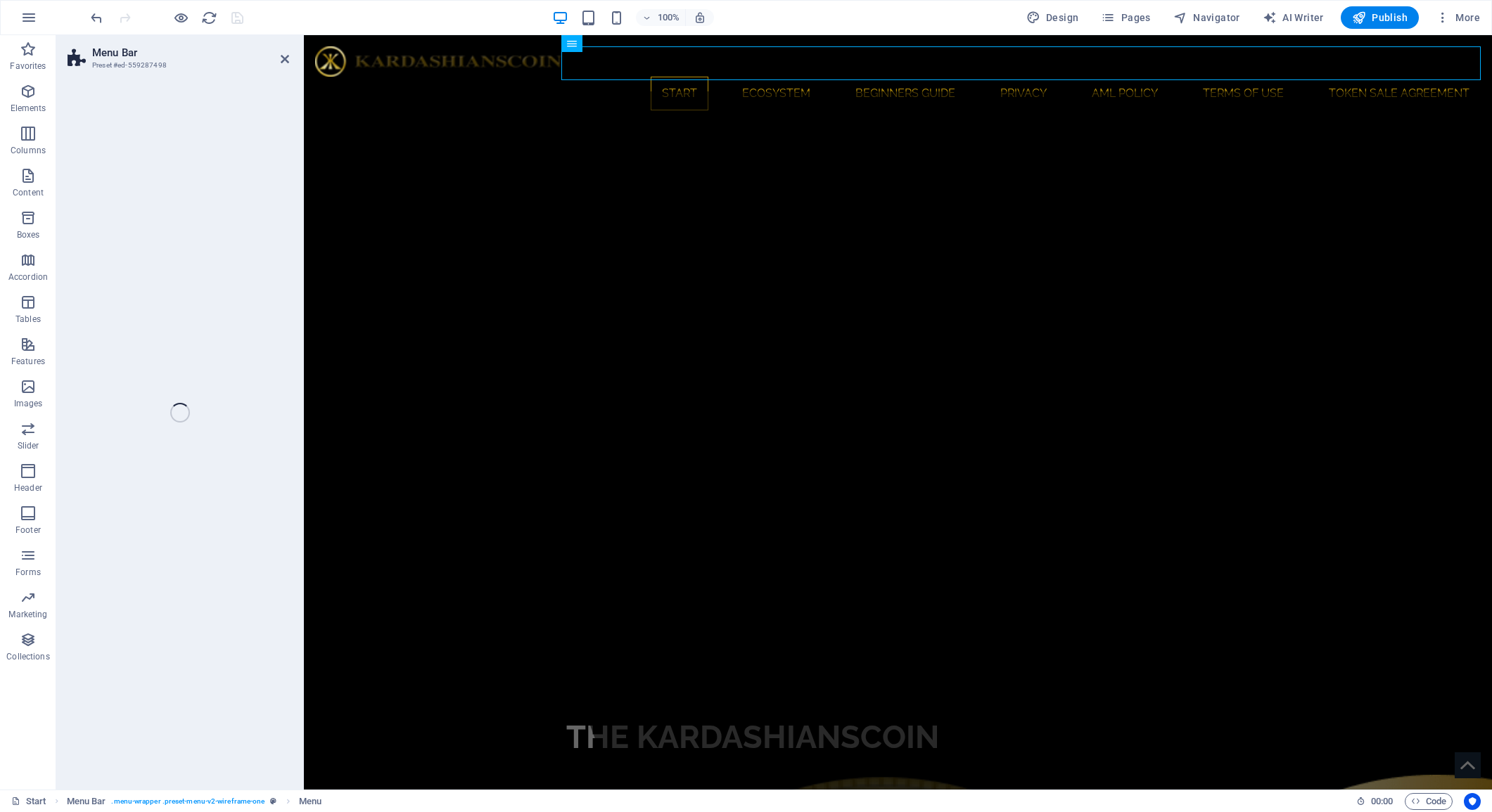
select select "rem"
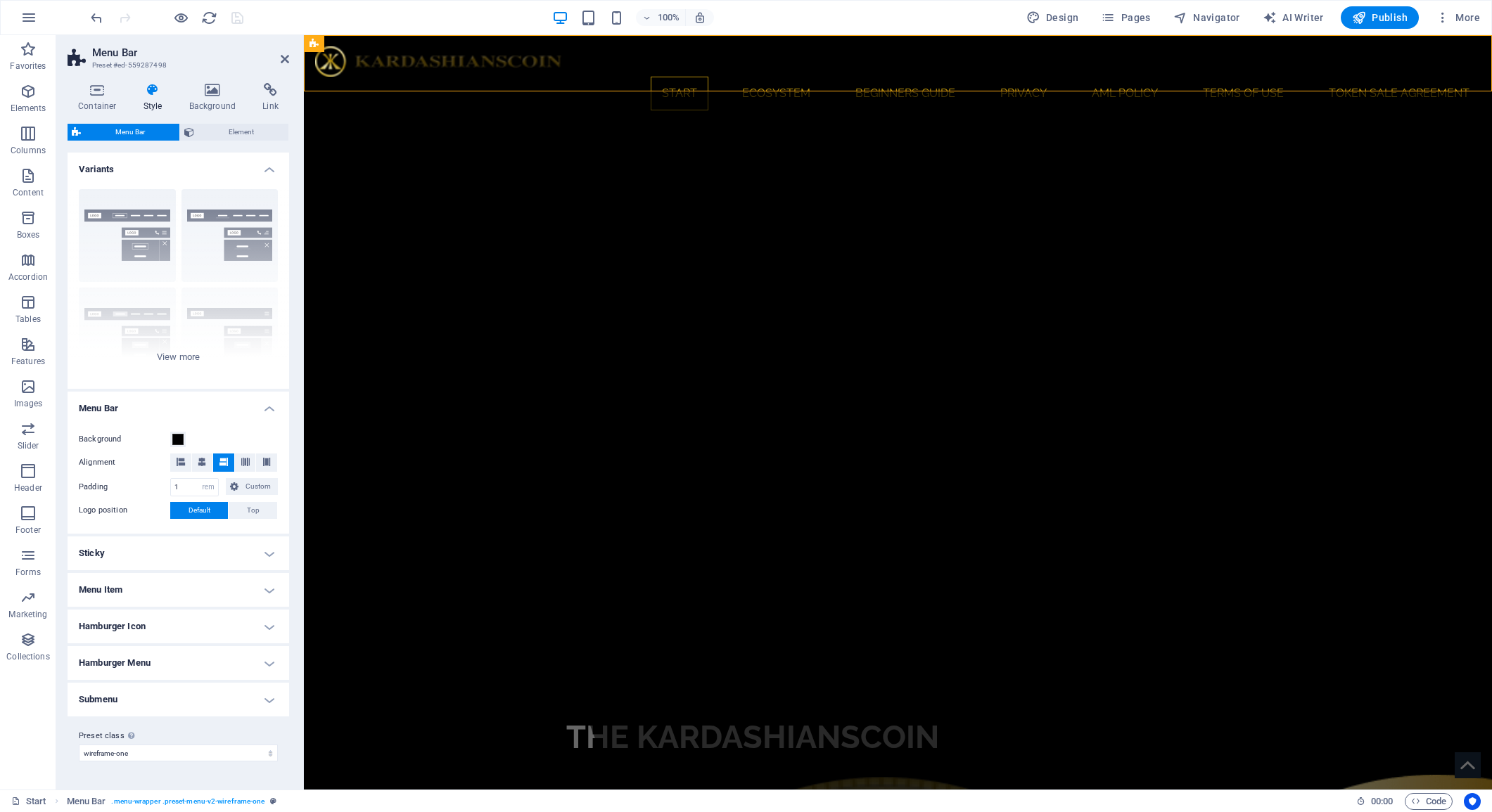
click at [271, 171] on h4 "Variants" at bounding box center [178, 165] width 222 height 25
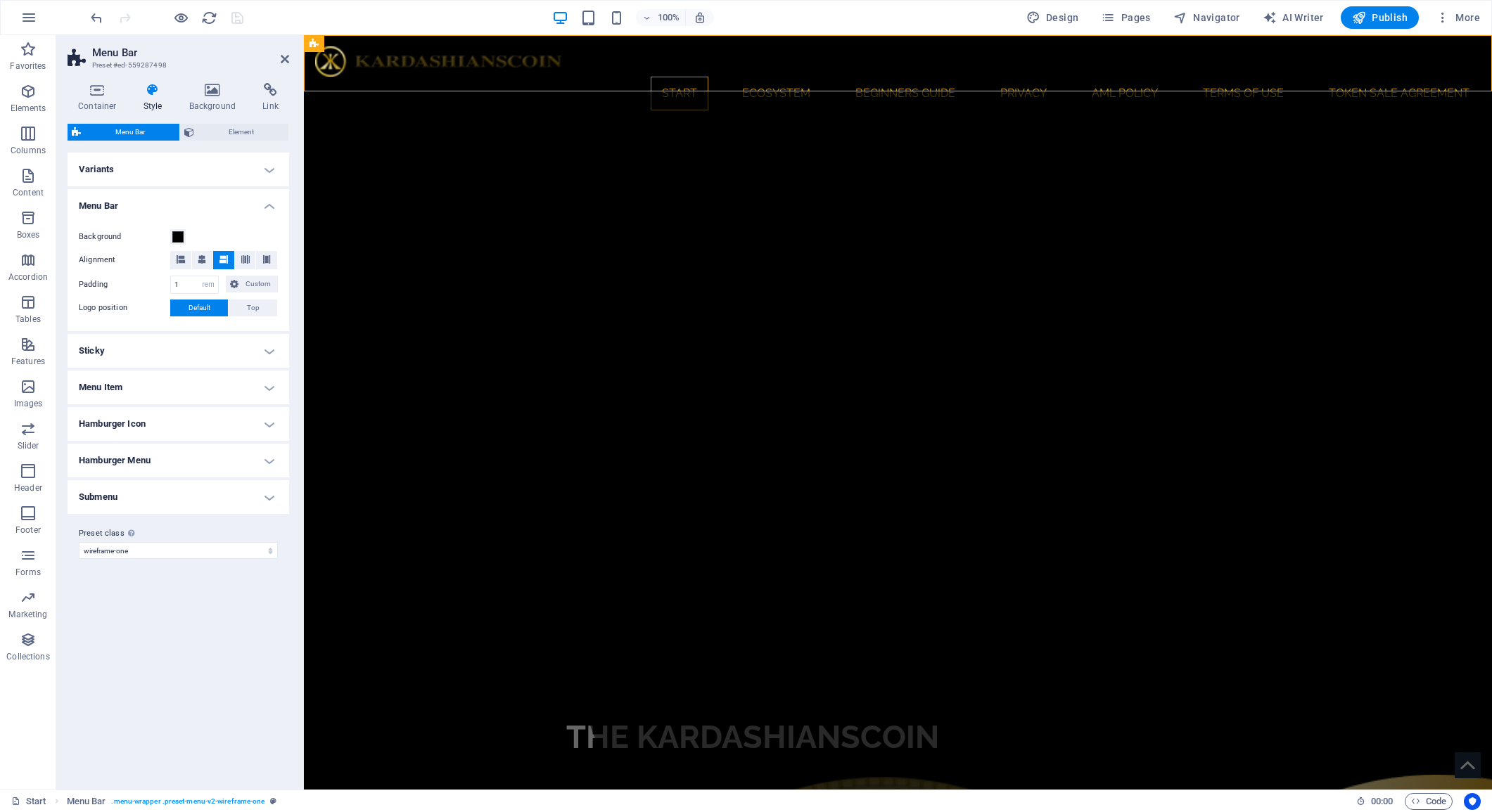
click at [271, 171] on h4 "Variants" at bounding box center [178, 169] width 222 height 34
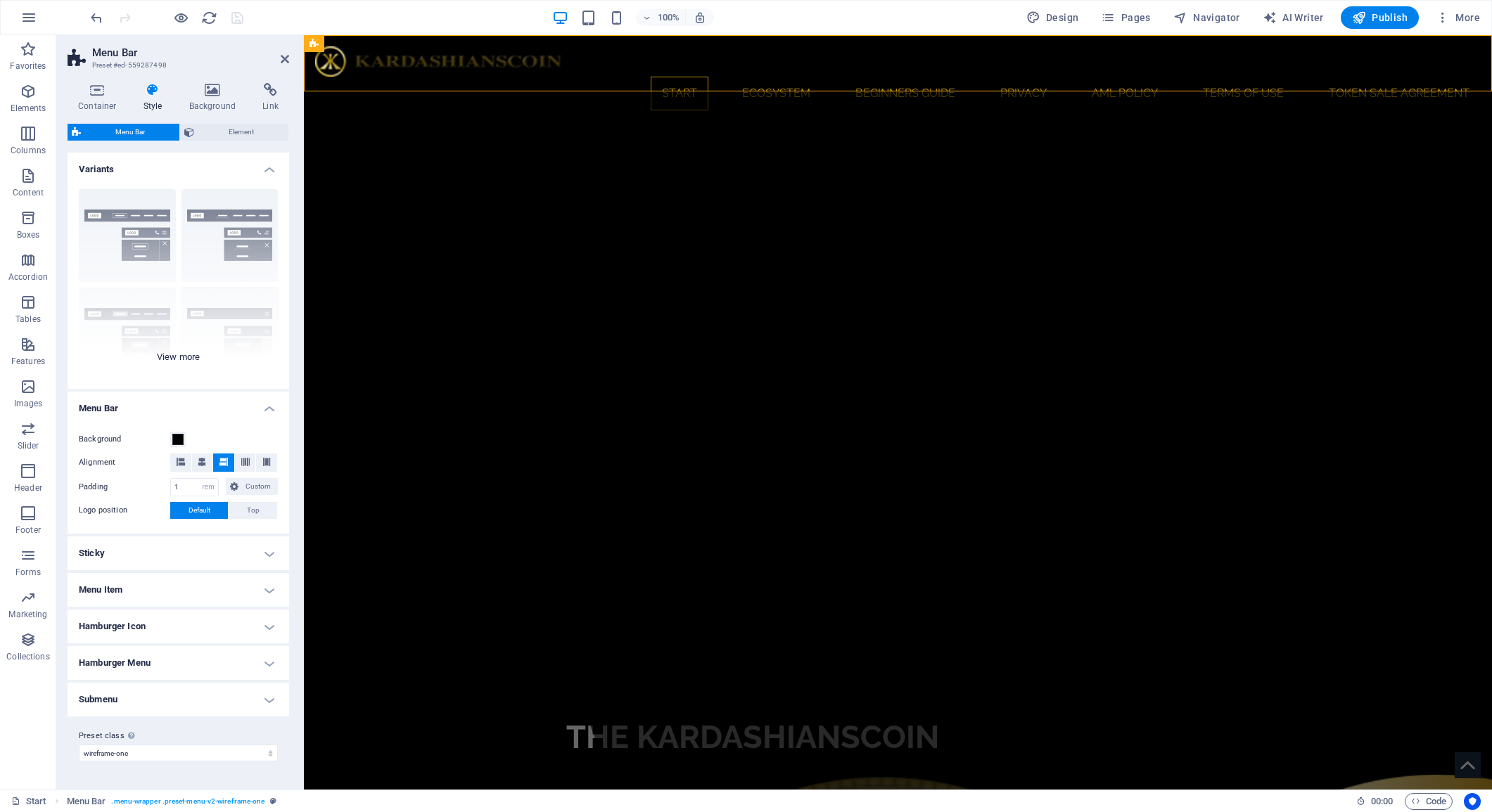
click at [187, 356] on div "Border Centered Default Fixed Loki Trigger Wide XXL" at bounding box center [178, 284] width 222 height 211
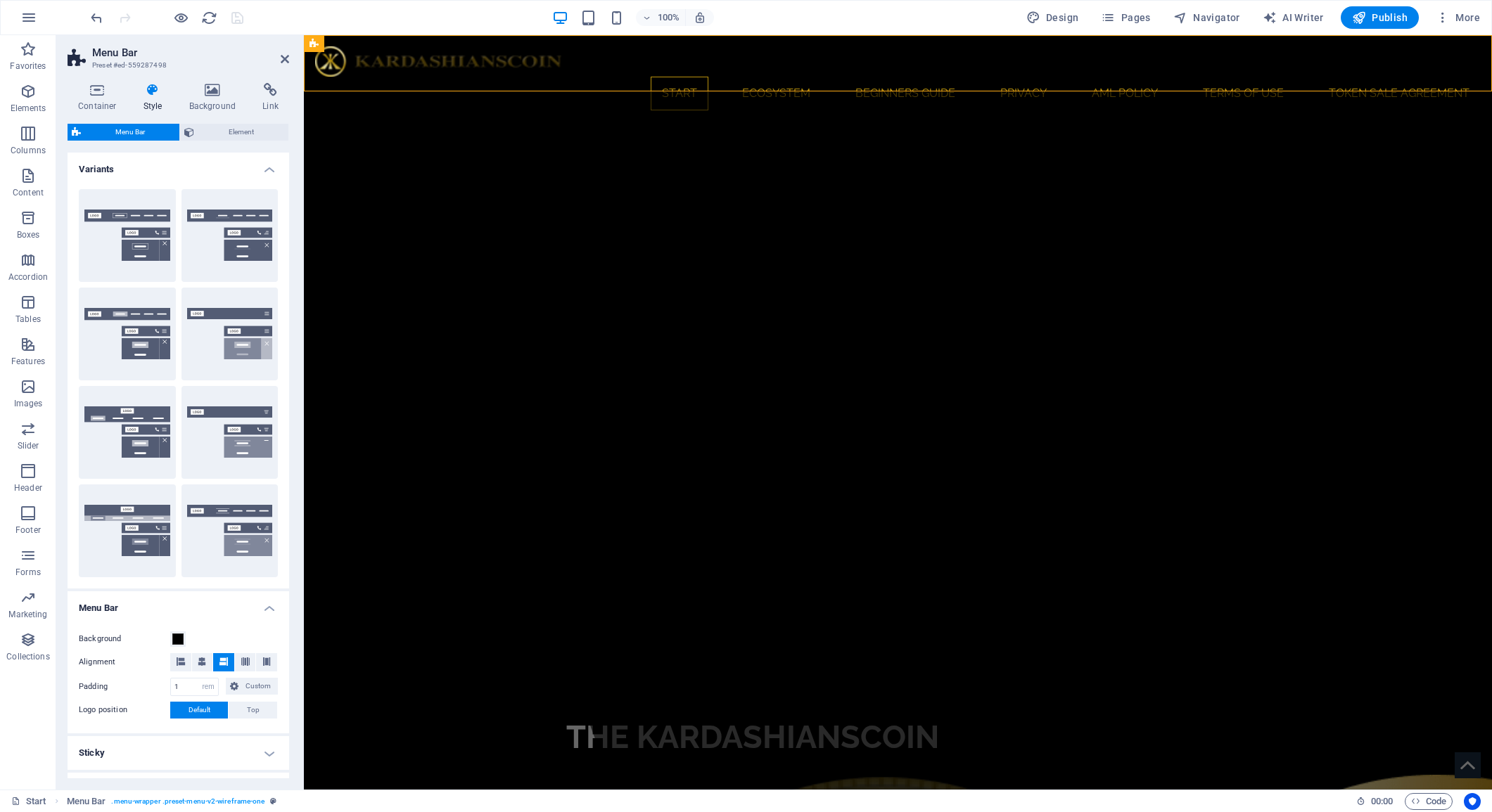
click at [148, 97] on icon at bounding box center [152, 90] width 40 height 15
click at [231, 134] on span "Element" at bounding box center [241, 132] width 86 height 16
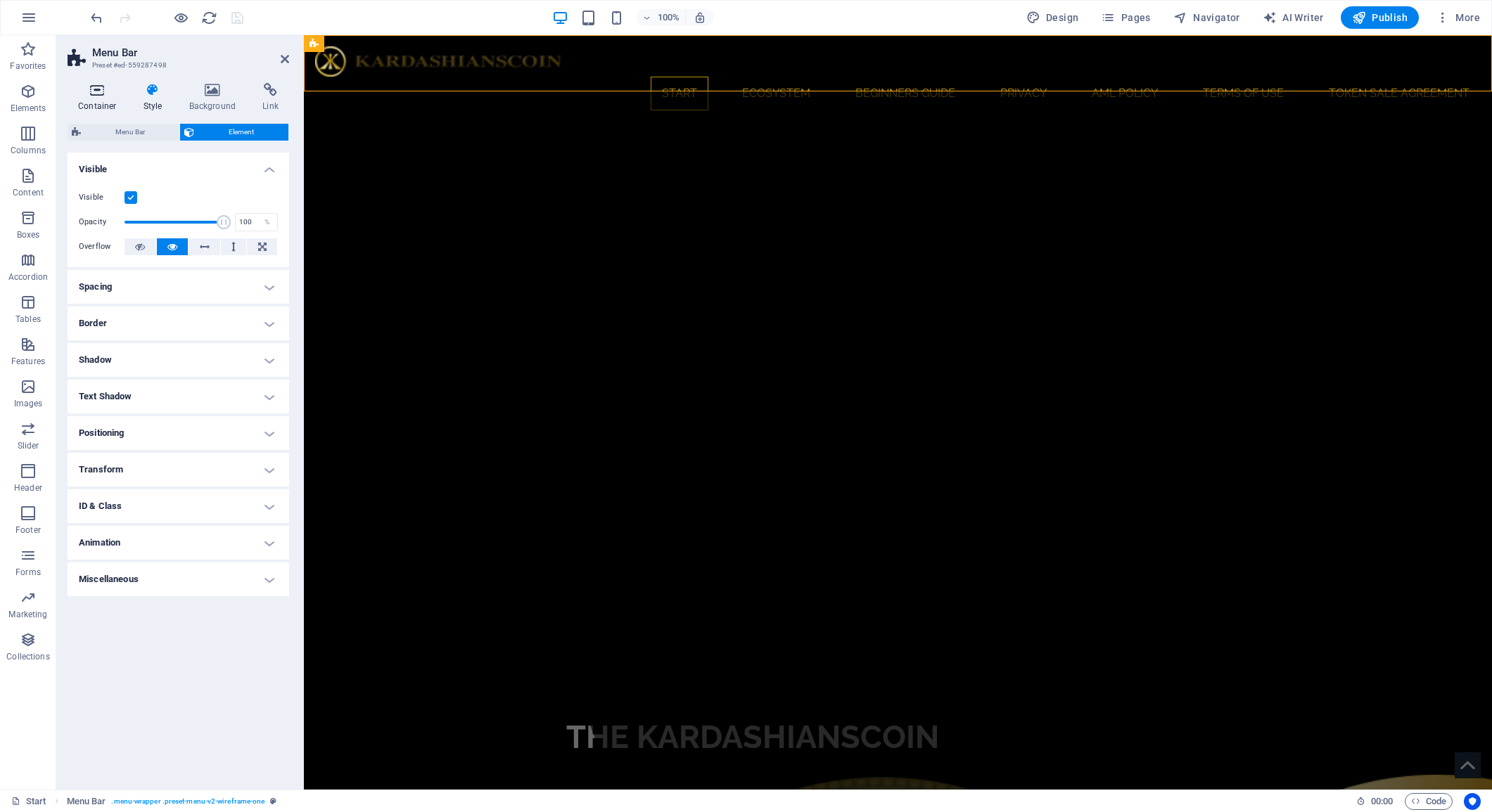
click at [88, 102] on h4 "Container" at bounding box center [101, 98] width 66 height 30
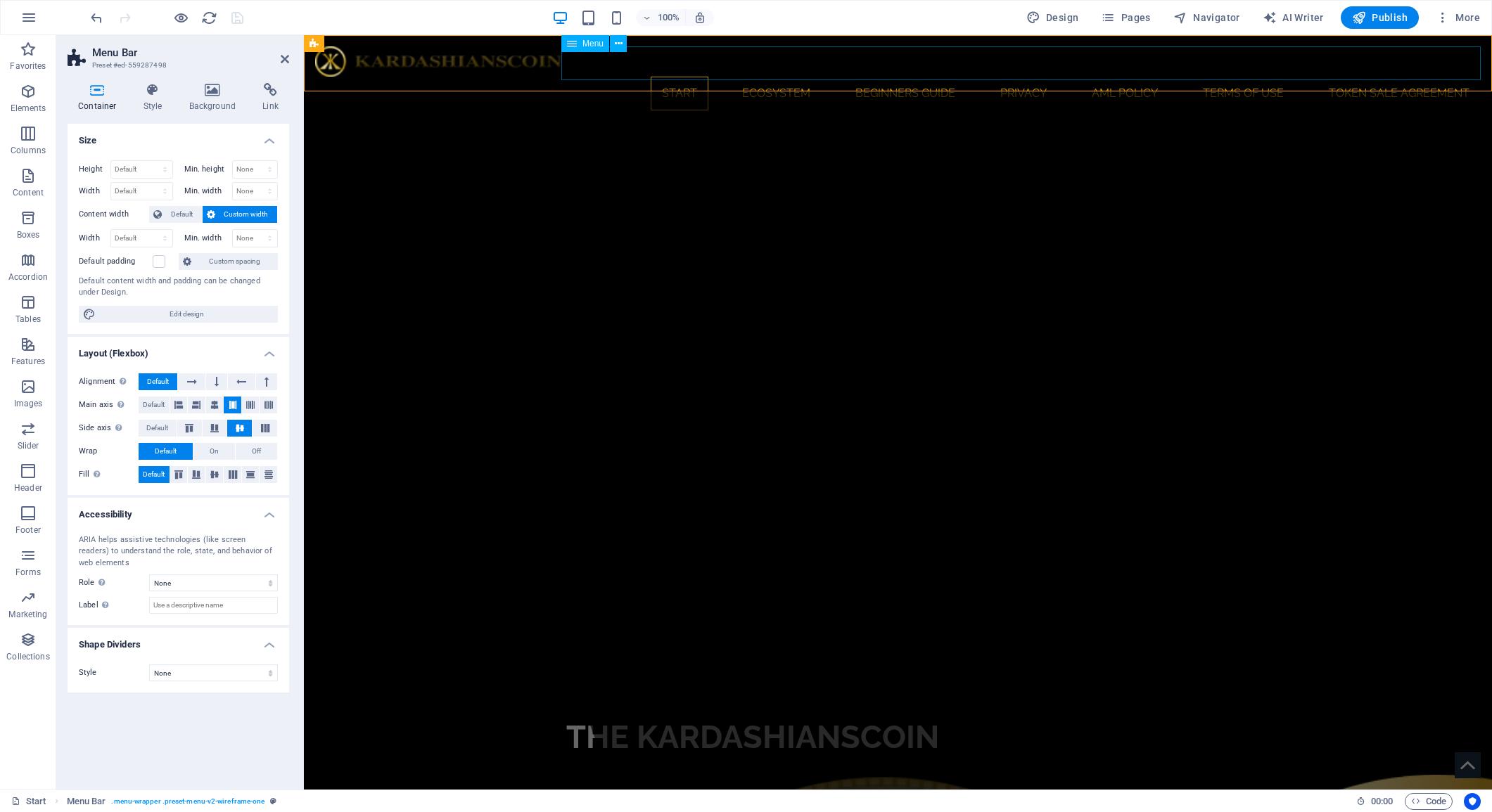
click at [617, 76] on nav "Start Ecosystem Beginners Guide Privacy AML Policy Terms of use Token sale agre…" at bounding box center [898, 93] width 1166 height 34
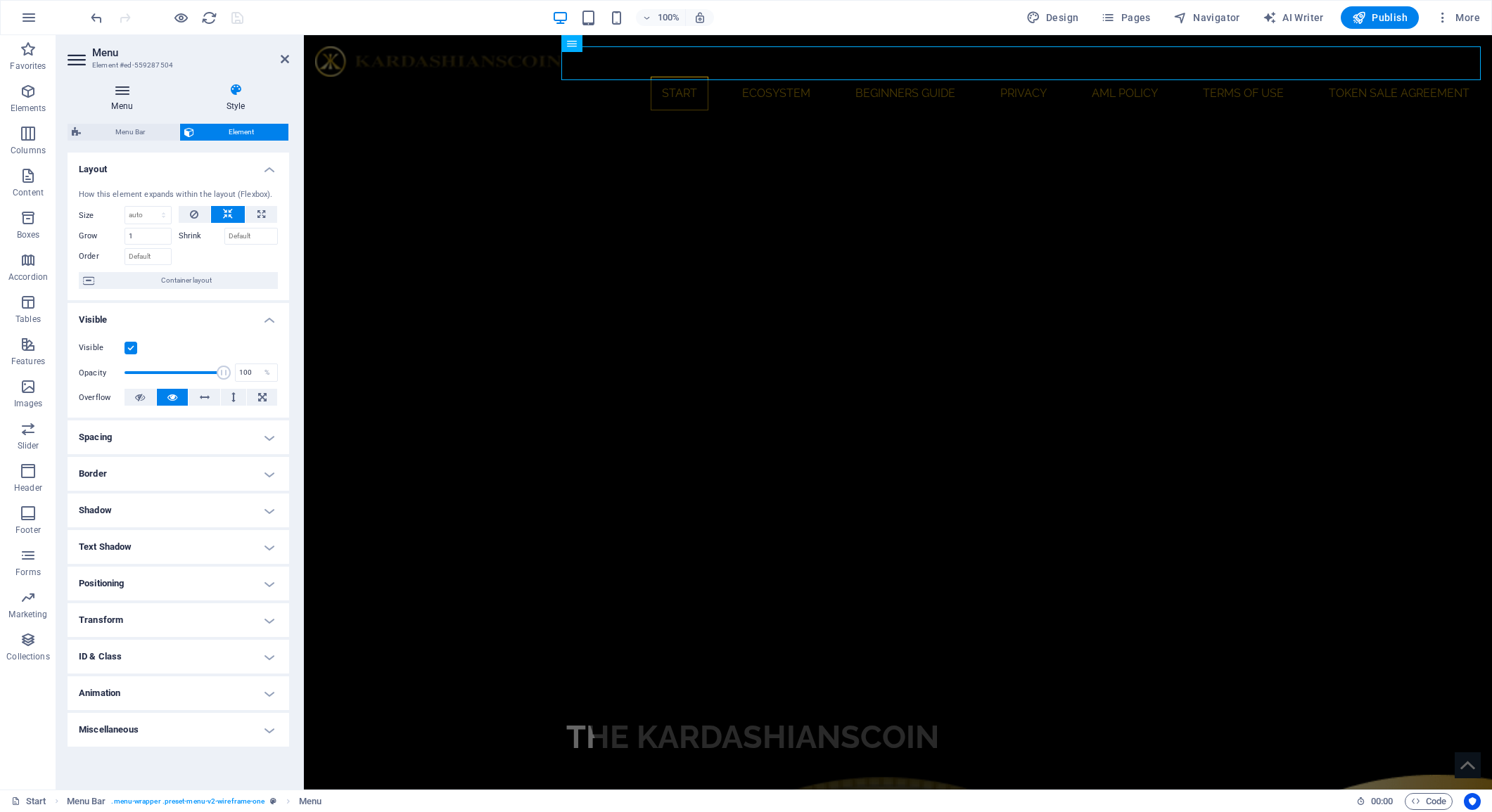
click at [125, 96] on icon at bounding box center [122, 90] width 109 height 15
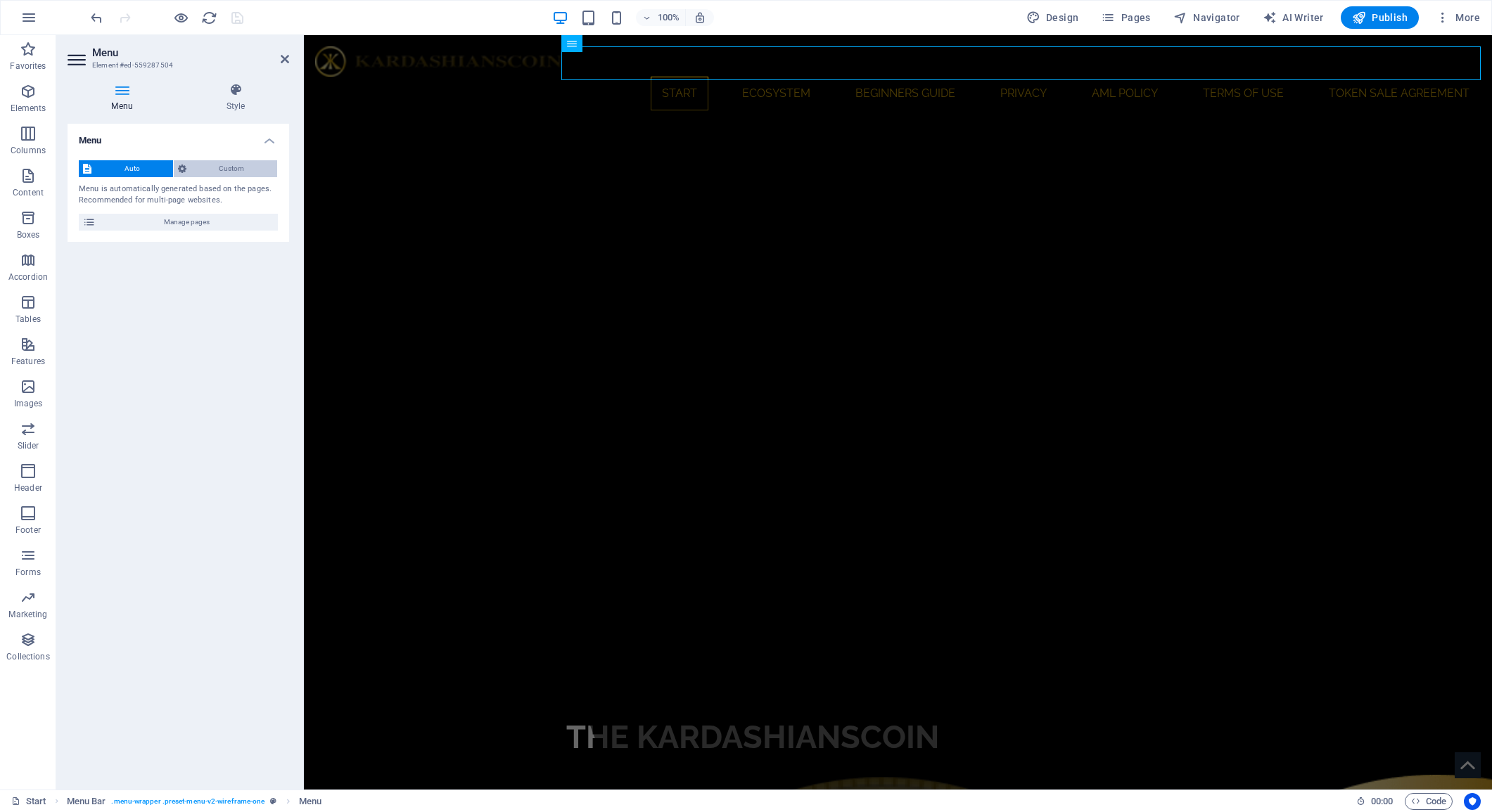
click at [257, 172] on span "Custom" at bounding box center [232, 168] width 83 height 16
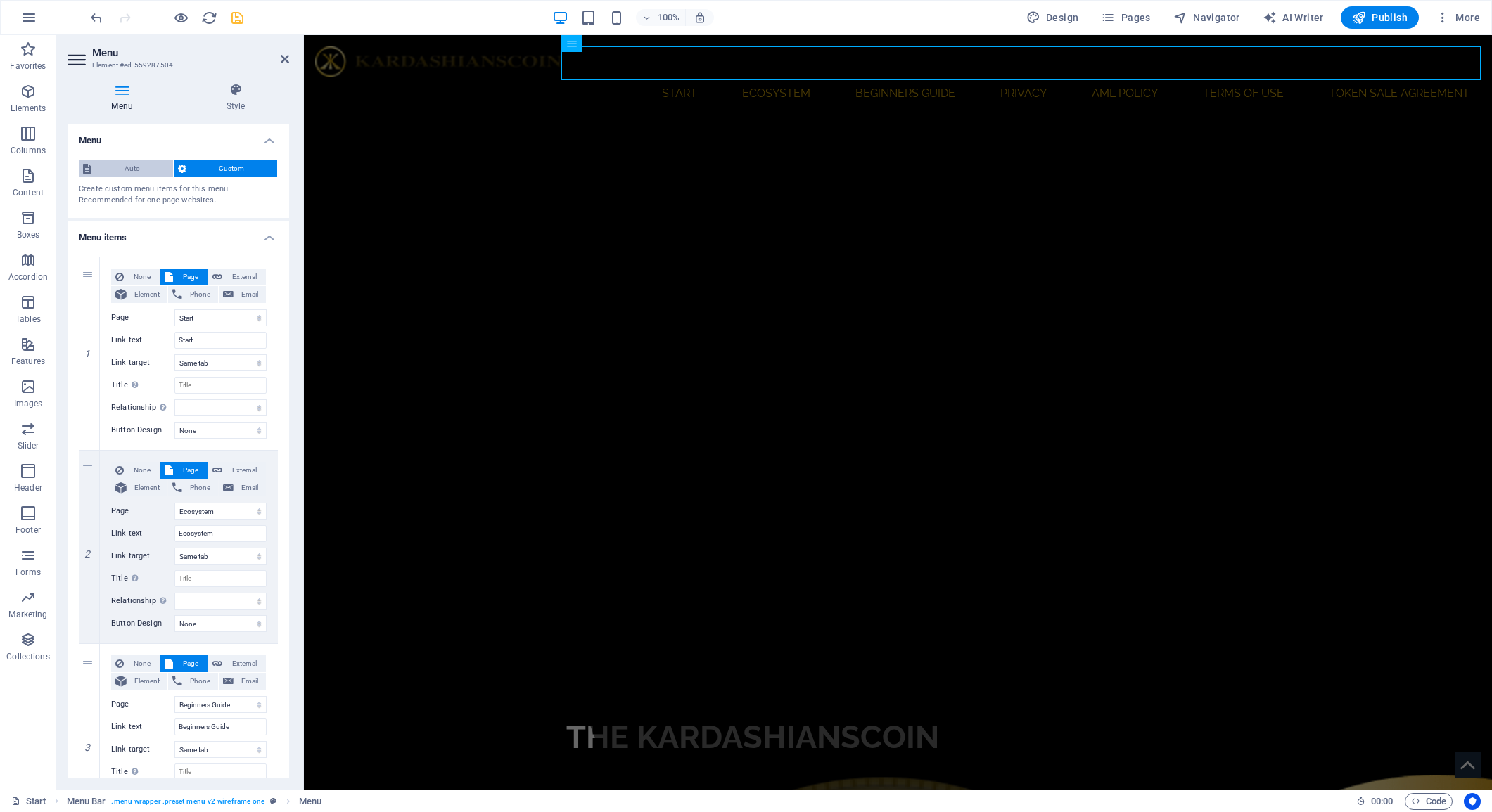
click at [118, 163] on span "Auto" at bounding box center [133, 168] width 74 height 16
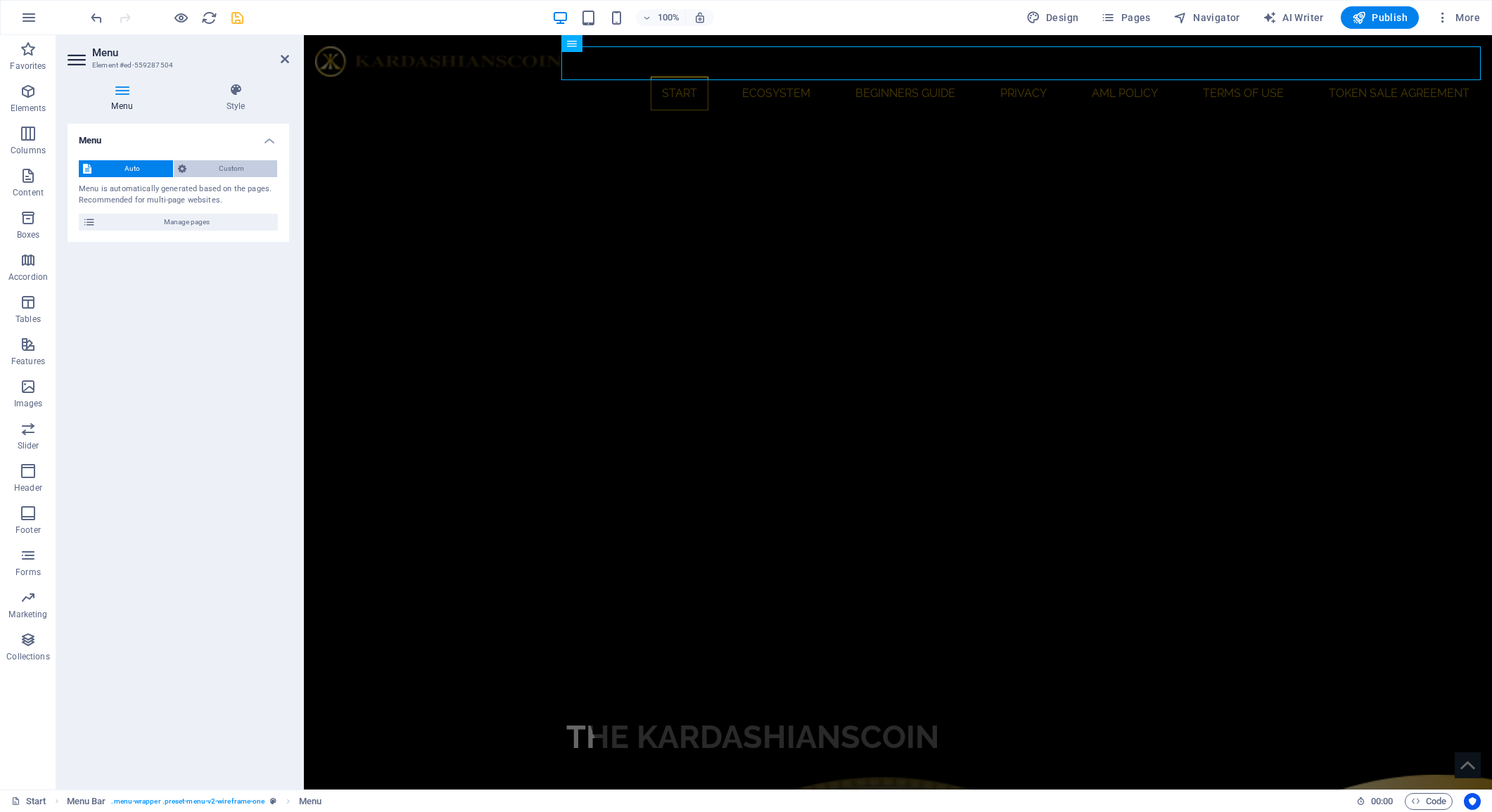
click at [225, 164] on span "Custom" at bounding box center [232, 168] width 83 height 16
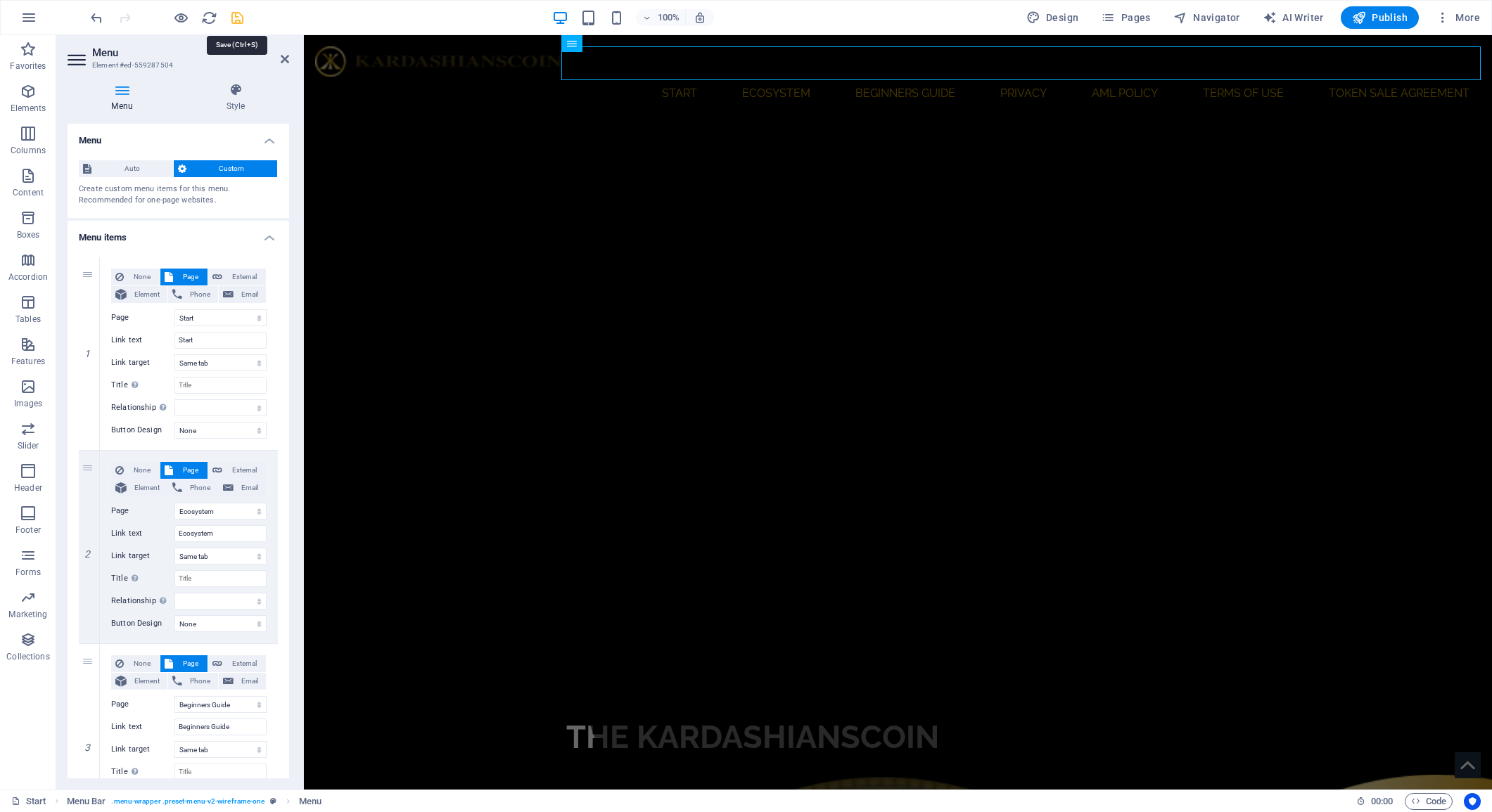
click at [235, 22] on icon "save" at bounding box center [237, 17] width 16 height 16
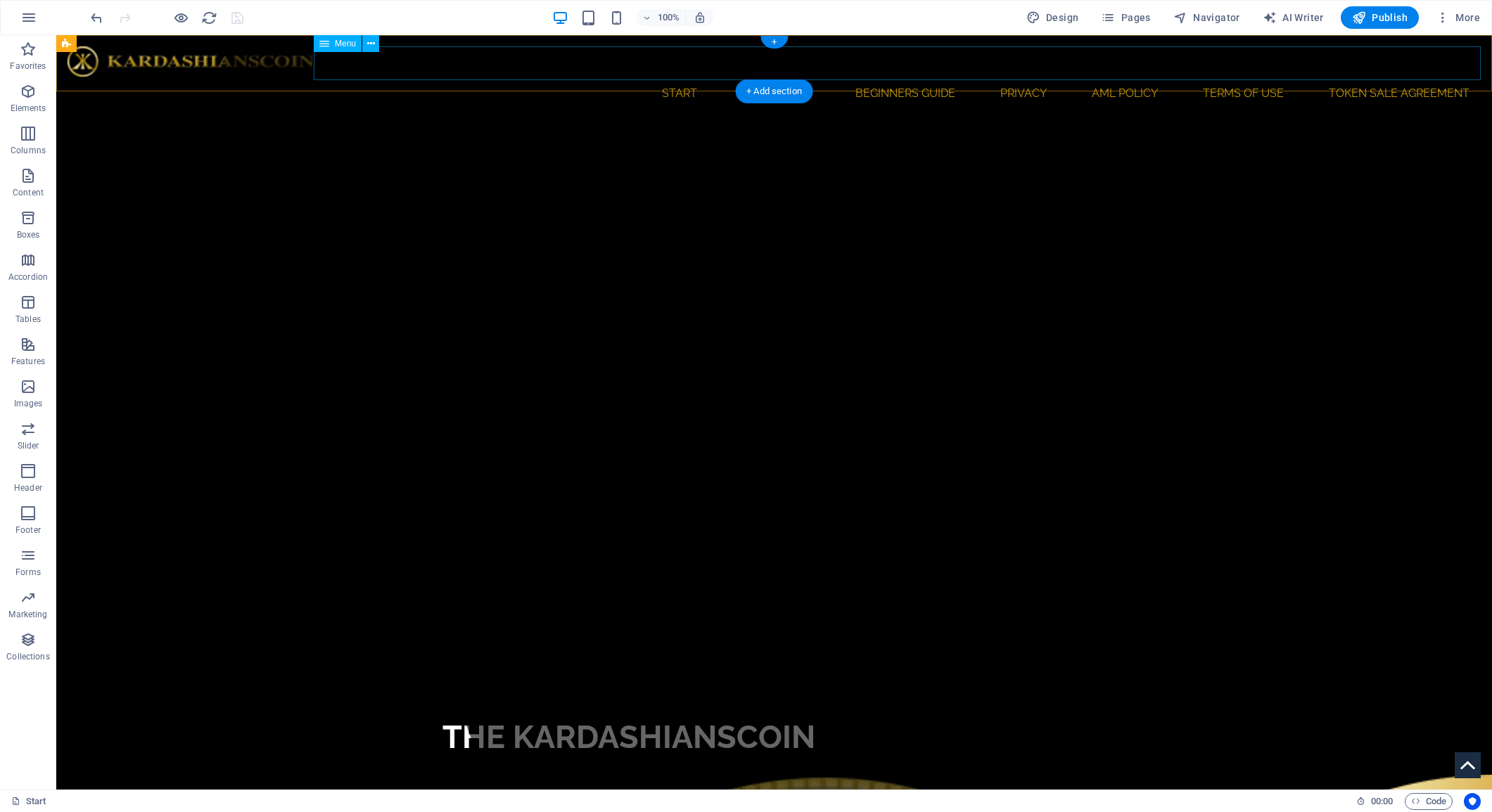
click at [596, 76] on nav "Start Ecosystem Beginners Guide Privacy AML Policy Terms of use Token sale agre…" at bounding box center [775, 93] width 1414 height 34
select select
select select "1"
select select
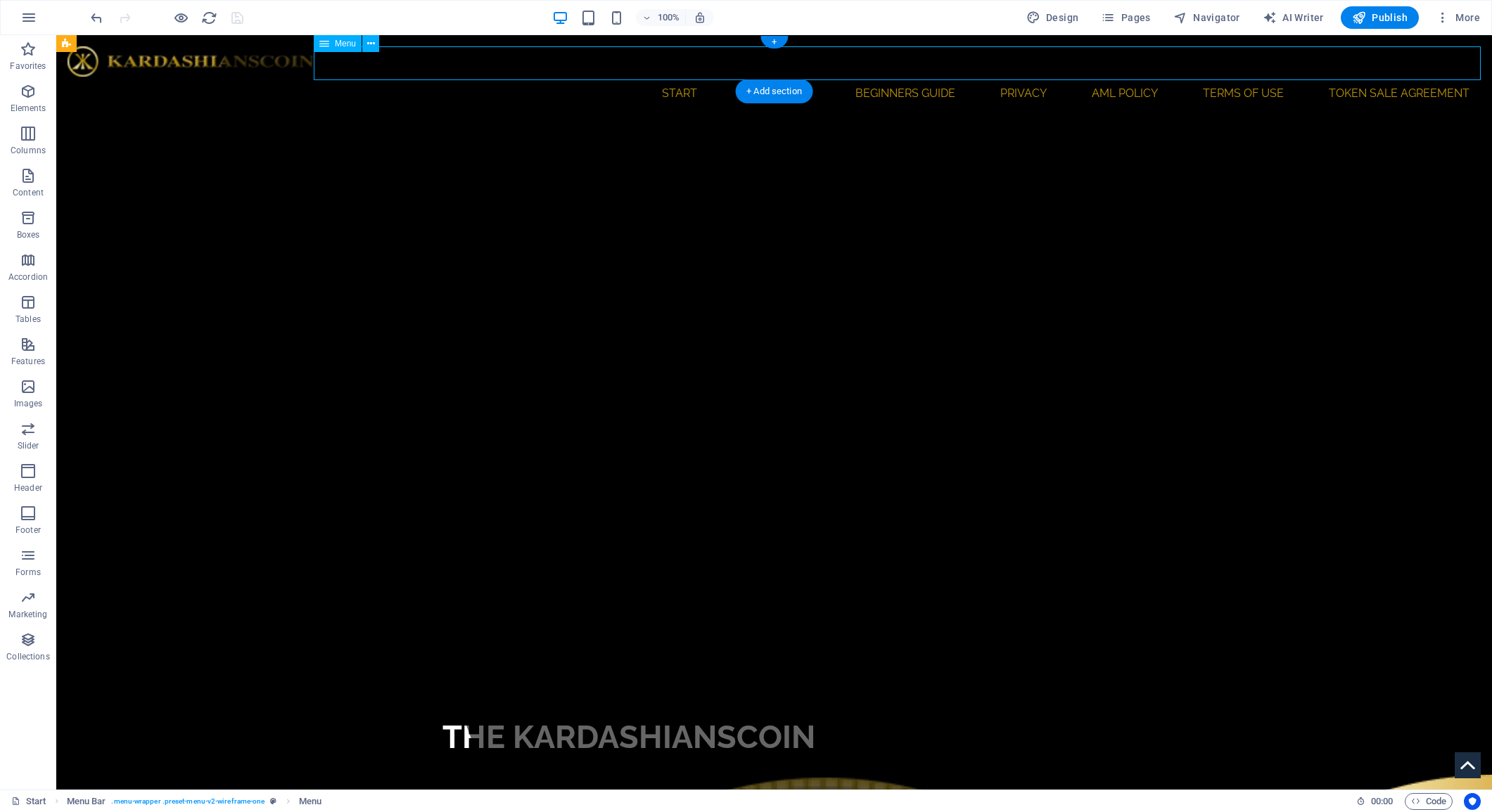
select select "2"
select select
select select "3"
select select
select select "4"
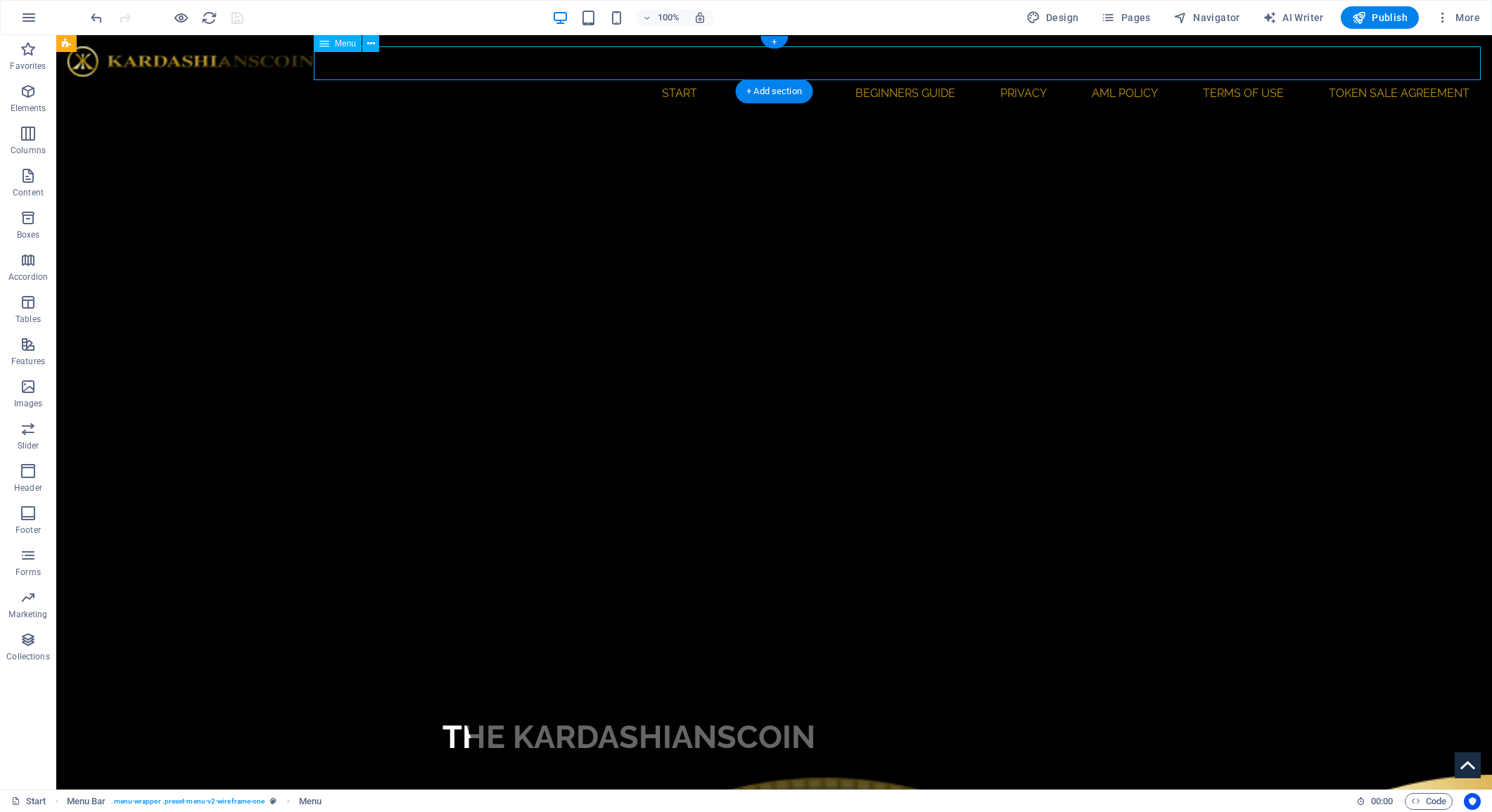
select select
select select "5"
select select
select select "6"
select select
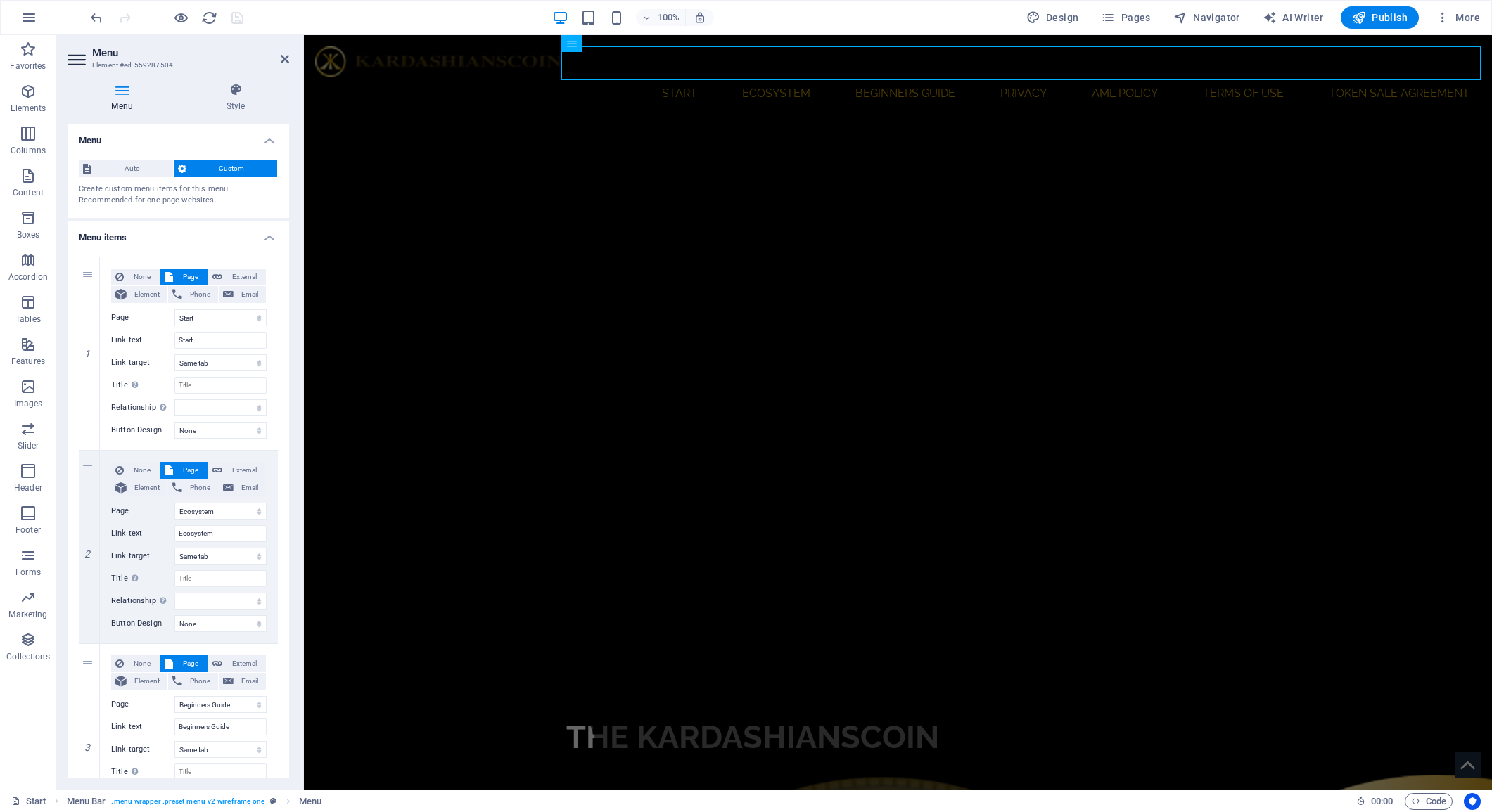
click at [121, 99] on h4 "Menu" at bounding box center [125, 98] width 114 height 30
click at [236, 89] on icon at bounding box center [235, 90] width 107 height 15
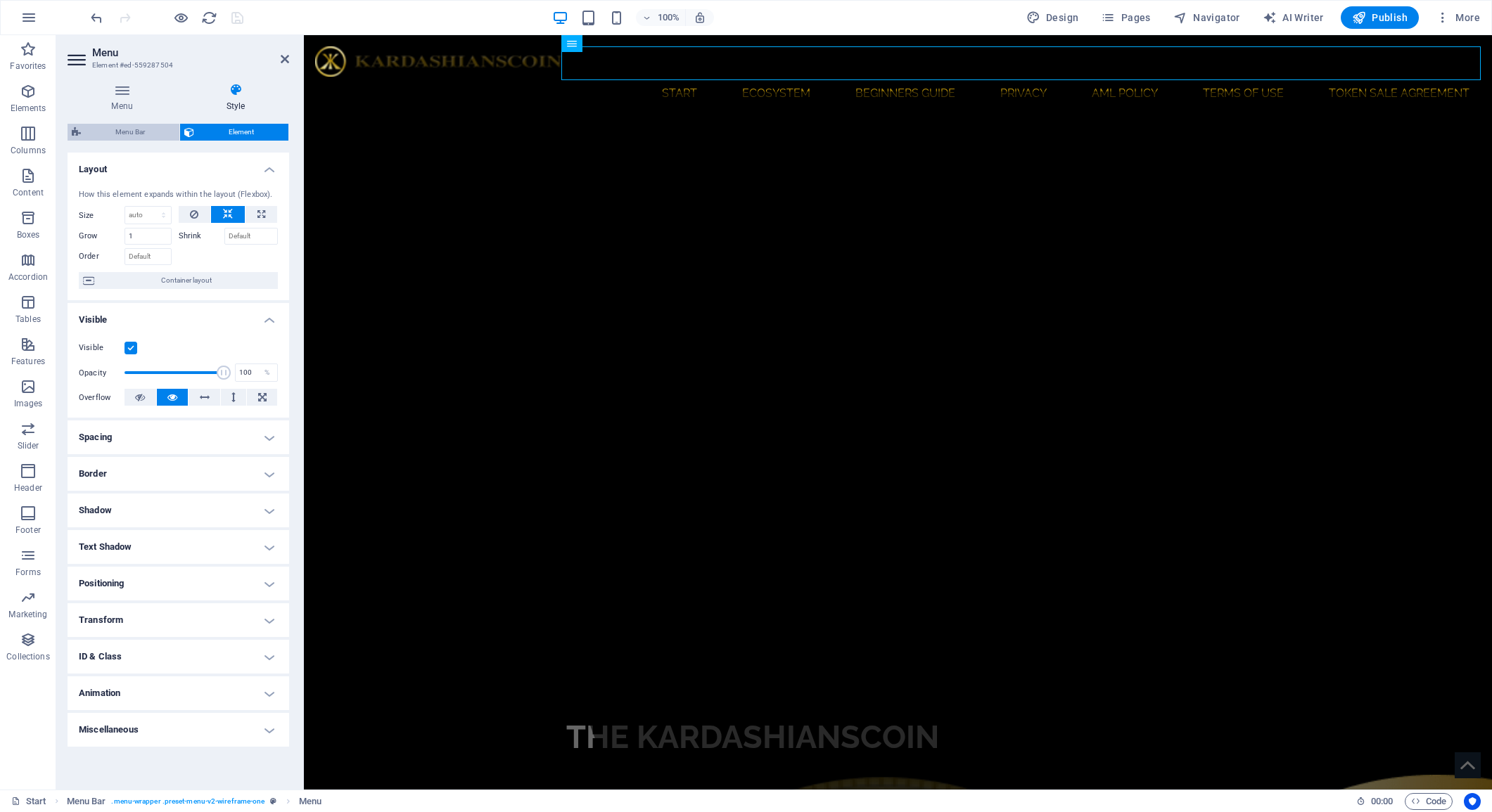
click at [137, 126] on span "Menu Bar" at bounding box center [130, 132] width 90 height 16
select select "rem"
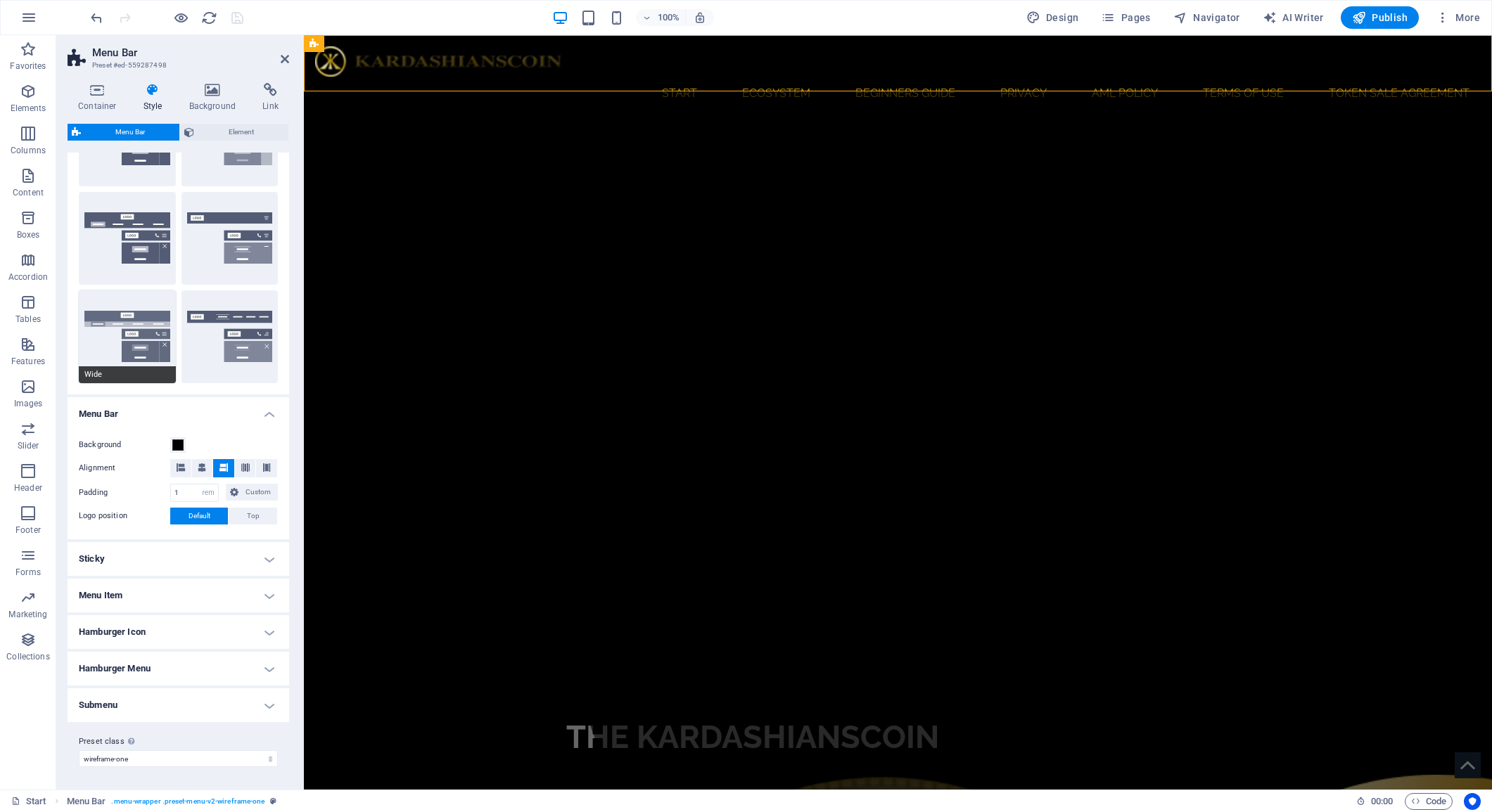
scroll to position [194, 0]
click at [263, 557] on h4 "Sticky" at bounding box center [178, 559] width 222 height 34
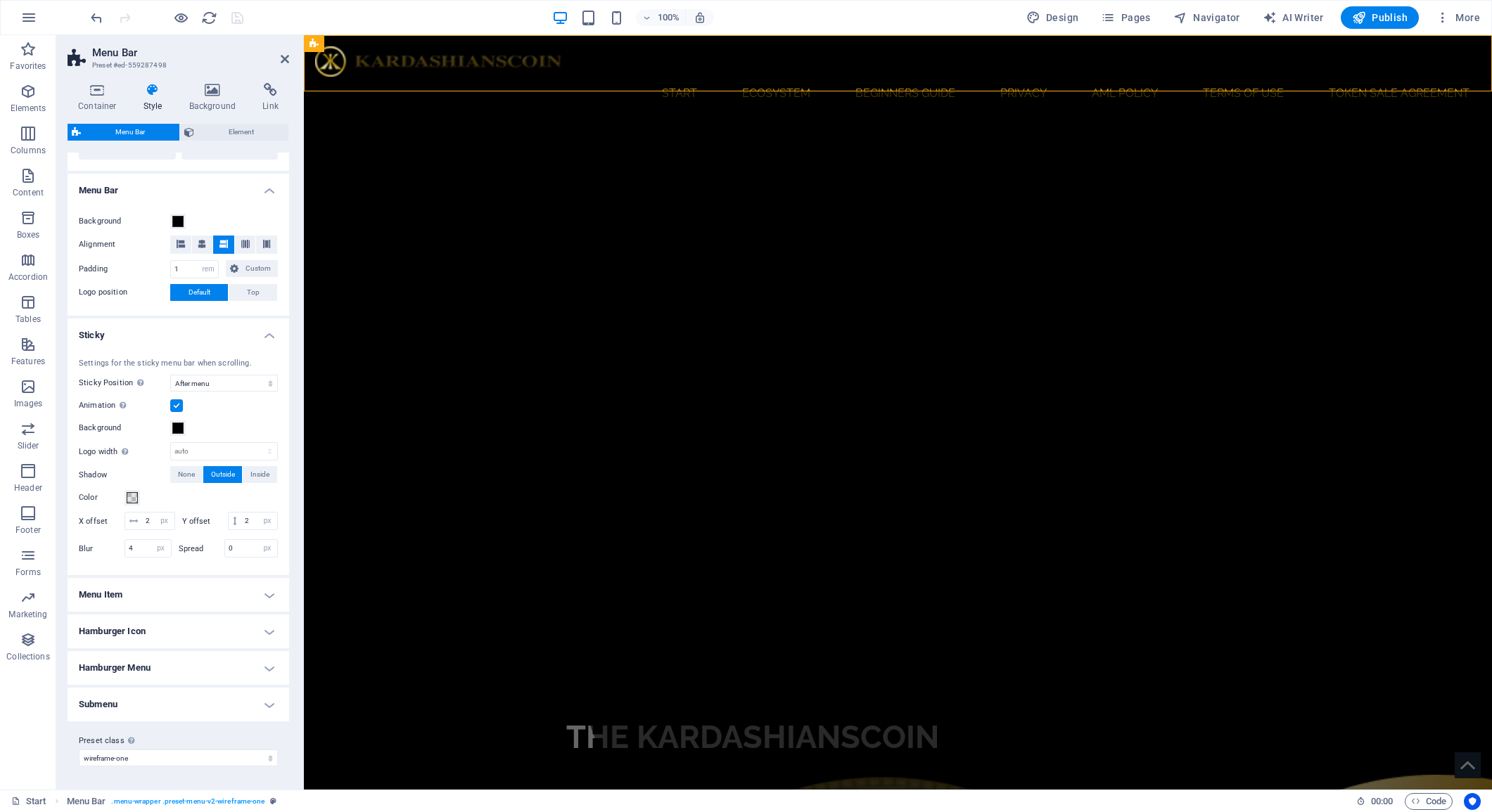
scroll to position [416, 0]
click at [266, 672] on h4 "Hamburger Menu" at bounding box center [178, 669] width 222 height 34
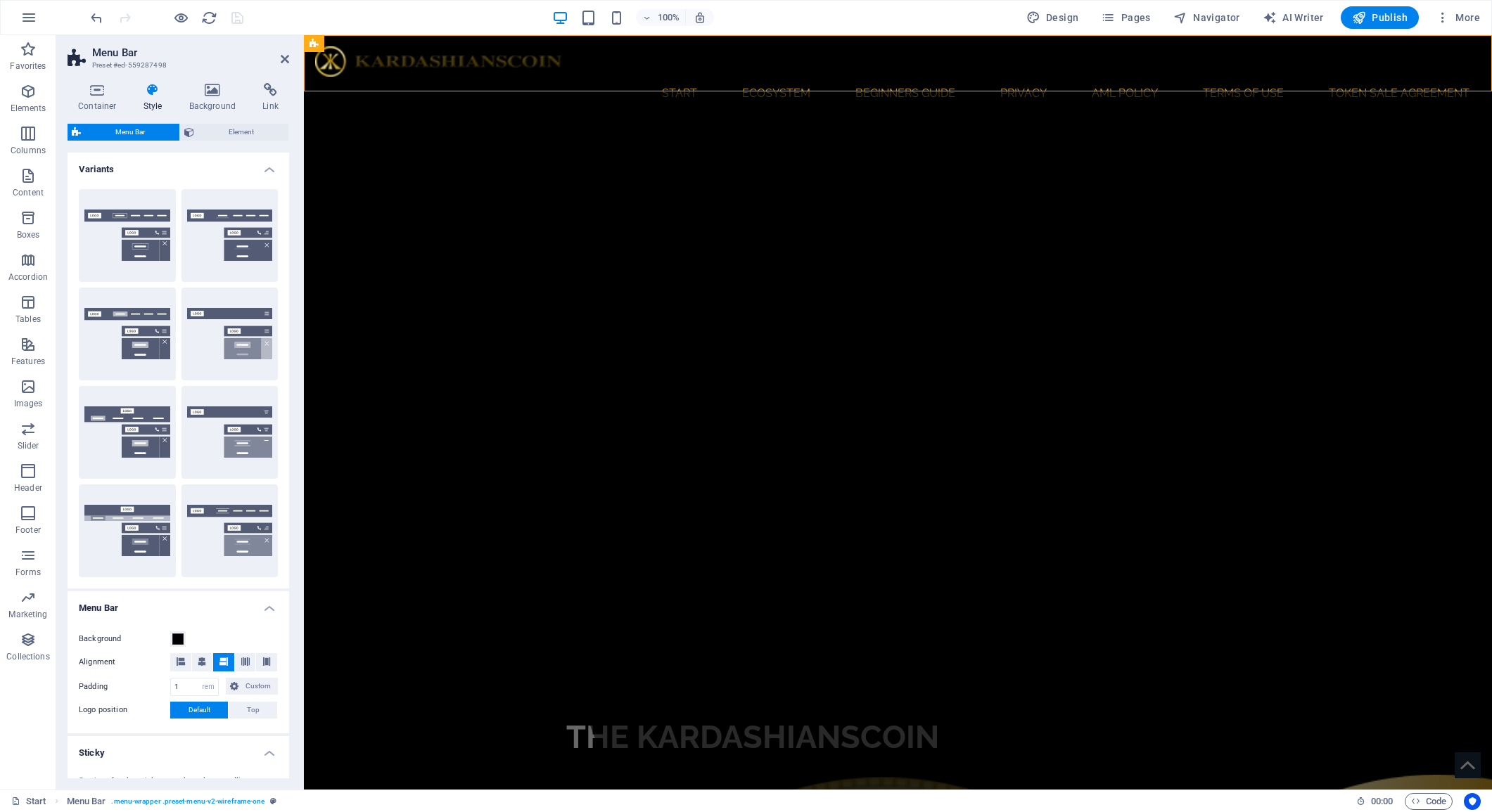
scroll to position [0, 0]
click at [244, 331] on button "Fixed" at bounding box center [229, 334] width 97 height 93
type input "0"
select select "DISABLED_OPTION_VALUE"
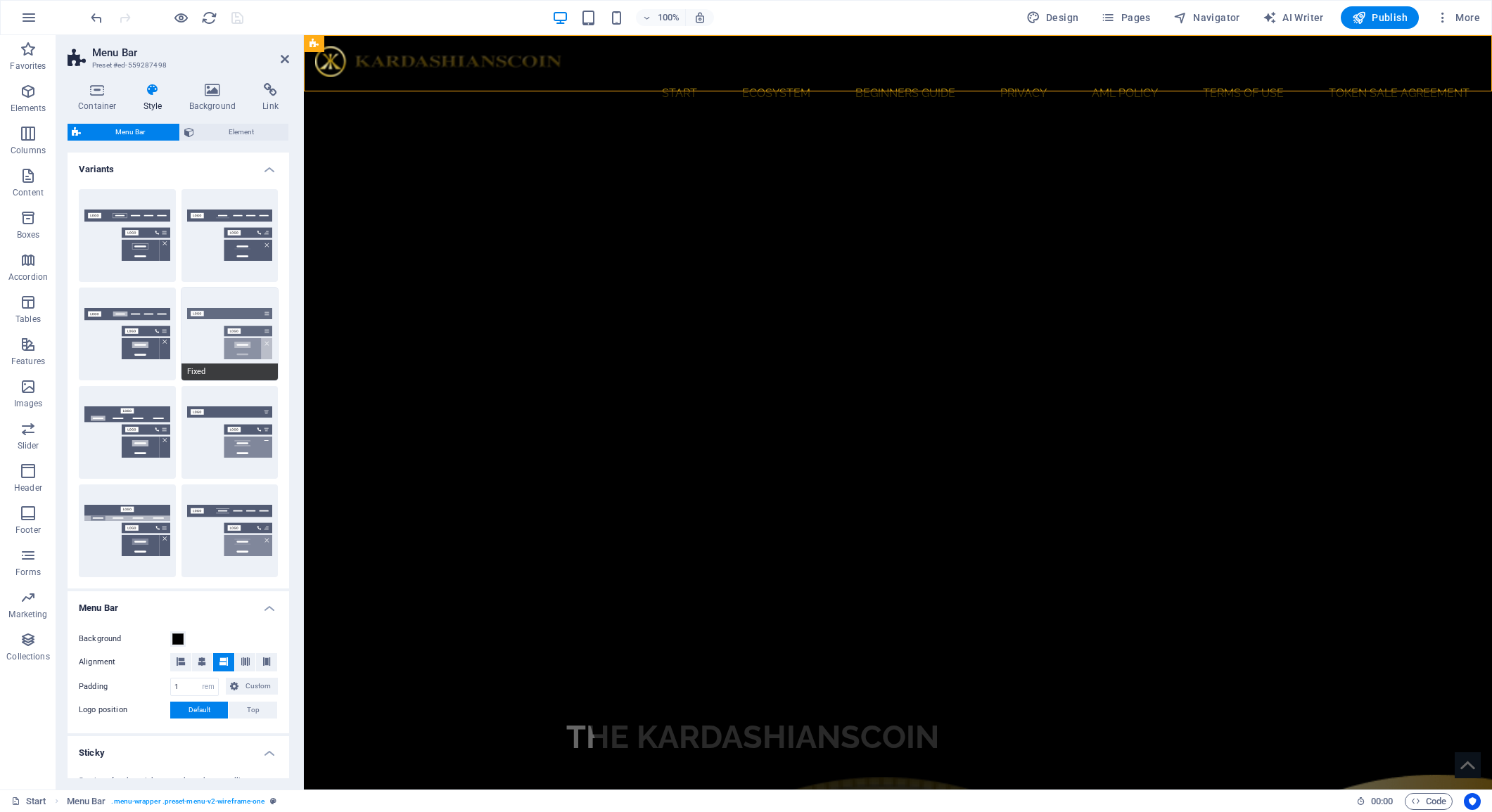
type input "0.8"
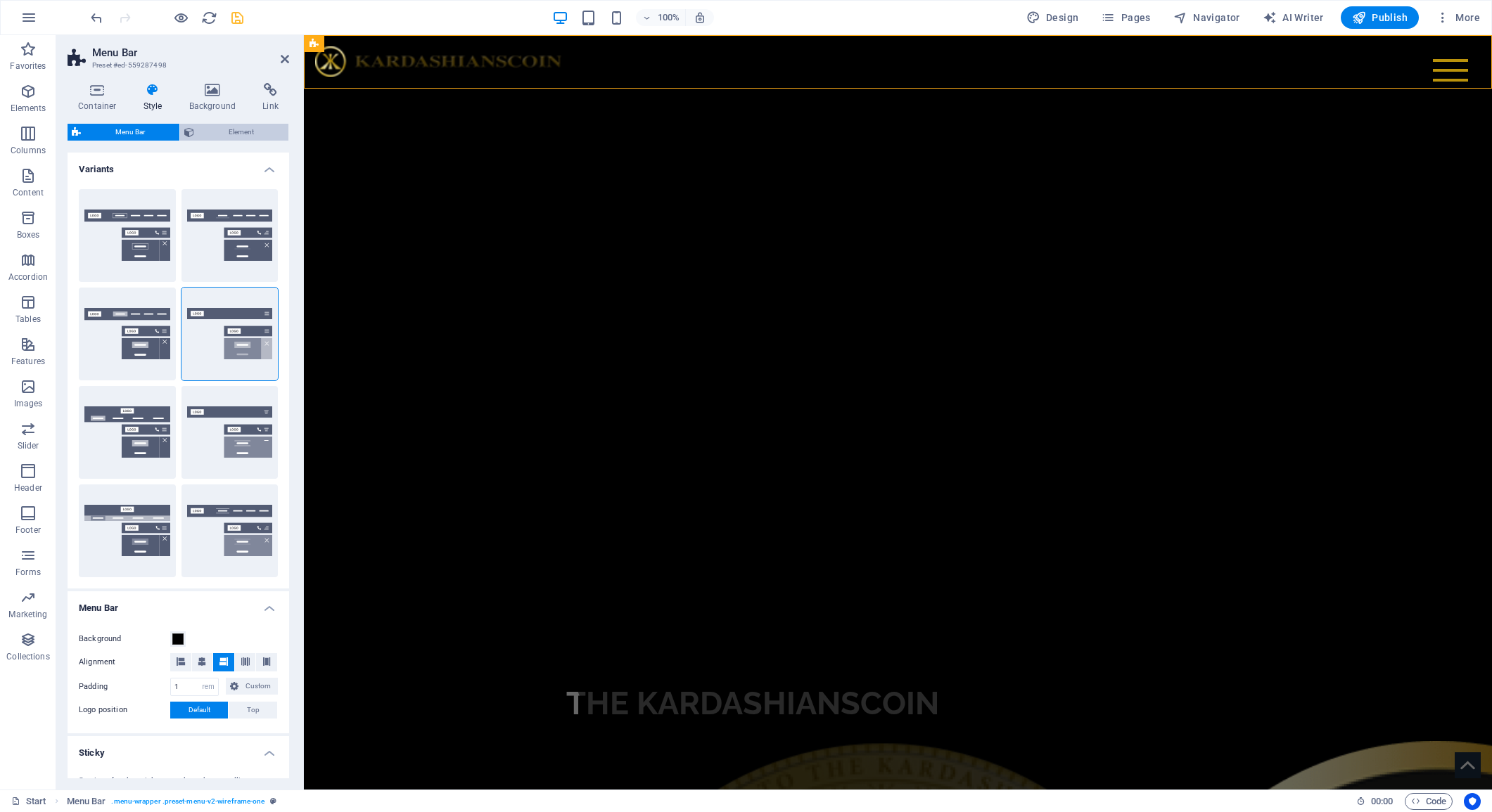
click at [251, 135] on span "Element" at bounding box center [241, 132] width 86 height 16
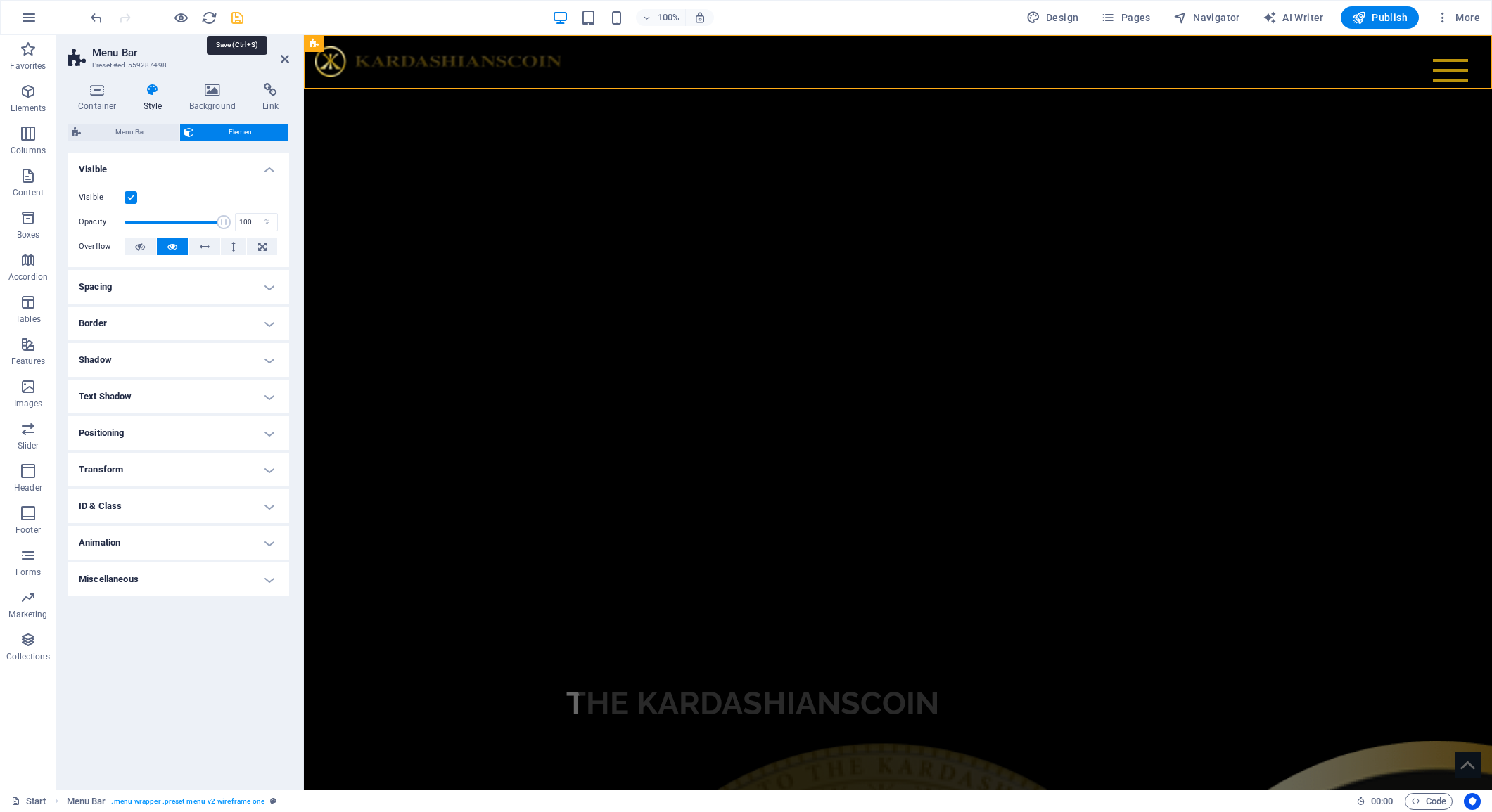
click at [235, 18] on icon "save" at bounding box center [237, 17] width 16 height 16
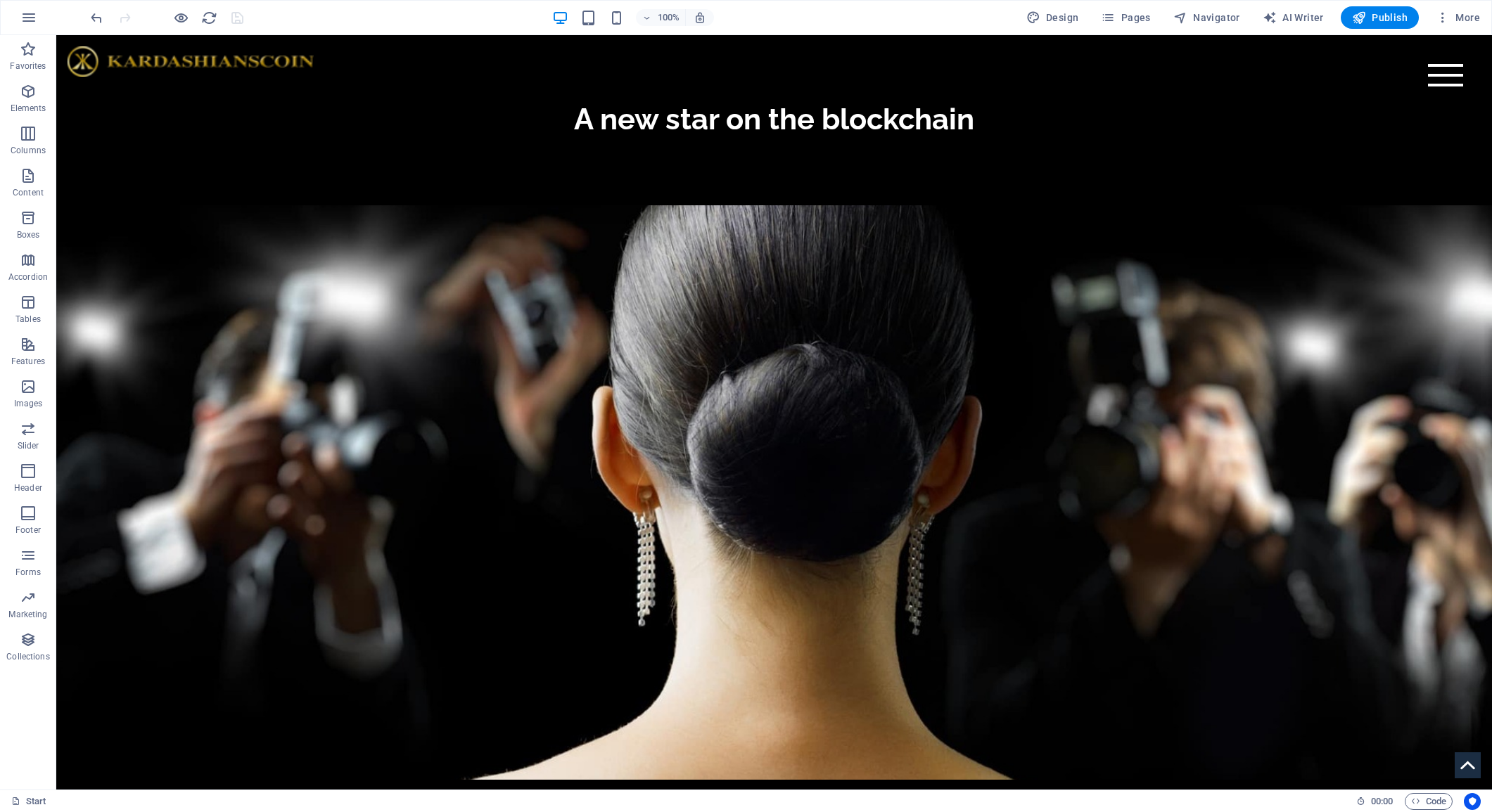
scroll to position [1660, 0]
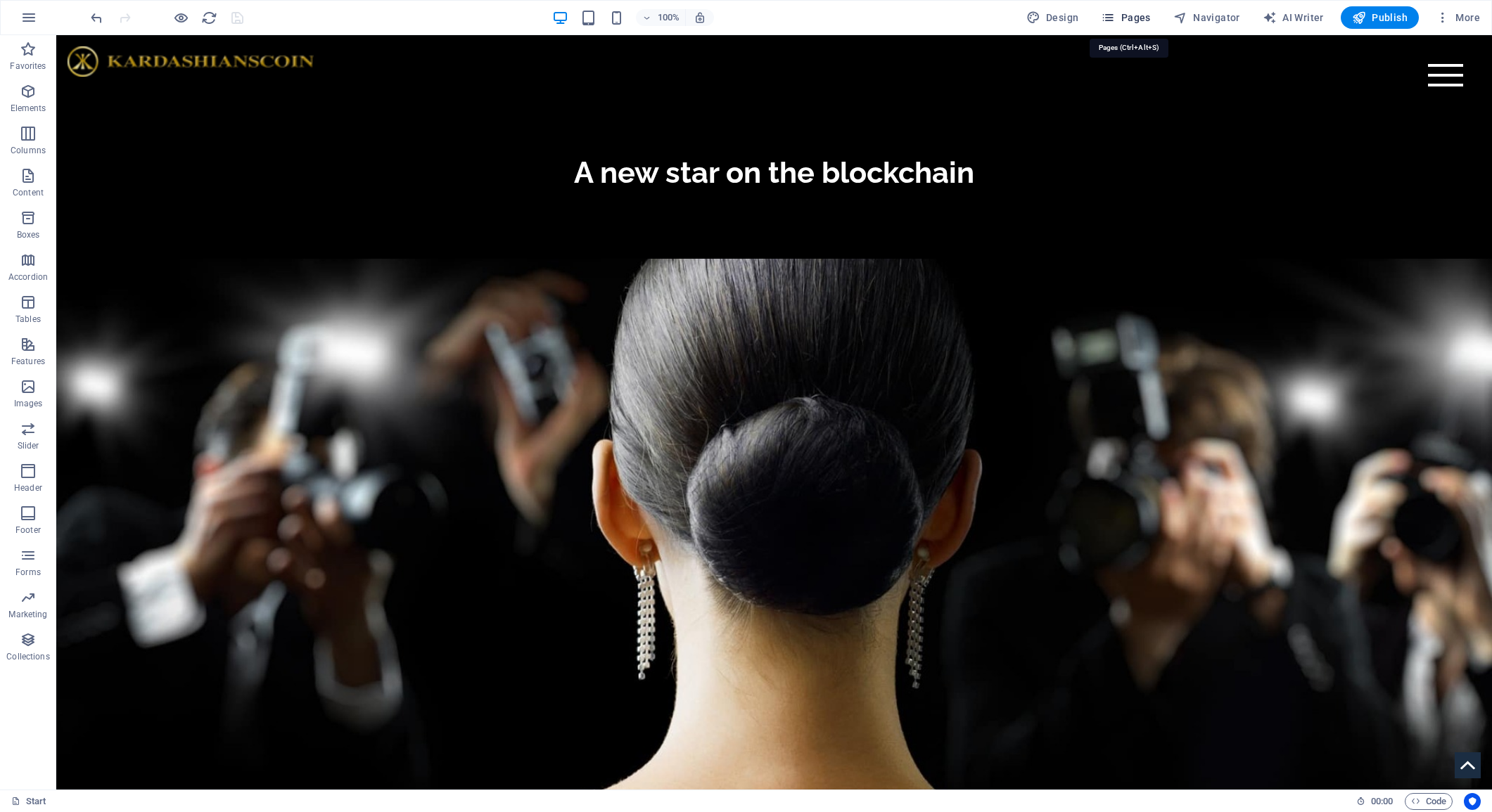
click at [1144, 21] on span "Pages" at bounding box center [1125, 17] width 49 height 15
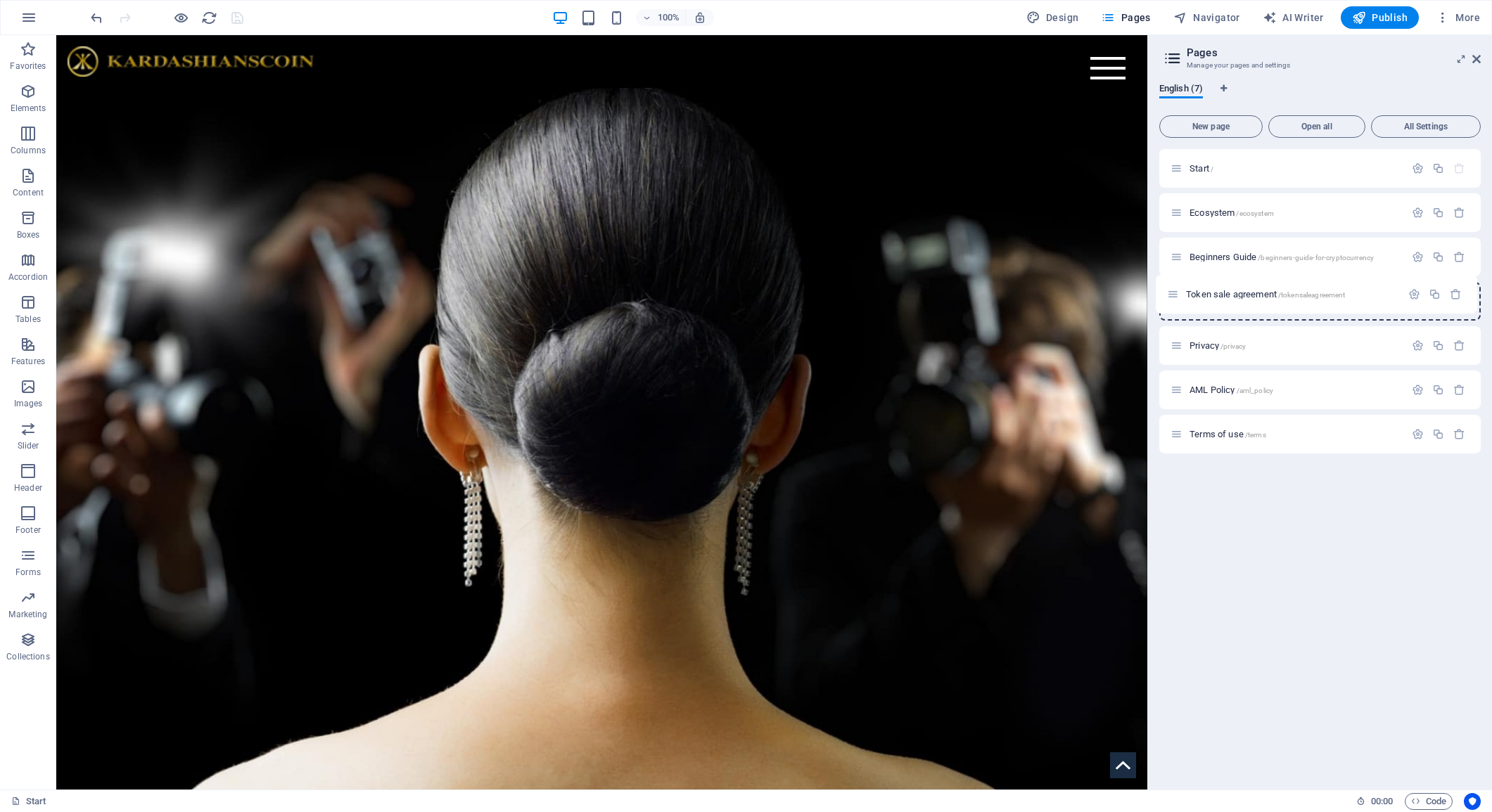
drag, startPoint x: 1177, startPoint y: 438, endPoint x: 1173, endPoint y: 291, distance: 147.1
click at [1173, 291] on div "Start / Ecosystem /ecosystem Beginners Guide /beginners-guide-for-cryptocurrenc…" at bounding box center [1321, 301] width 321 height 305
drag, startPoint x: 1174, startPoint y: 390, endPoint x: 1167, endPoint y: 335, distance: 55.4
click at [1167, 335] on div "Start / Ecosystem /ecosystem Beginners Guide /beginners-guide-for-cryptocurrenc…" at bounding box center [1321, 301] width 321 height 305
click at [236, 18] on icon "save" at bounding box center [237, 17] width 16 height 16
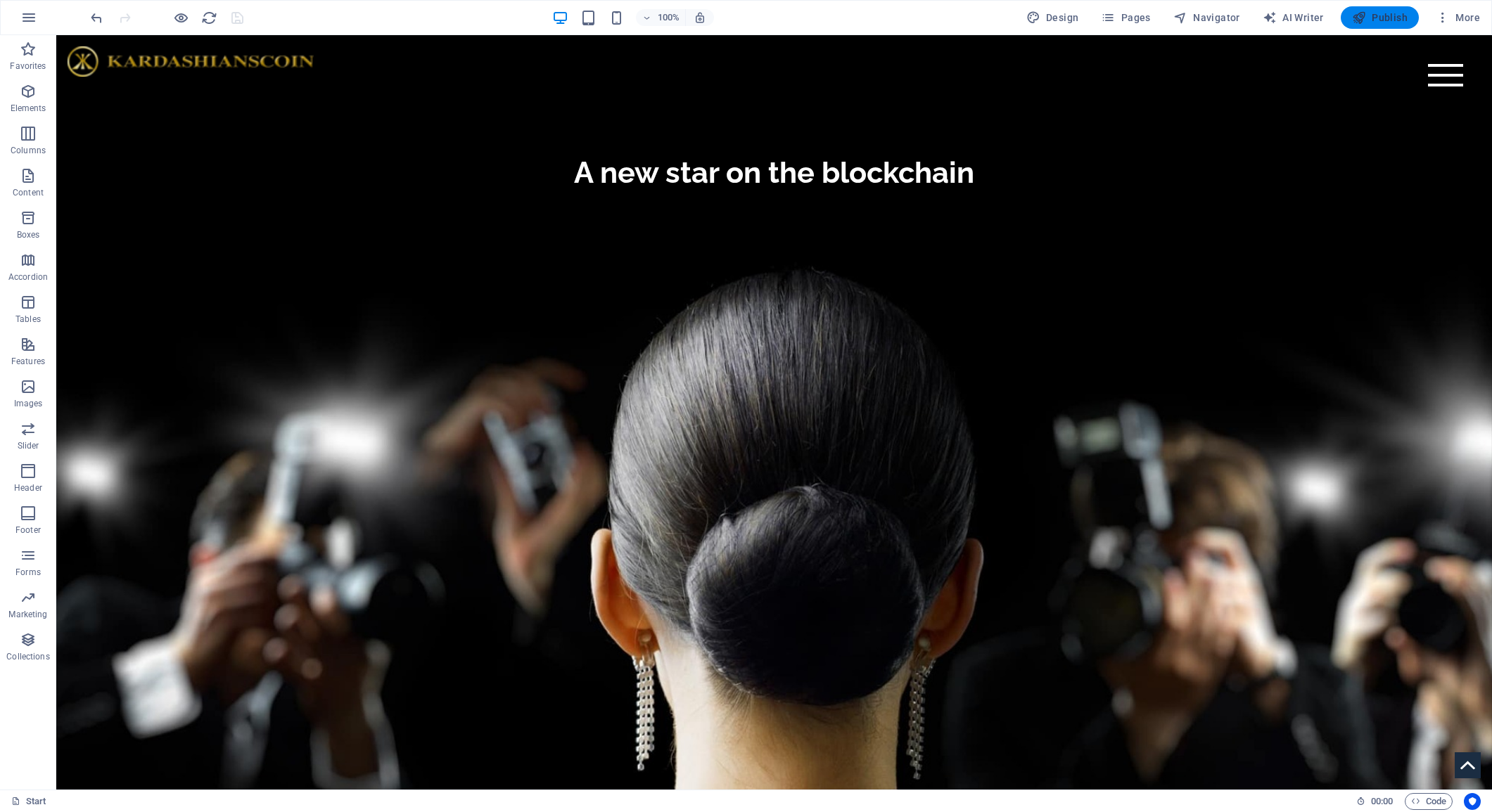
click at [1386, 15] on span "Publish" at bounding box center [1380, 17] width 55 height 15
click at [0, 0] on icon "reload" at bounding box center [0, 0] width 0 height 0
click at [1386, 19] on span "Publish" at bounding box center [1380, 17] width 55 height 15
